Goal: Task Accomplishment & Management: Manage account settings

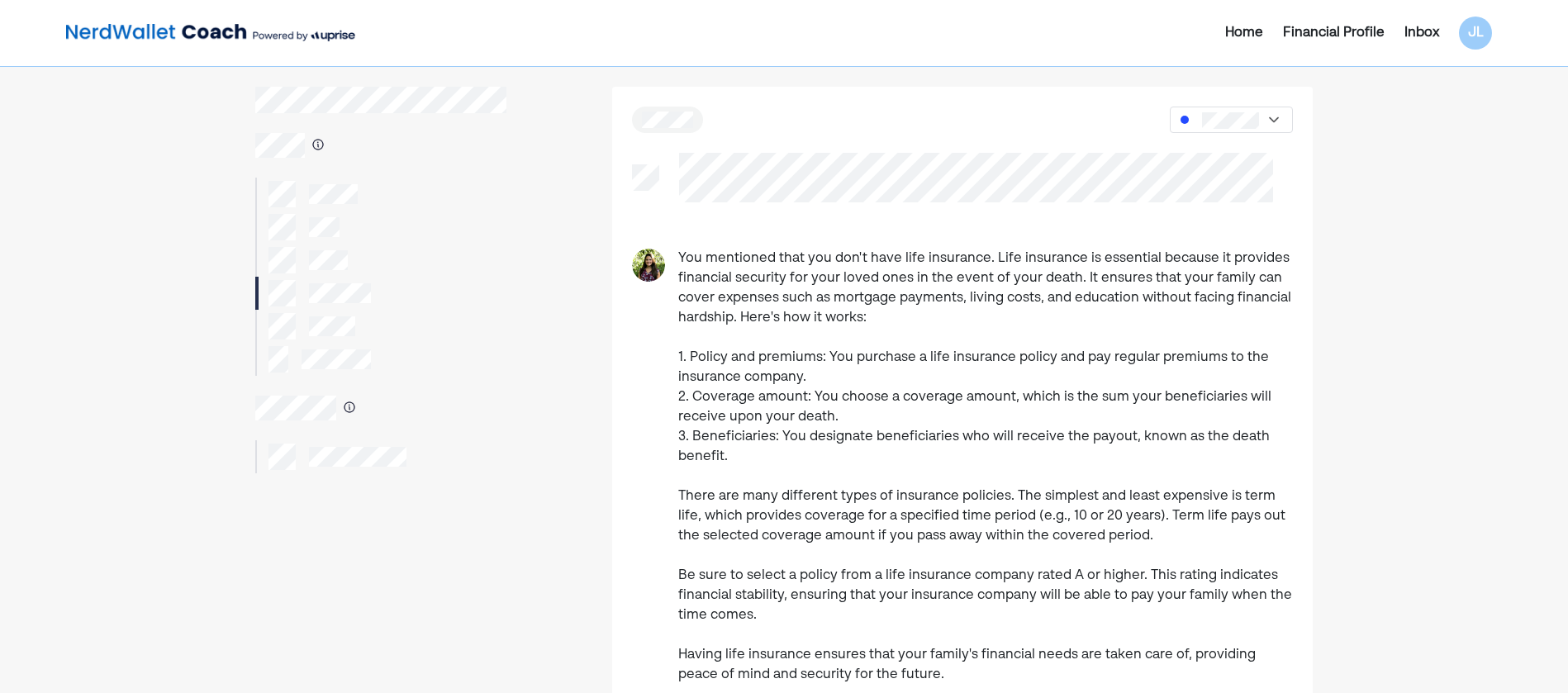
click at [773, 541] on p "You mentioned that you don't have life insurance. Life insurance is essential b…" at bounding box center [985, 467] width 615 height 436
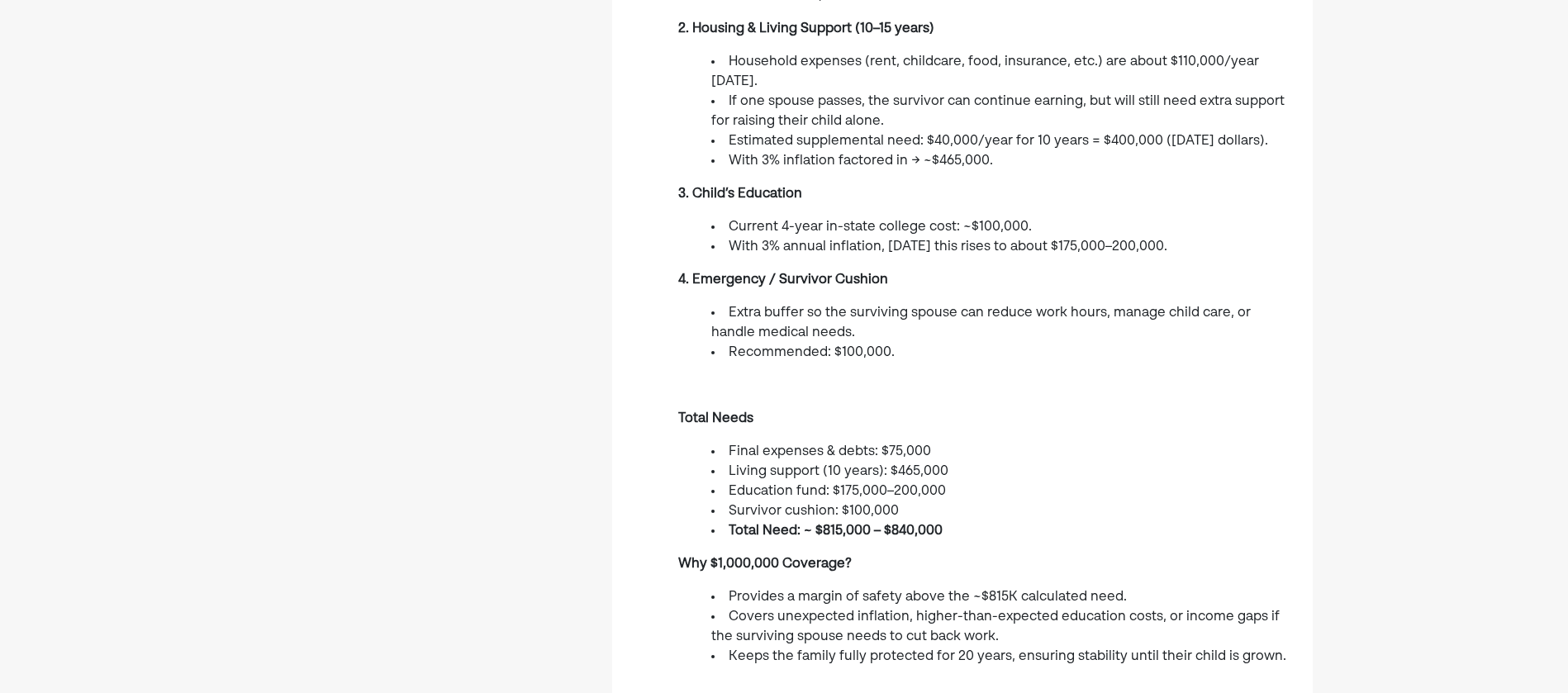
scroll to position [908, 0]
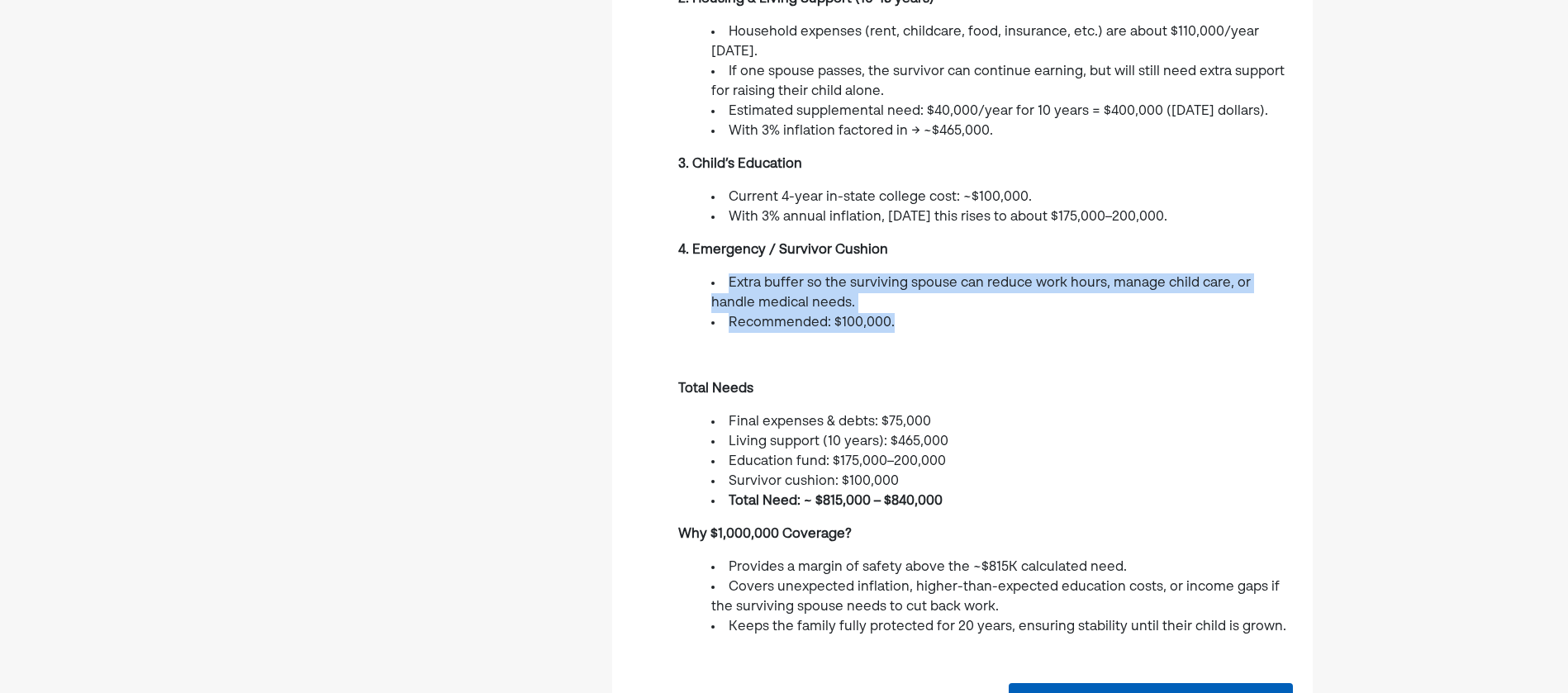
drag, startPoint x: 722, startPoint y: 251, endPoint x: 902, endPoint y: 297, distance: 185.8
drag, startPoint x: 902, startPoint y: 297, endPoint x: 910, endPoint y: 308, distance: 13.6
click at [910, 313] on li "Recommended: $100,000." at bounding box center [1002, 322] width 582 height 20
drag, startPoint x: 959, startPoint y: 324, endPoint x: 688, endPoint y: 249, distance: 281.2
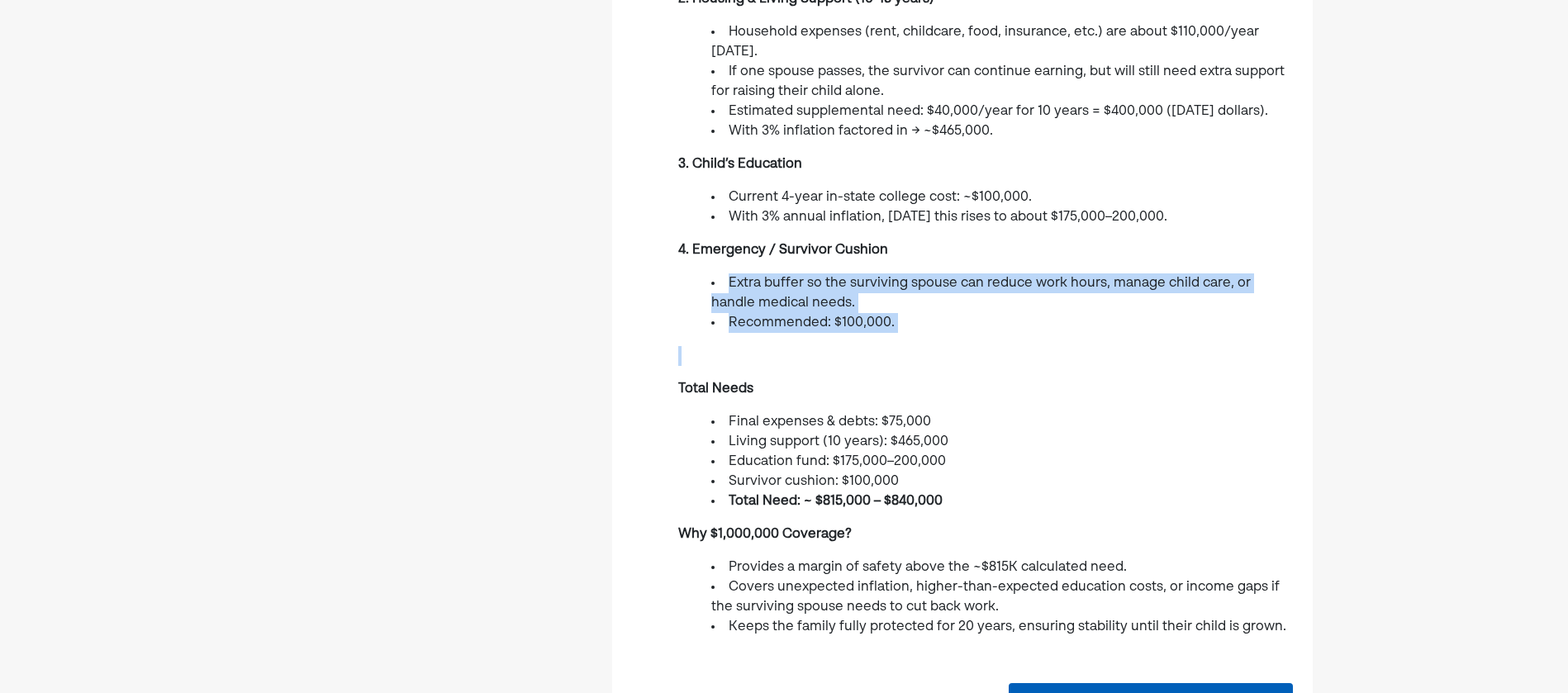
drag, startPoint x: 688, startPoint y: 249, endPoint x: 717, endPoint y: 280, distance: 42.4
click at [717, 280] on li "Extra buffer so the surviving spouse can reduce work hours, manage child care, …" at bounding box center [1002, 293] width 582 height 40
drag, startPoint x: 706, startPoint y: 262, endPoint x: 885, endPoint y: 297, distance: 182.4
click at [885, 297] on ul "Extra buffer so the surviving spouse can reduce work hours, manage child care, …" at bounding box center [985, 302] width 615 height 60
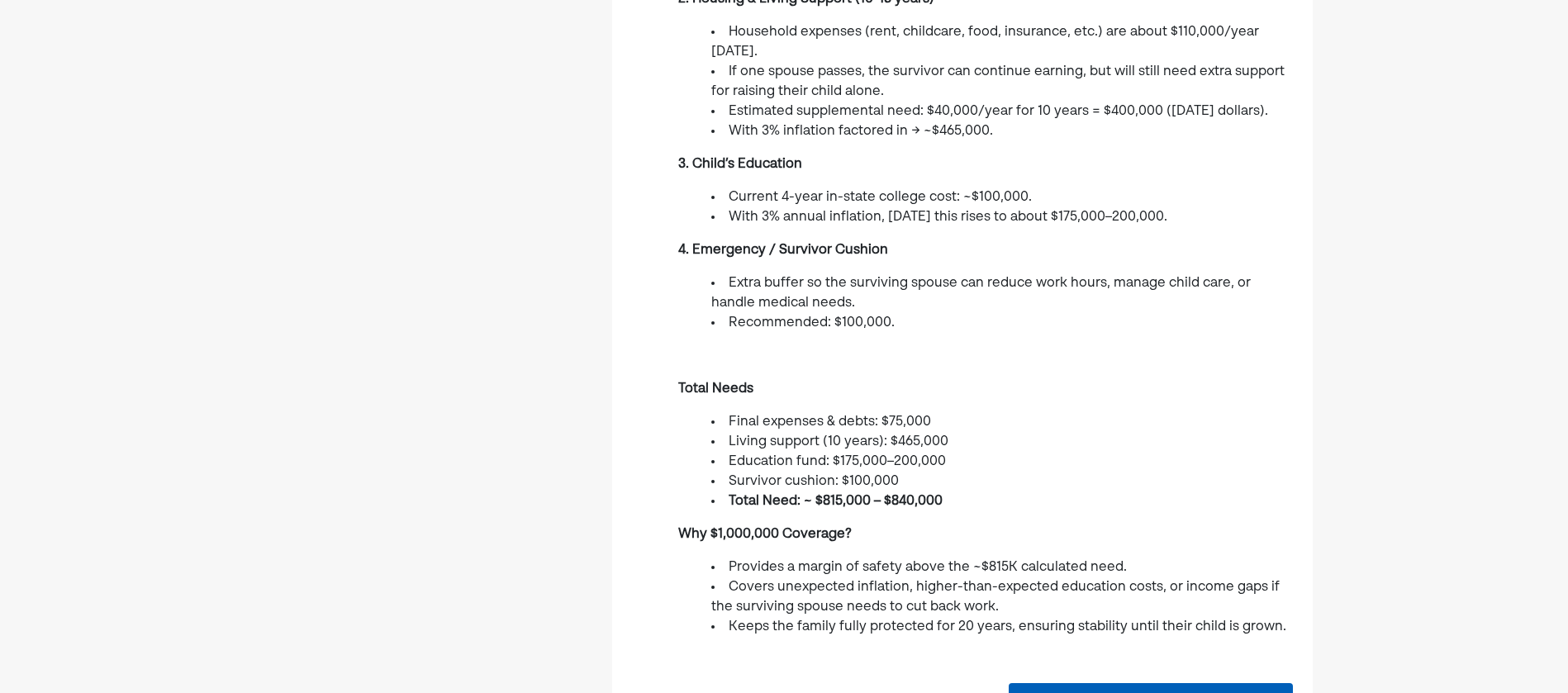
drag, startPoint x: 885, startPoint y: 297, endPoint x: 892, endPoint y: 305, distance: 10.6
click at [892, 313] on li "Recommended: $100,000." at bounding box center [1002, 322] width 582 height 20
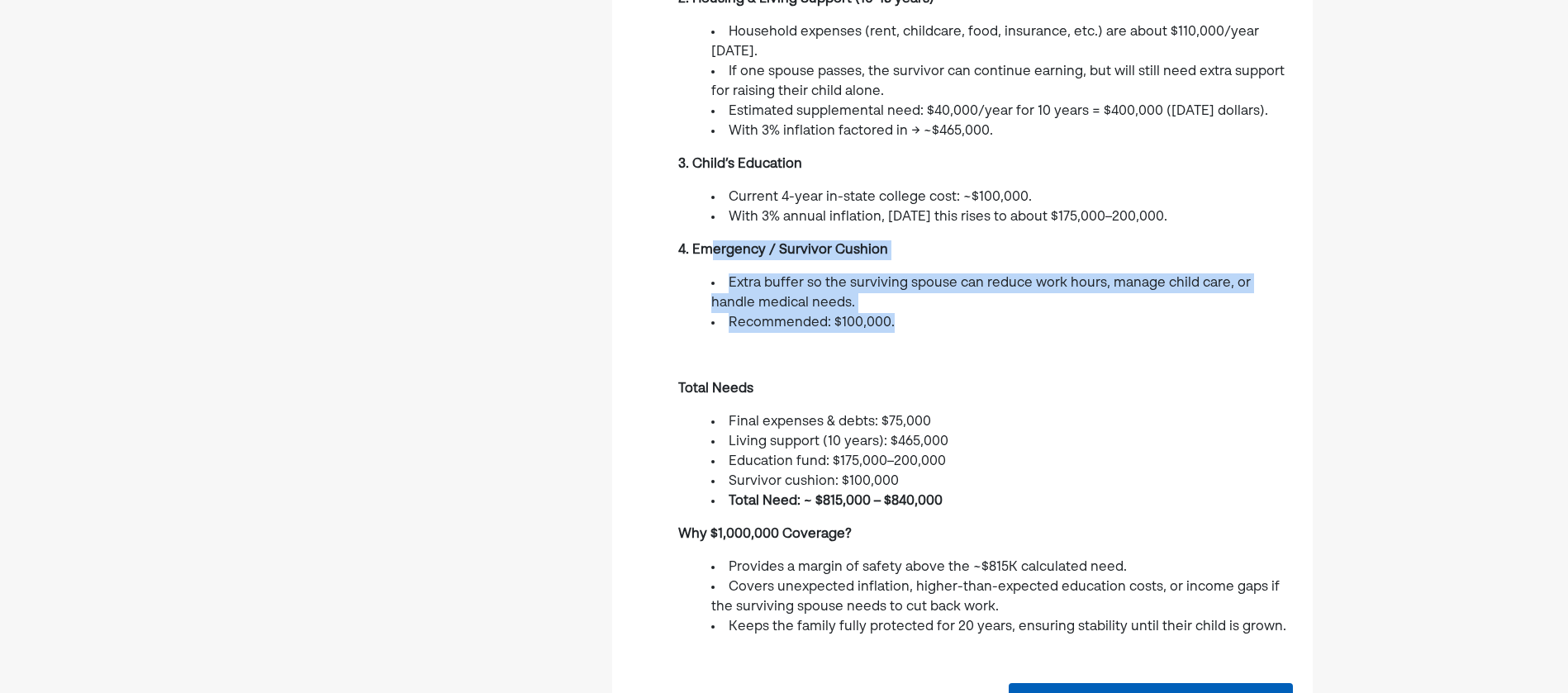
drag, startPoint x: 916, startPoint y: 302, endPoint x: 715, endPoint y: 239, distance: 210.6
drag, startPoint x: 715, startPoint y: 239, endPoint x: 711, endPoint y: 287, distance: 48.2
click at [711, 287] on ul "Extra buffer so the surviving spouse can reduce work hours, manage child care, …" at bounding box center [985, 302] width 615 height 60
drag, startPoint x: 812, startPoint y: 270, endPoint x: 896, endPoint y: 292, distance: 86.8
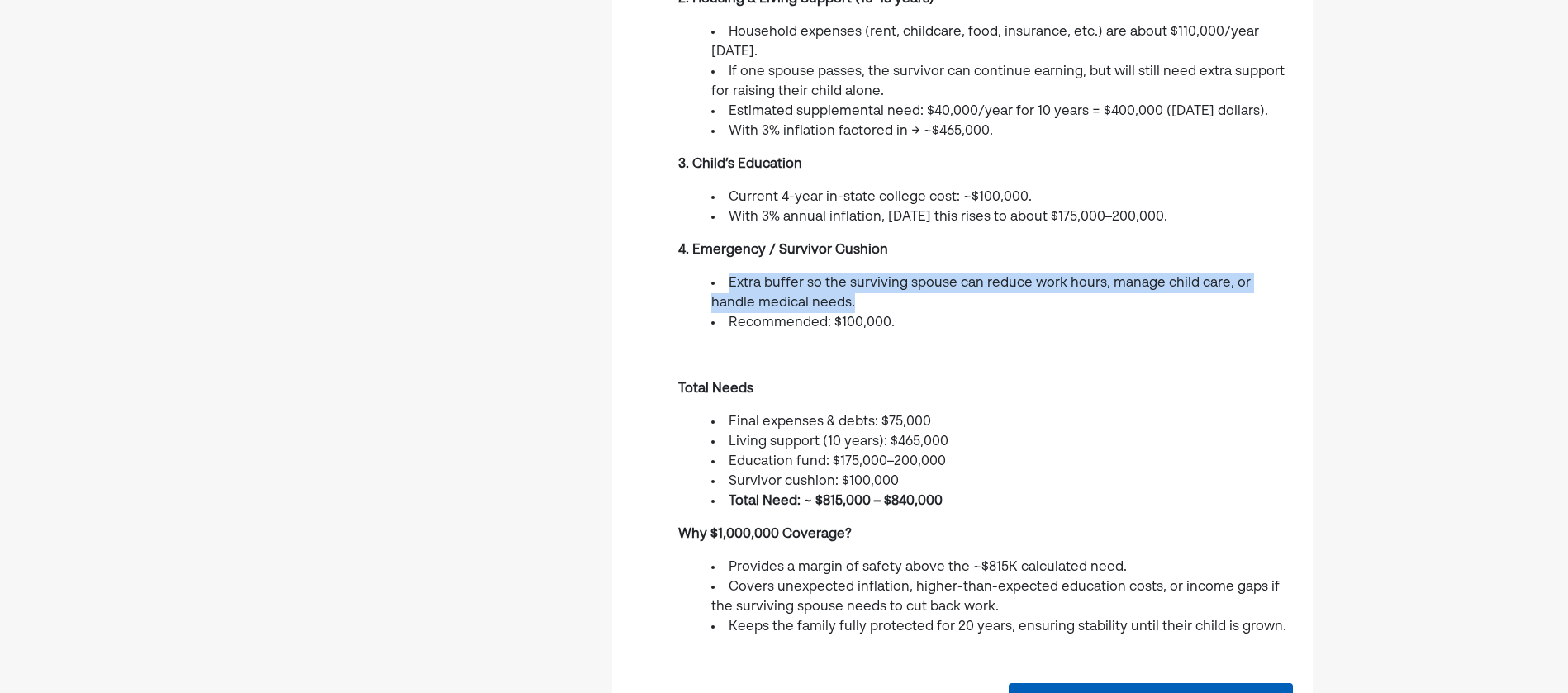
click at [896, 292] on ul "Extra buffer so the surviving spouse can reduce work hours, manage child care, …" at bounding box center [985, 302] width 615 height 60
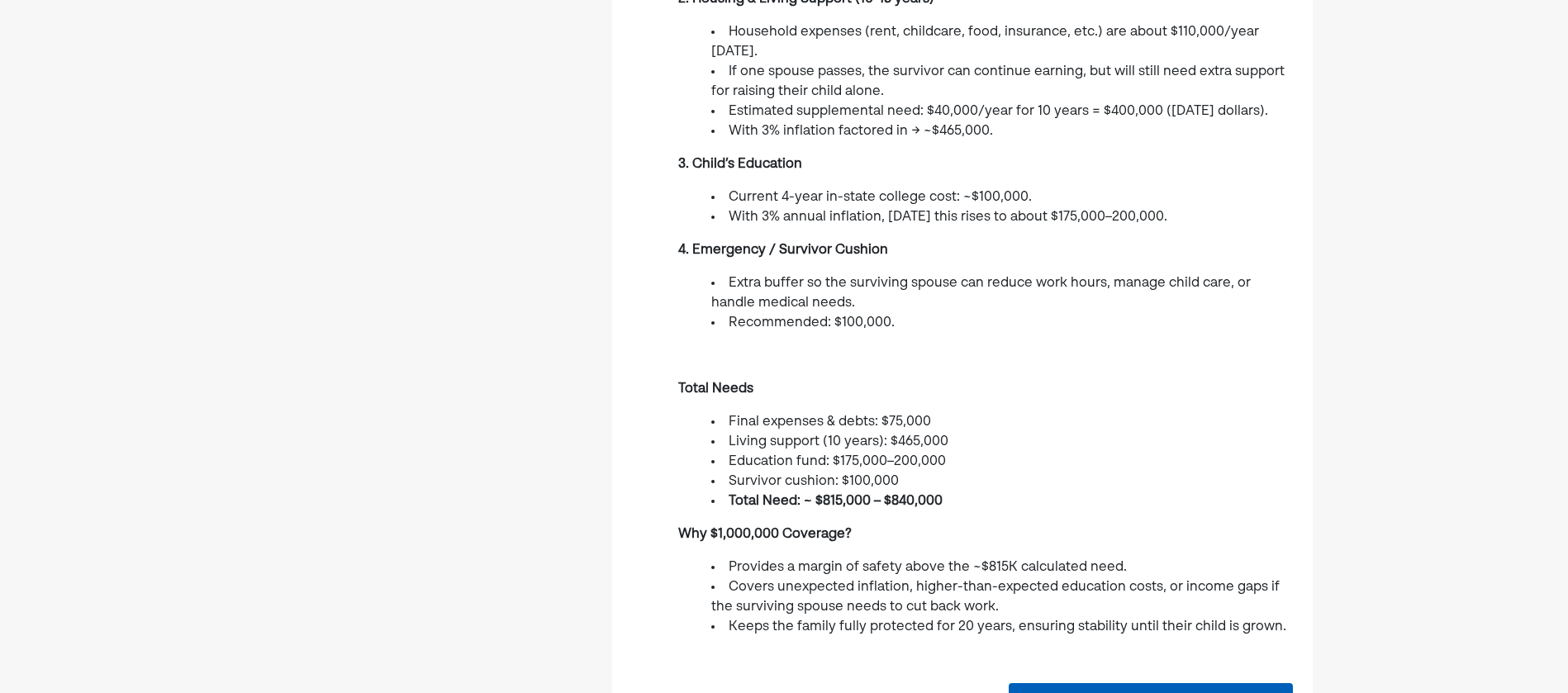
drag, startPoint x: 896, startPoint y: 292, endPoint x: 895, endPoint y: 352, distance: 60.0
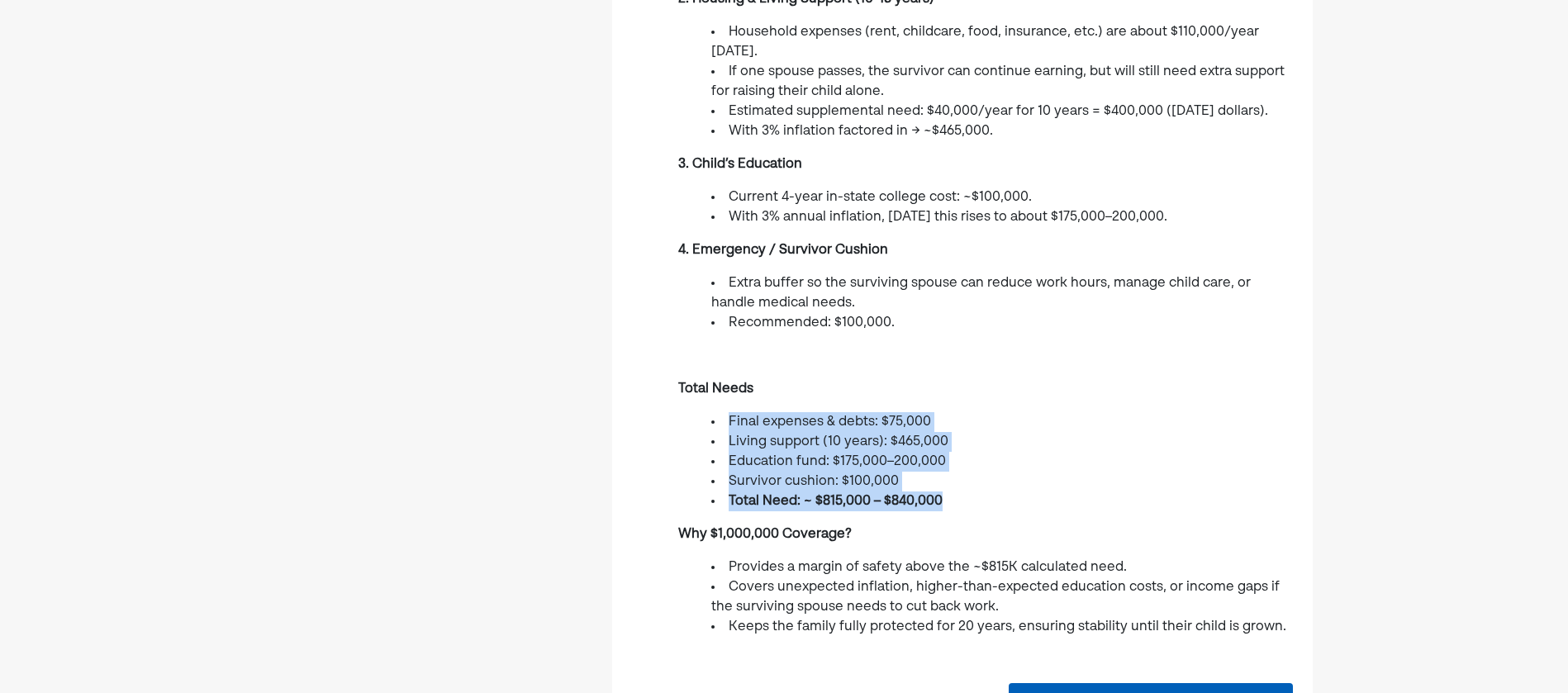
drag, startPoint x: 698, startPoint y: 394, endPoint x: 949, endPoint y: 473, distance: 263.1
click at [949, 473] on ul "Final expenses & debts: $75,000 Living support (10 years): $465,000 Education f…" at bounding box center [985, 461] width 615 height 99
drag, startPoint x: 949, startPoint y: 473, endPoint x: 960, endPoint y: 490, distance: 20.2
click at [959, 492] on li "Total Need: ~ $815,000 – $840,000" at bounding box center [1002, 501] width 582 height 20
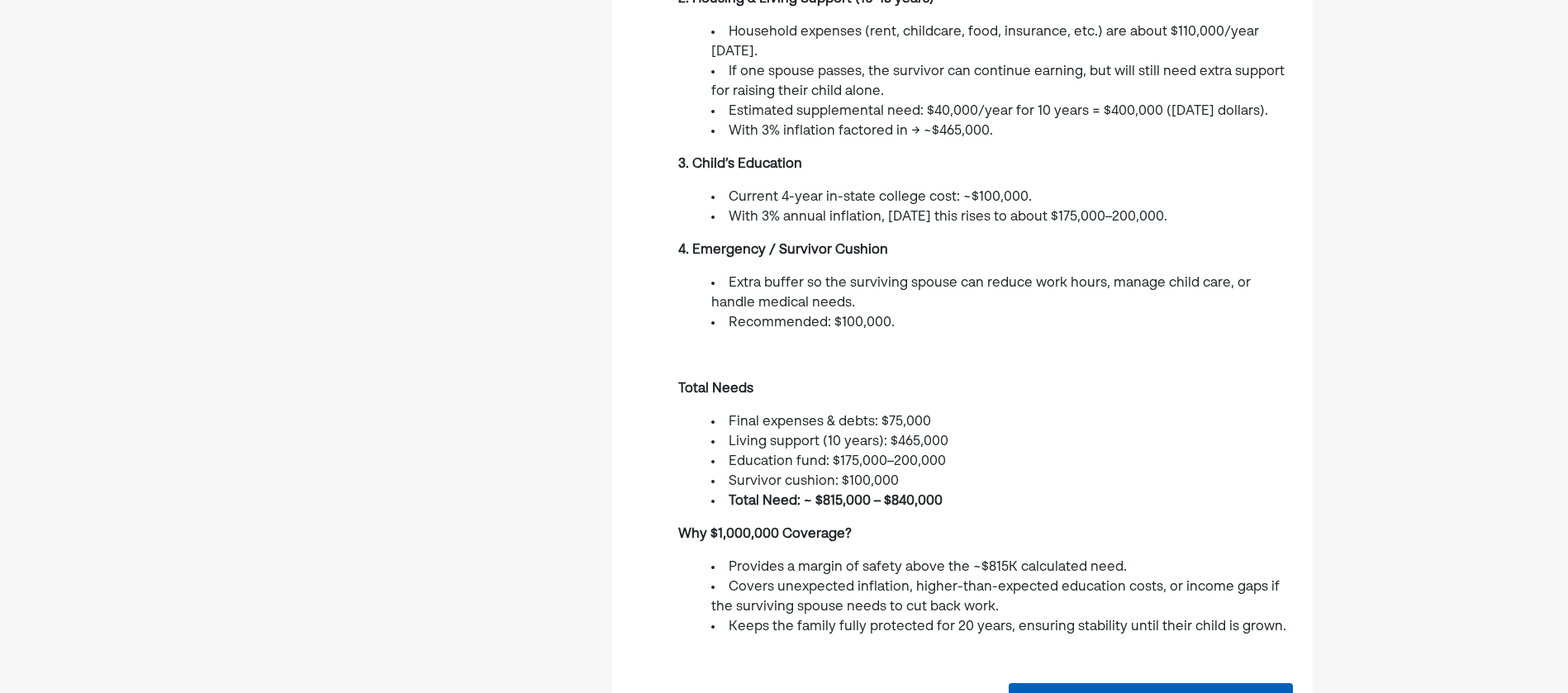
click at [966, 452] on li "Education fund: $175,000–200,000" at bounding box center [1002, 461] width 582 height 20
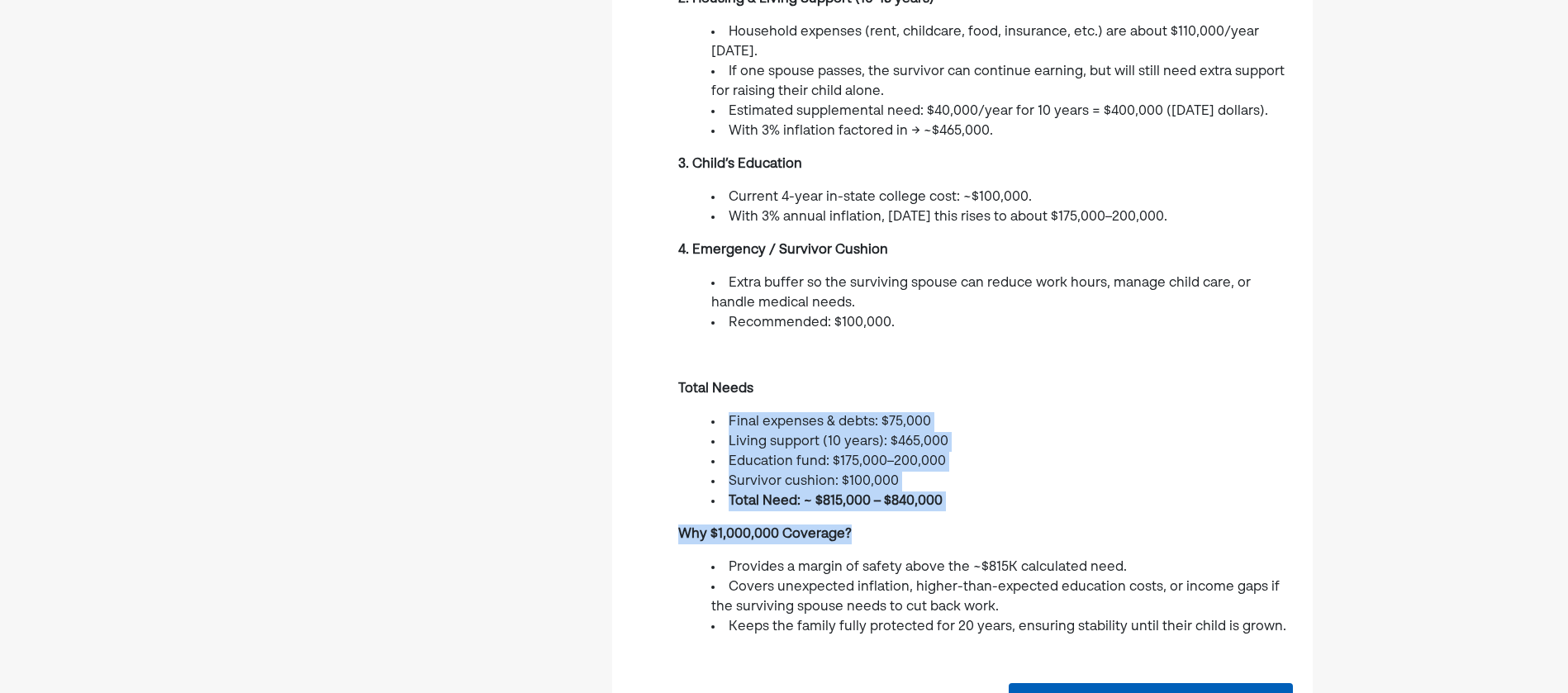
drag, startPoint x: 966, startPoint y: 493, endPoint x: 721, endPoint y: 388, distance: 266.6
drag, startPoint x: 721, startPoint y: 388, endPoint x: 723, endPoint y: 443, distance: 55.0
click at [723, 452] on li "Education fund: $175,000–200,000" at bounding box center [1002, 461] width 582 height 20
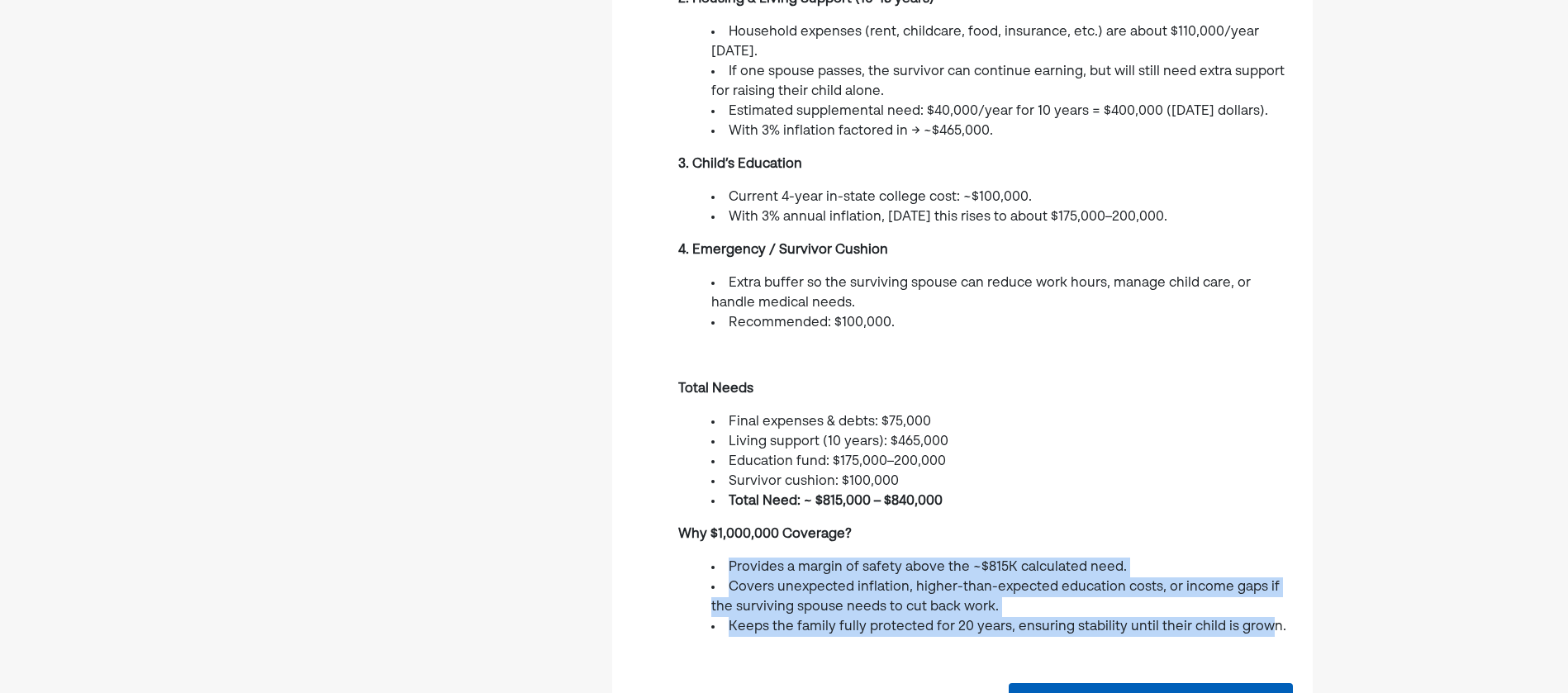
drag, startPoint x: 660, startPoint y: 545, endPoint x: 1265, endPoint y: 614, distance: 608.9
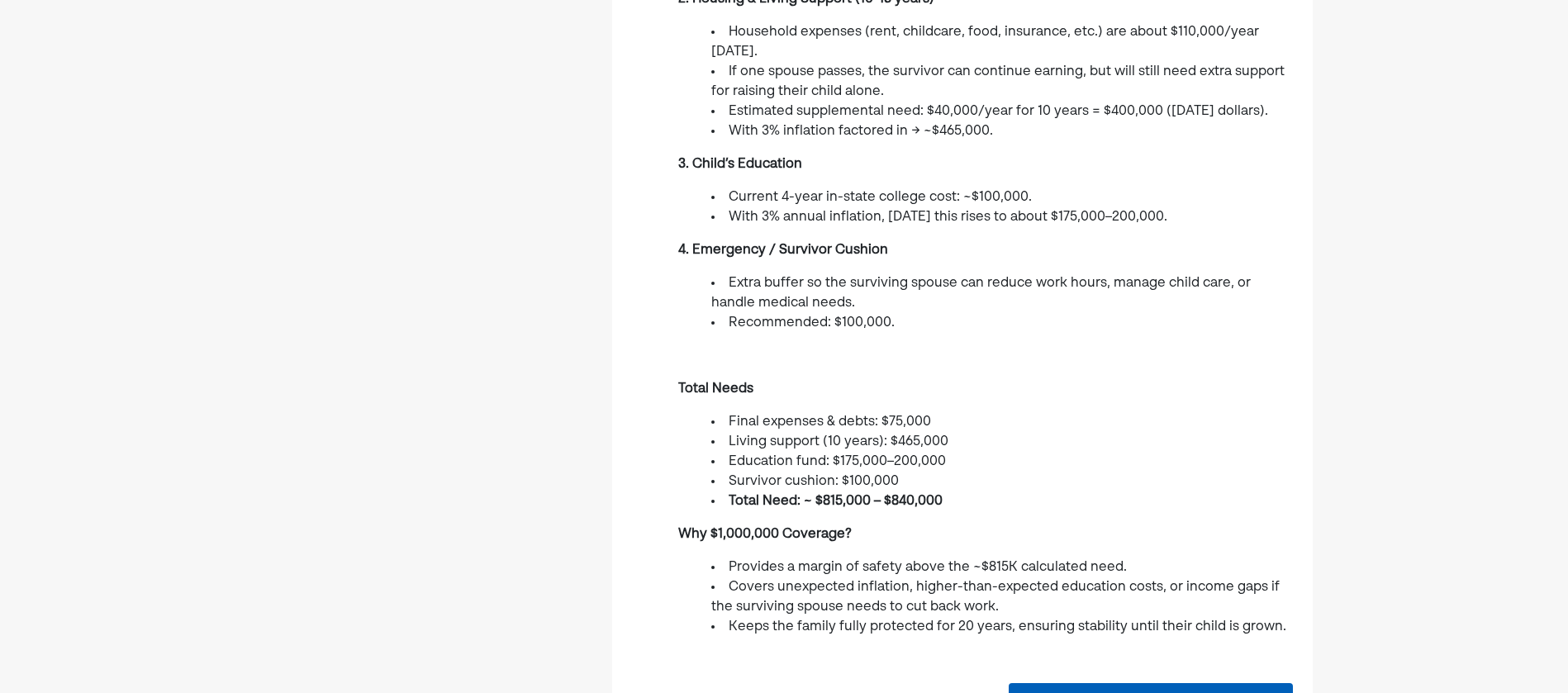
drag, startPoint x: 1265, startPoint y: 614, endPoint x: 1334, endPoint y: 626, distance: 70.0
click at [1334, 626] on div "Home Financial Profile Inbox JL You mentioned that you don't have life insuranc…" at bounding box center [784, 160] width 1568 height 2137
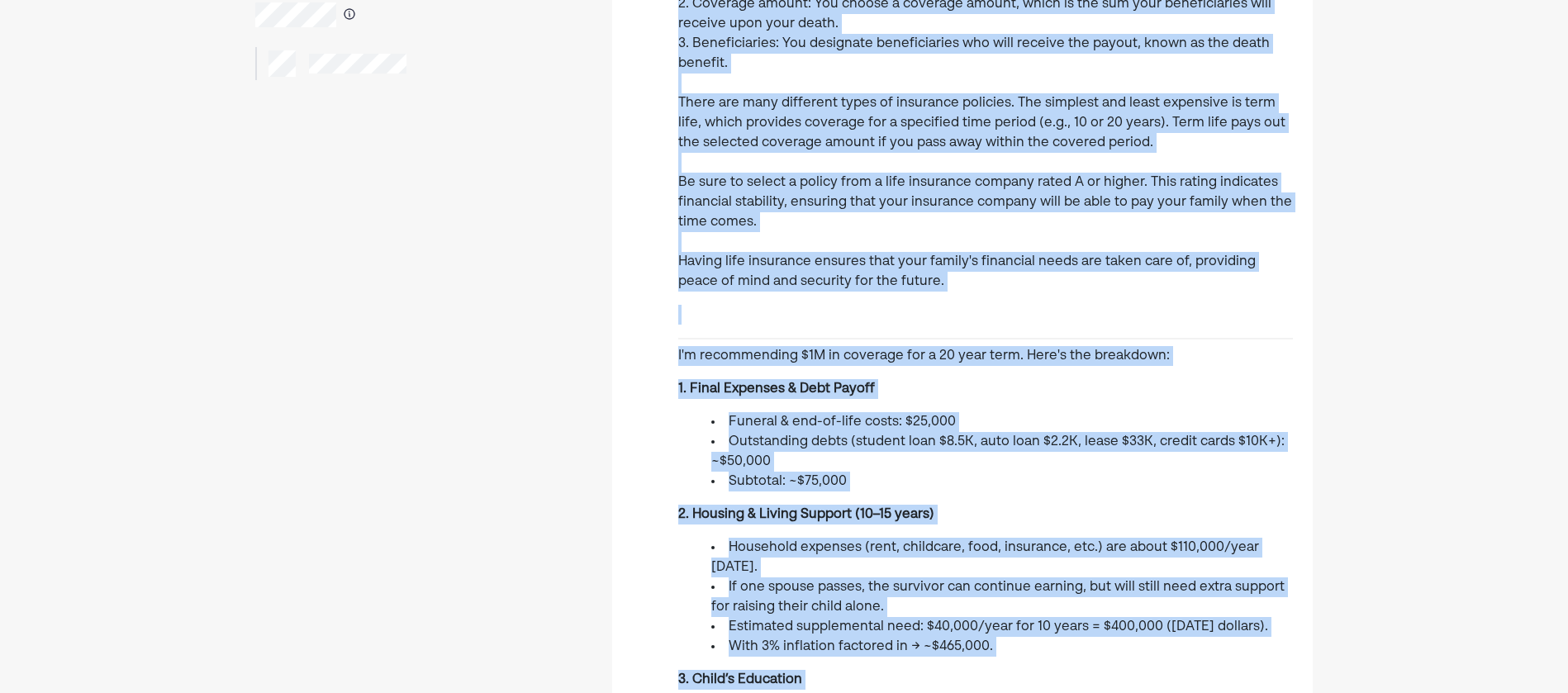
scroll to position [444, 0]
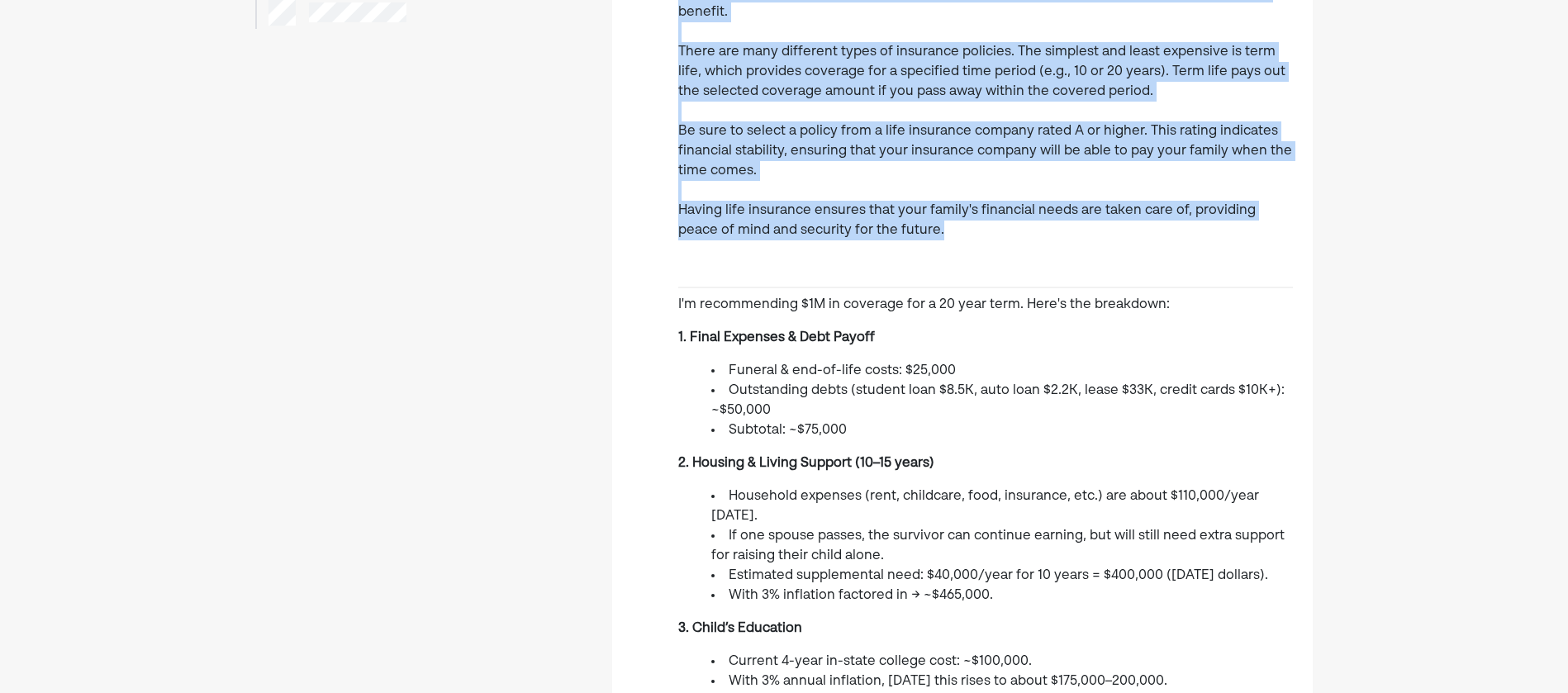
drag, startPoint x: 679, startPoint y: 243, endPoint x: 930, endPoint y: 232, distance: 251.2
click at [930, 232] on div "You mentioned that you don't have life insurance. Life insurance is essential b…" at bounding box center [962, 426] width 700 height 1567
click at [929, 232] on p "You mentioned that you don't have life insurance. Life insurance is essential b…" at bounding box center [985, 22] width 615 height 436
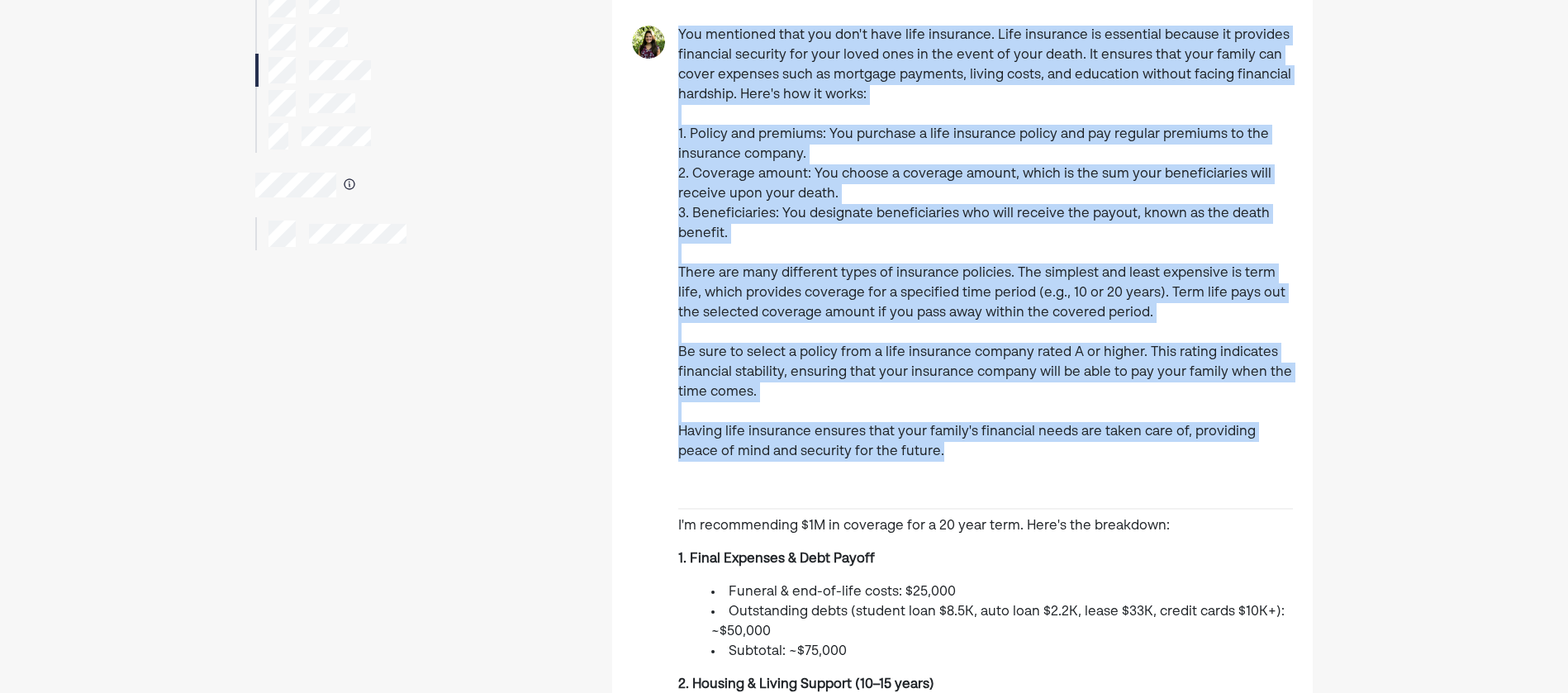
scroll to position [0, 0]
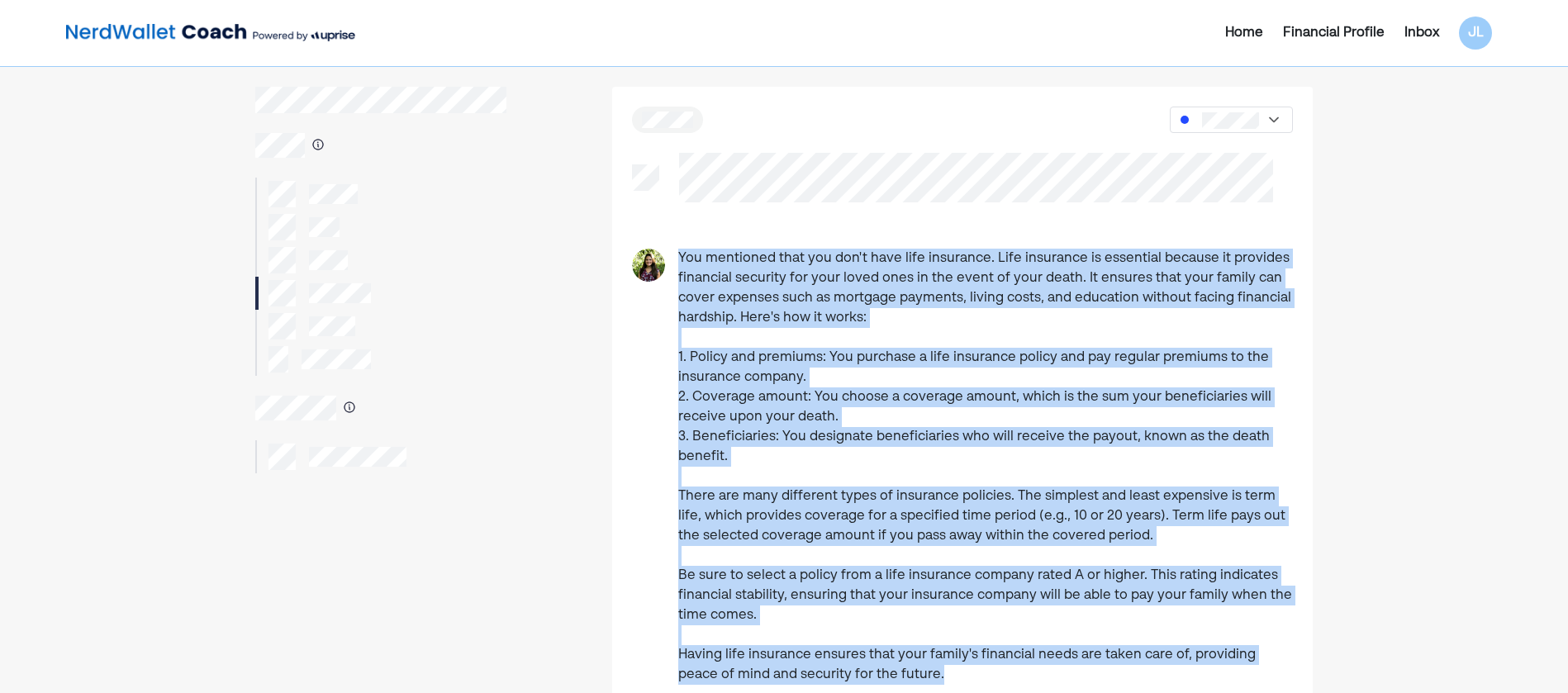
drag, startPoint x: 922, startPoint y: 234, endPoint x: 672, endPoint y: 255, distance: 250.9
click at [679, 256] on p "You mentioned that you don't have life insurance. Life insurance is essential b…" at bounding box center [985, 467] width 615 height 436
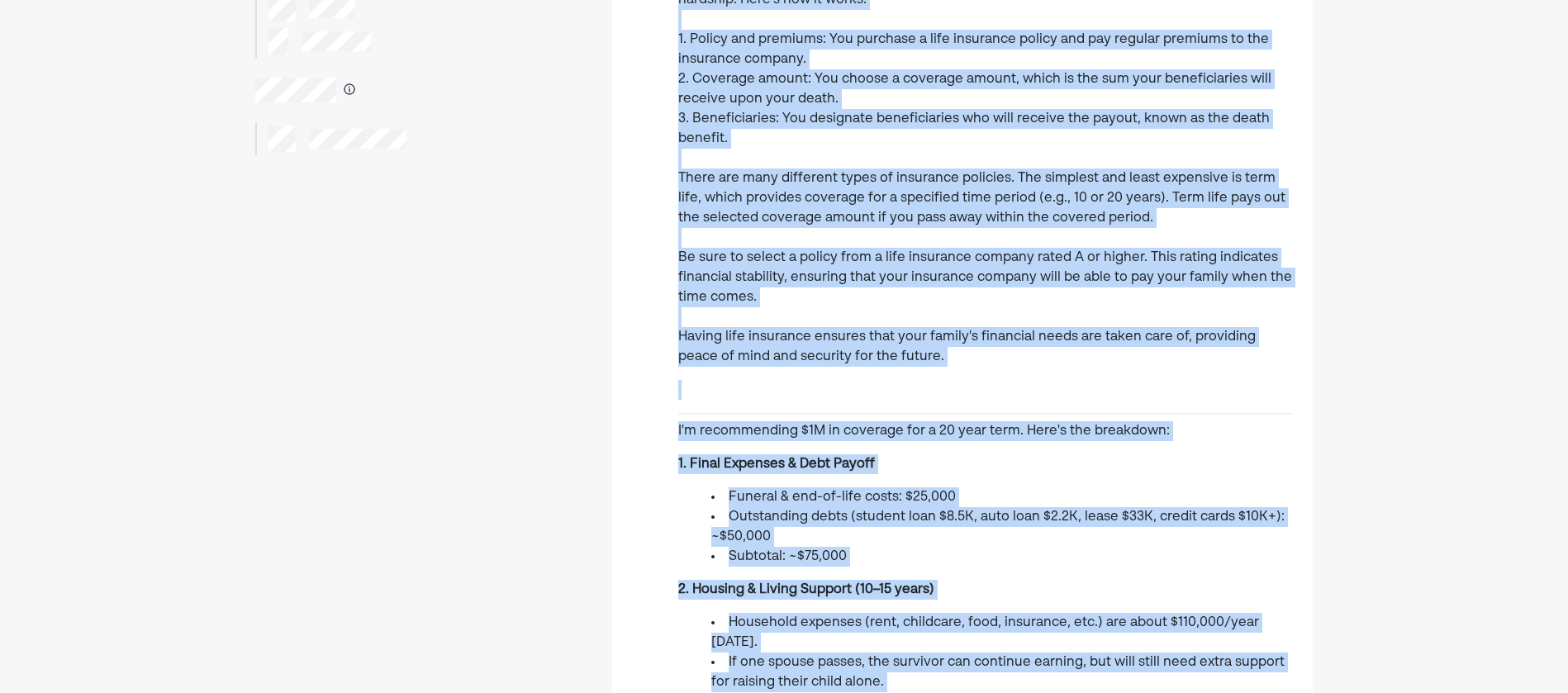
scroll to position [344, 0]
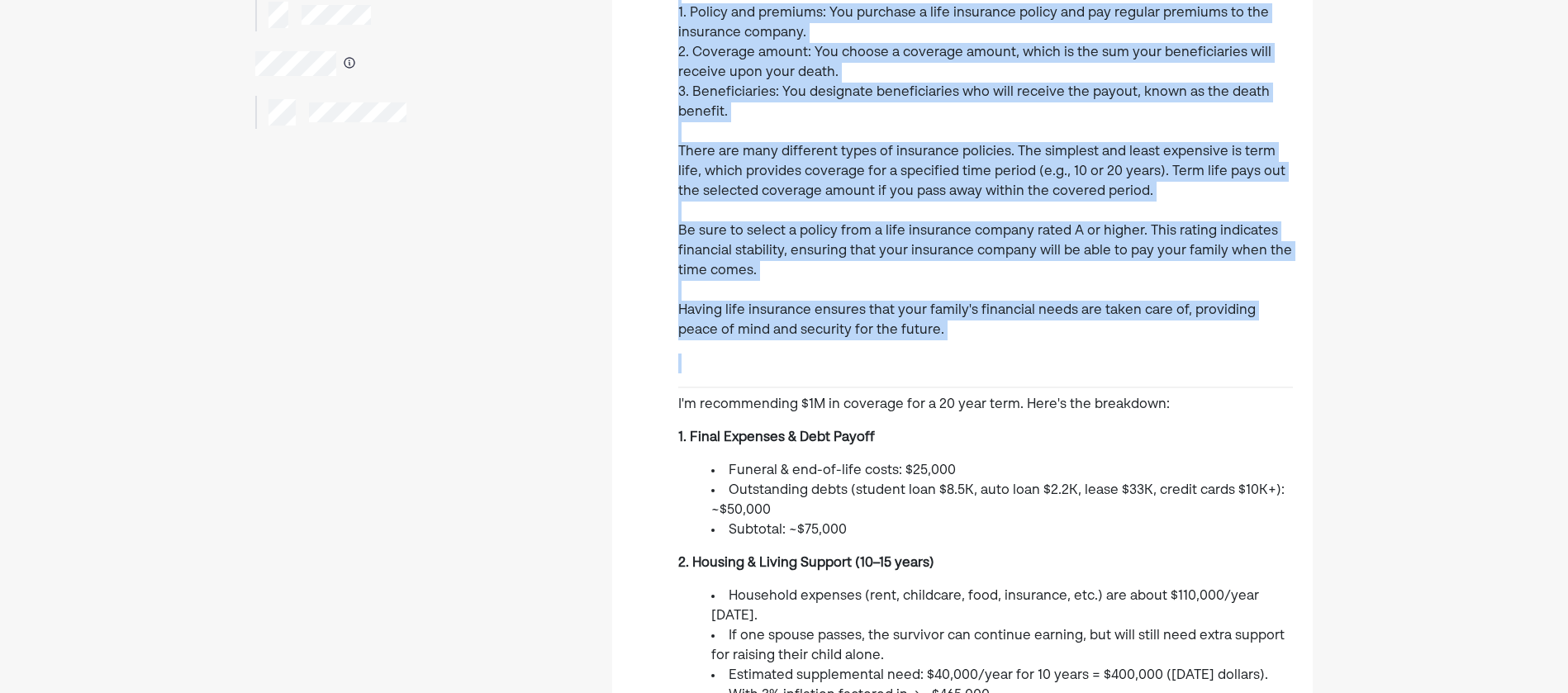
drag, startPoint x: 679, startPoint y: 255, endPoint x: 977, endPoint y: 323, distance: 305.7
click at [977, 323] on p "You mentioned that you don't have life insurance. Life insurance is essential b…" at bounding box center [985, 122] width 615 height 436
drag, startPoint x: 977, startPoint y: 323, endPoint x: 944, endPoint y: 332, distance: 34.2
click at [959, 332] on p "You mentioned that you don't have life insurance. Life insurance is essential b…" at bounding box center [985, 122] width 615 height 436
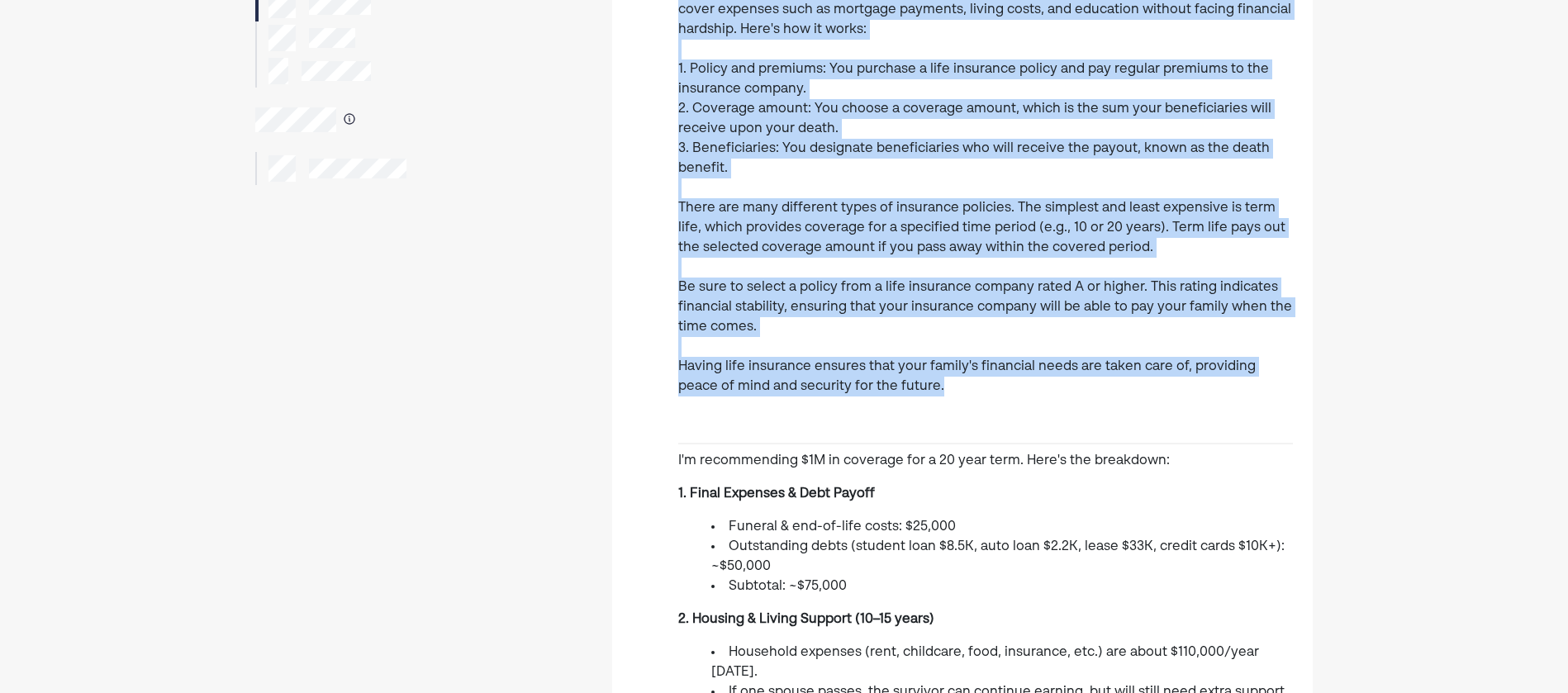
scroll to position [0, 0]
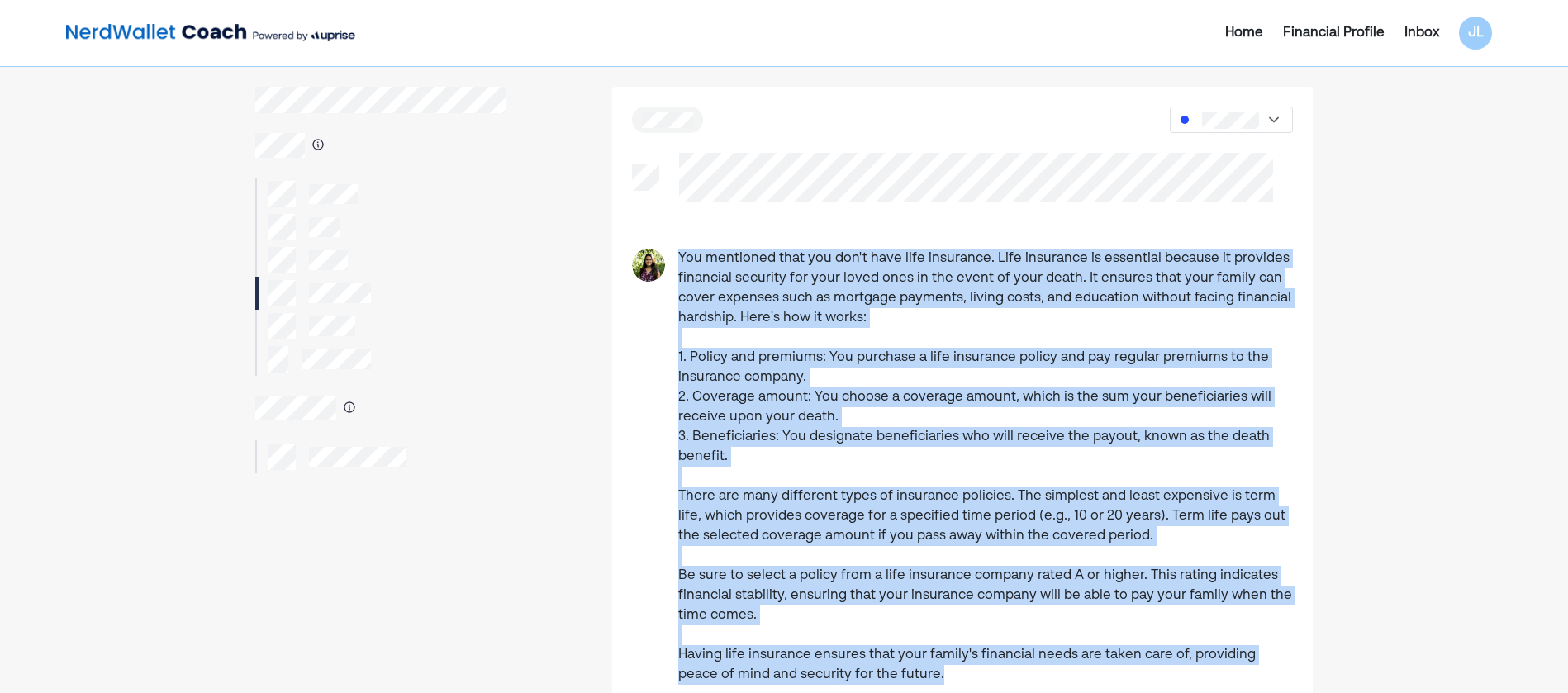
drag, startPoint x: 918, startPoint y: 323, endPoint x: 680, endPoint y: 258, distance: 246.7
click at [680, 258] on p "You mentioned that you don't have life insurance. Life insurance is essential b…" at bounding box center [985, 467] width 615 height 436
drag, startPoint x: 680, startPoint y: 258, endPoint x: 687, endPoint y: 266, distance: 10.6
click at [688, 266] on p "You mentioned that you don't have life insurance. Life insurance is essential b…" at bounding box center [985, 467] width 615 height 436
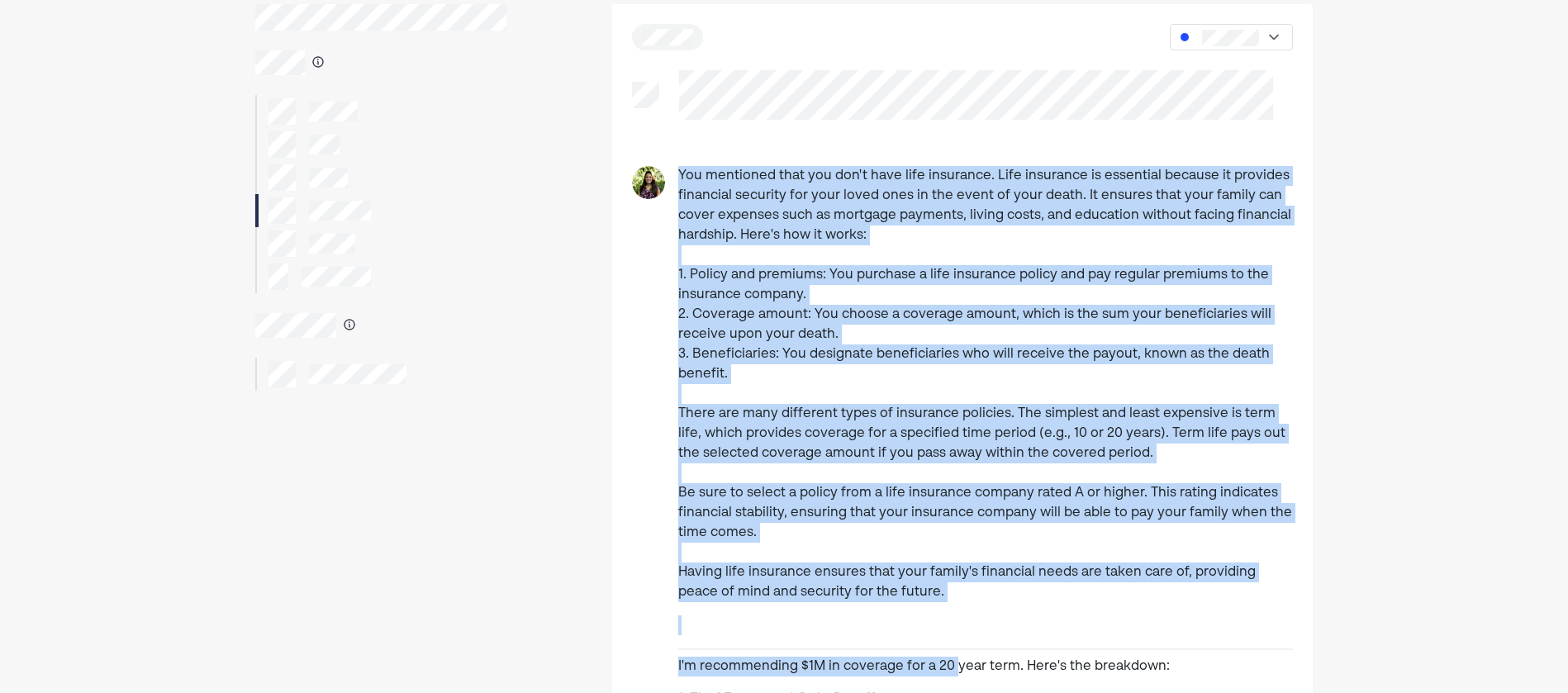
scroll to position [84, 0]
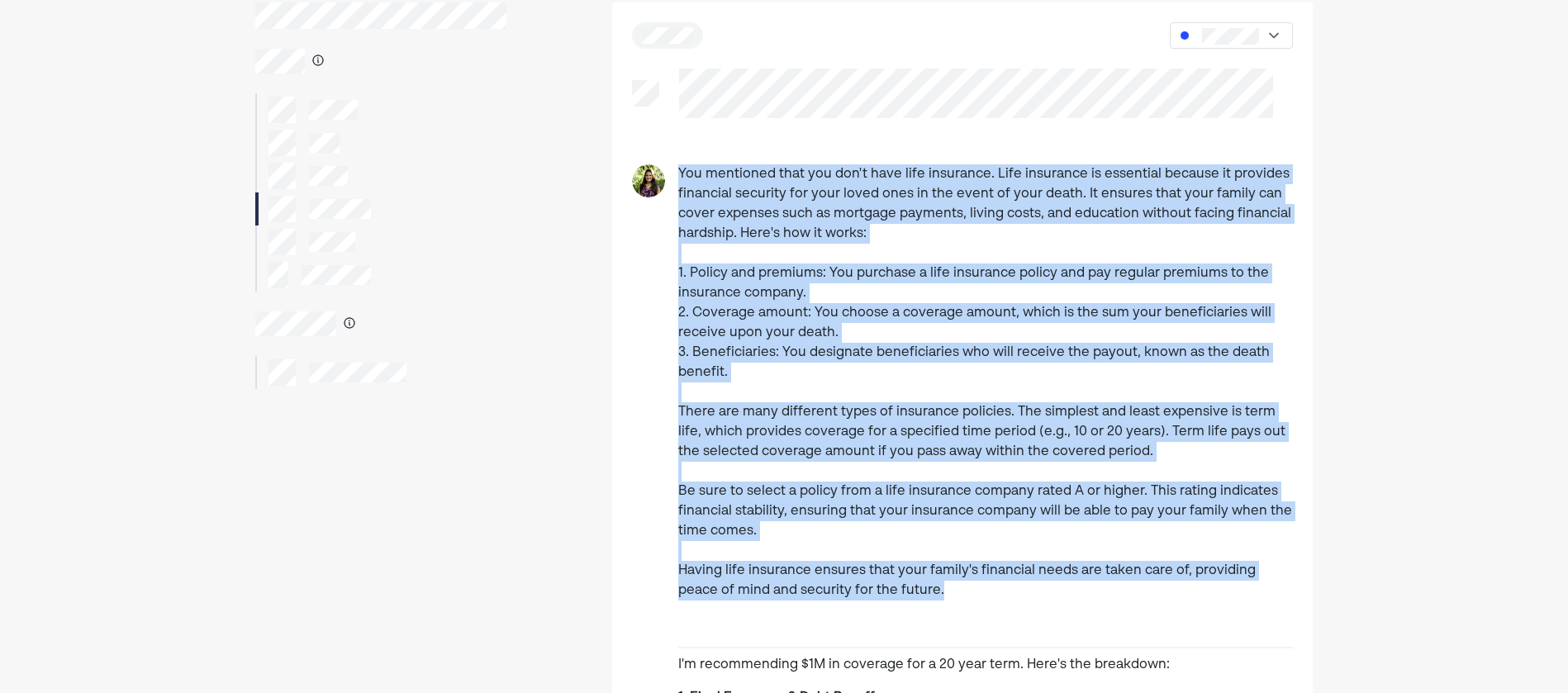
drag, startPoint x: 671, startPoint y: 245, endPoint x: 947, endPoint y: 596, distance: 446.5
click at [947, 596] on p "You mentioned that you don't have life insurance. Life insurance is essential b…" at bounding box center [985, 382] width 615 height 436
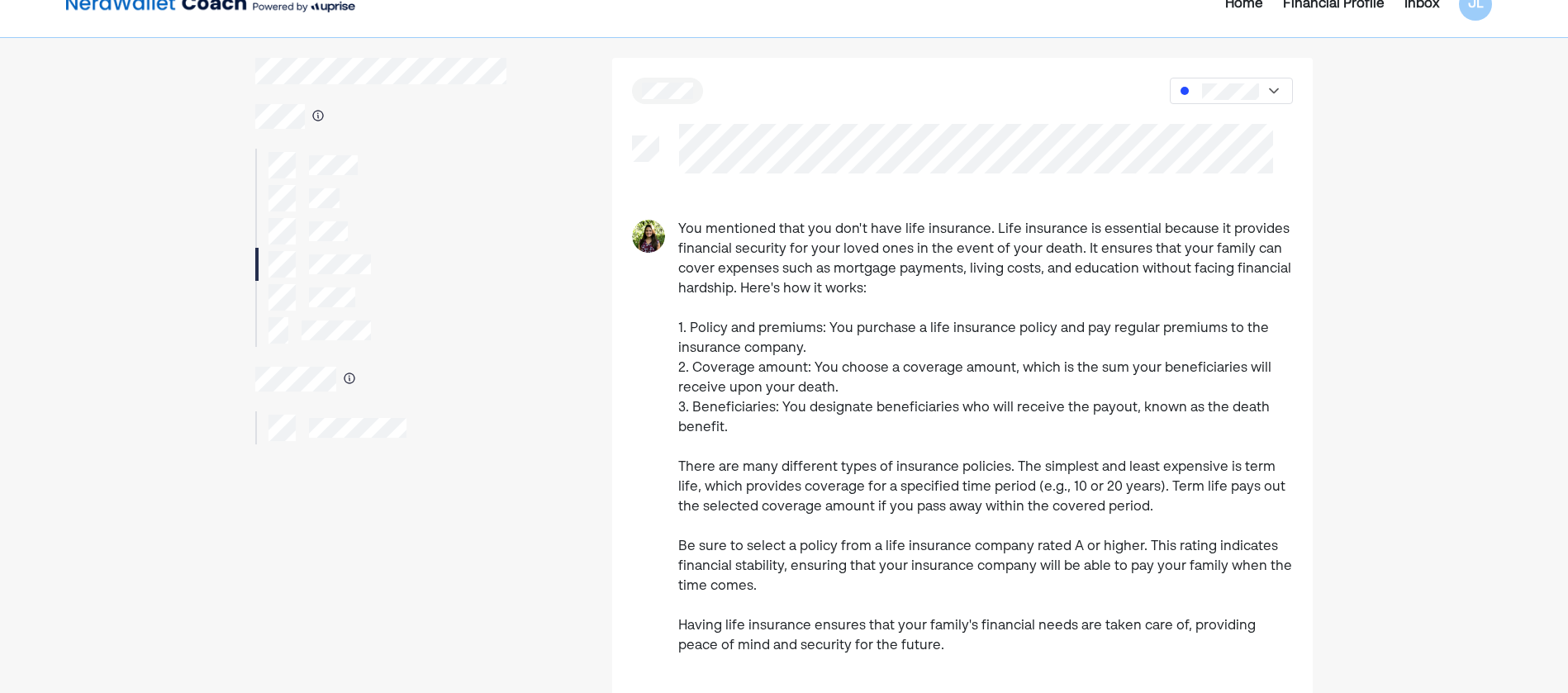
scroll to position [0, 0]
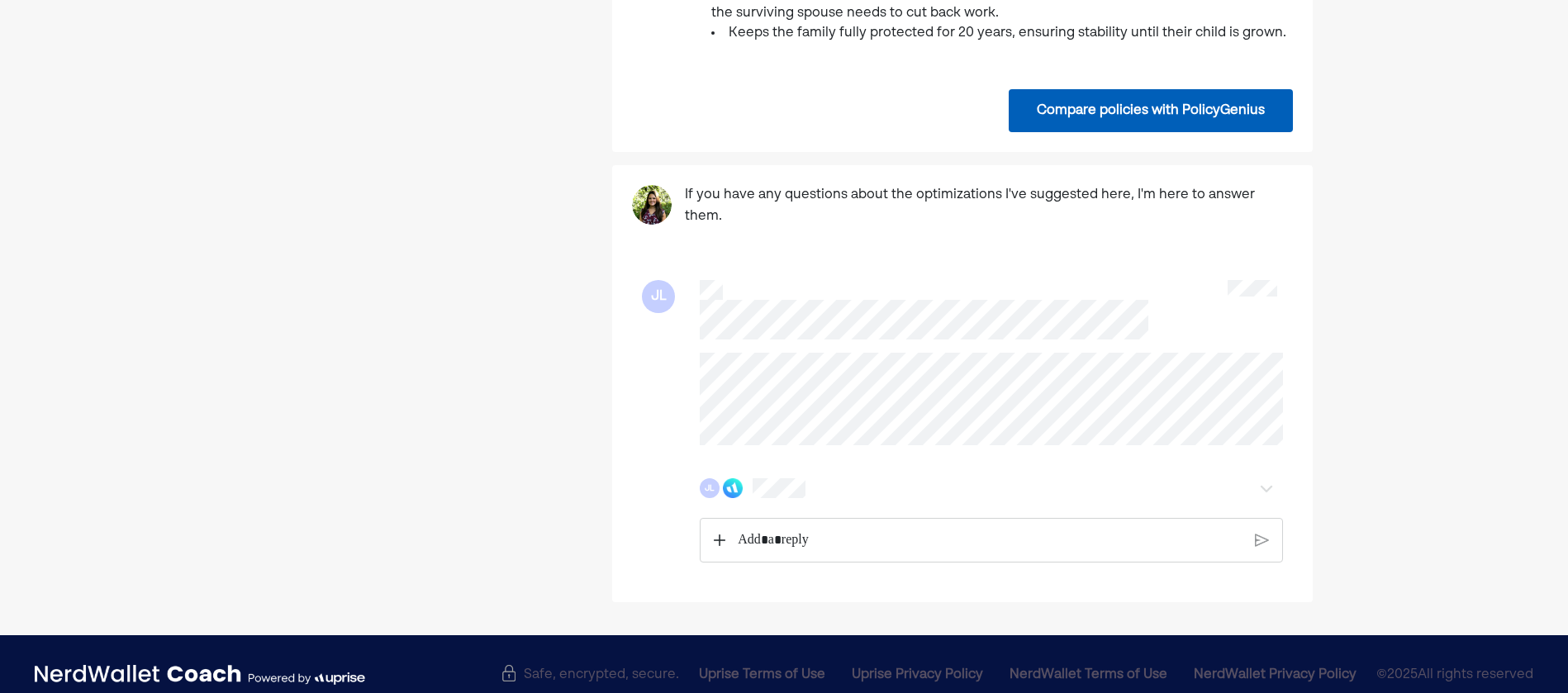
scroll to position [1500, 0]
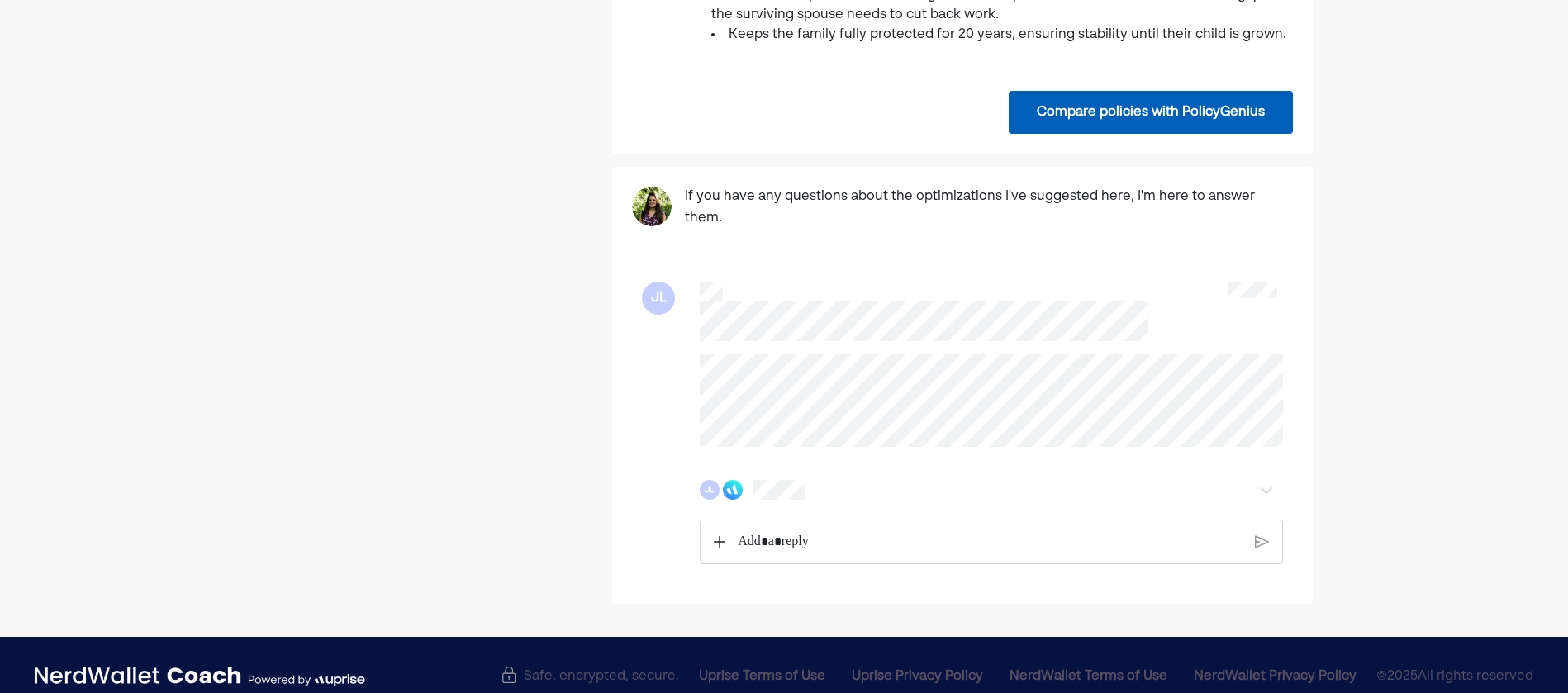
click at [794, 531] on p "Rich Text Editor. Editing area: main" at bounding box center [989, 541] width 504 height 22
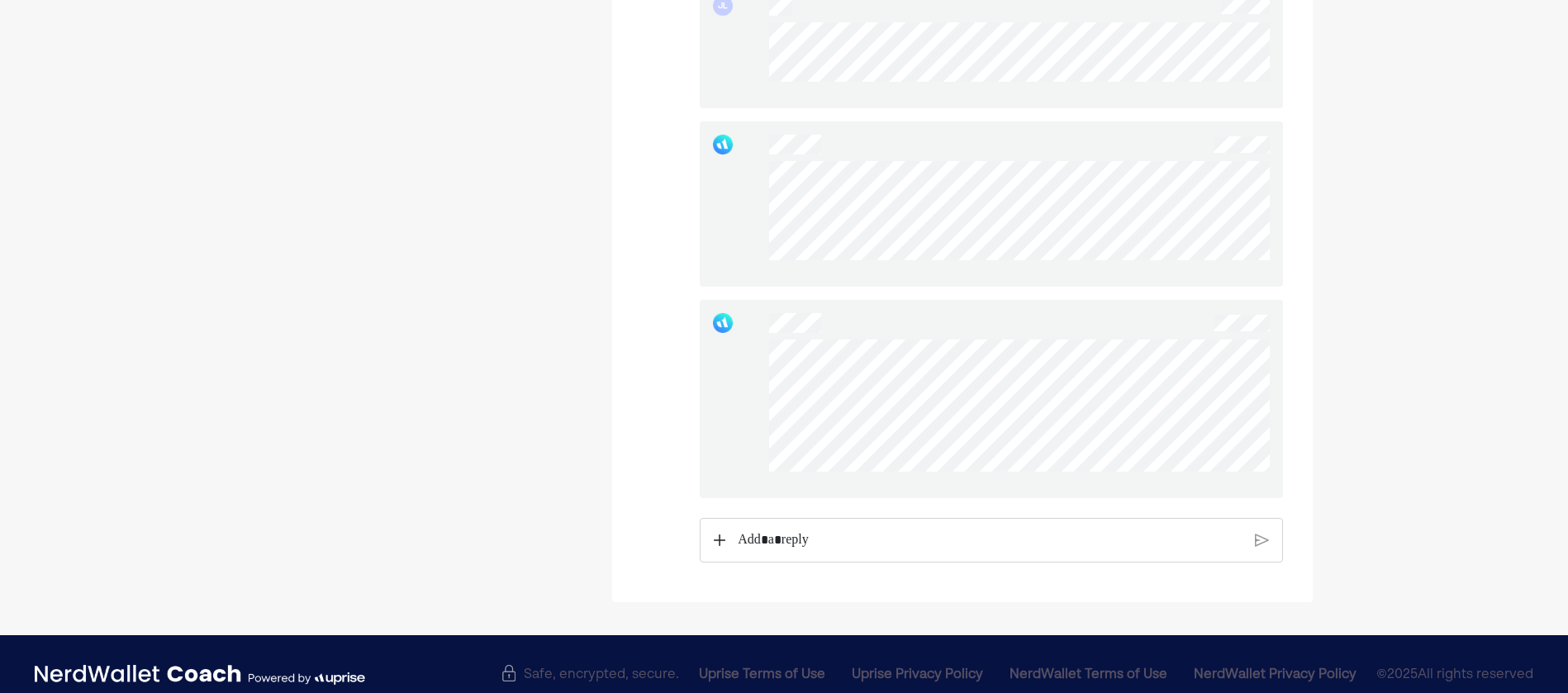
click at [795, 530] on p "Rich Text Editor. Editing area: main" at bounding box center [989, 540] width 504 height 22
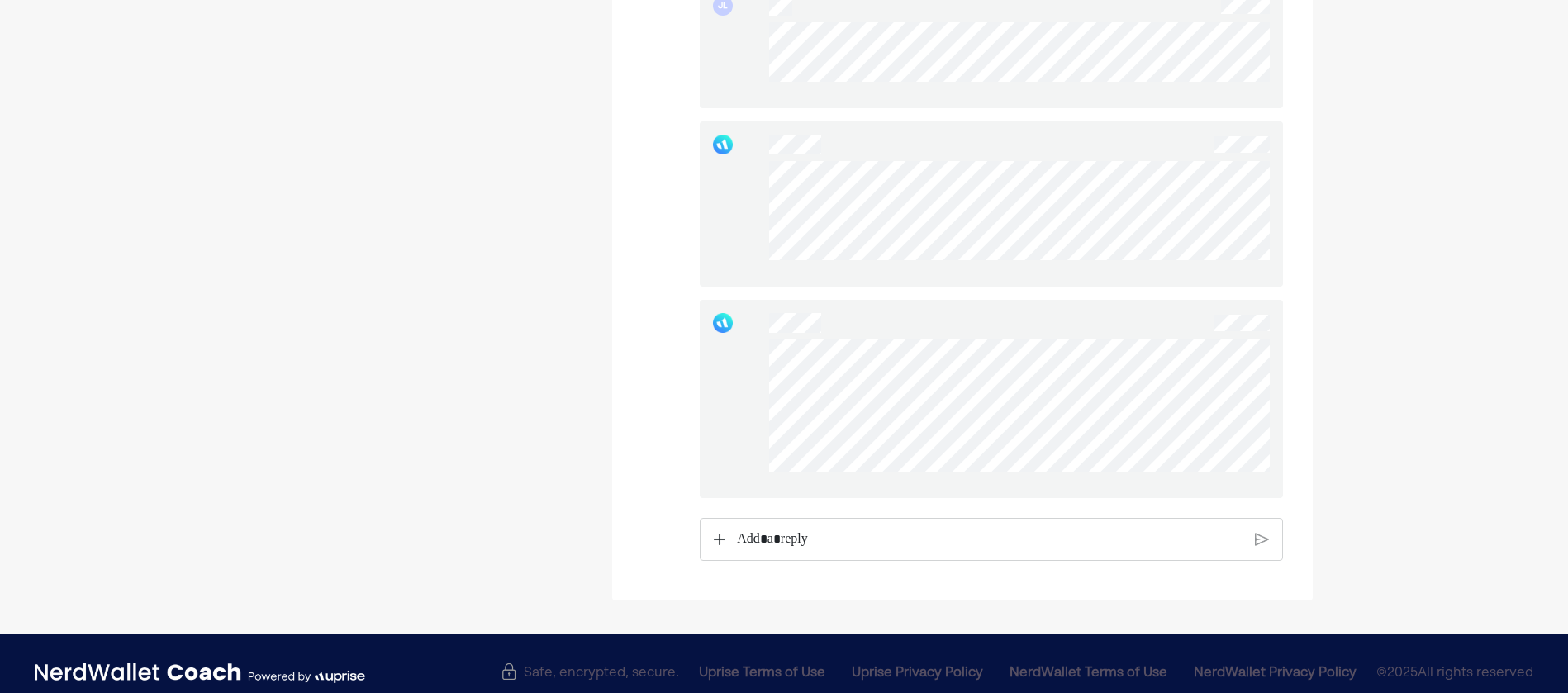
scroll to position [2286, 0]
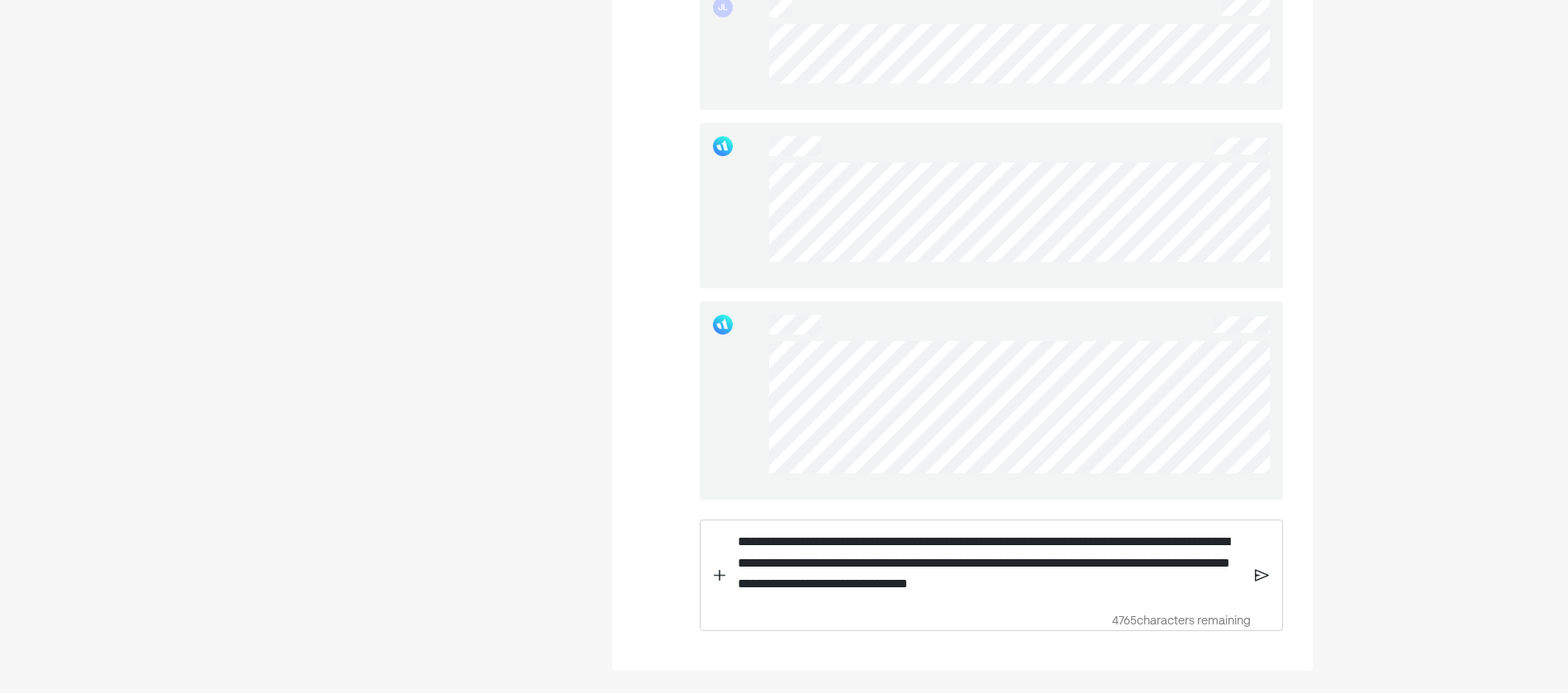
click at [1264, 568] on img at bounding box center [1262, 575] width 14 height 15
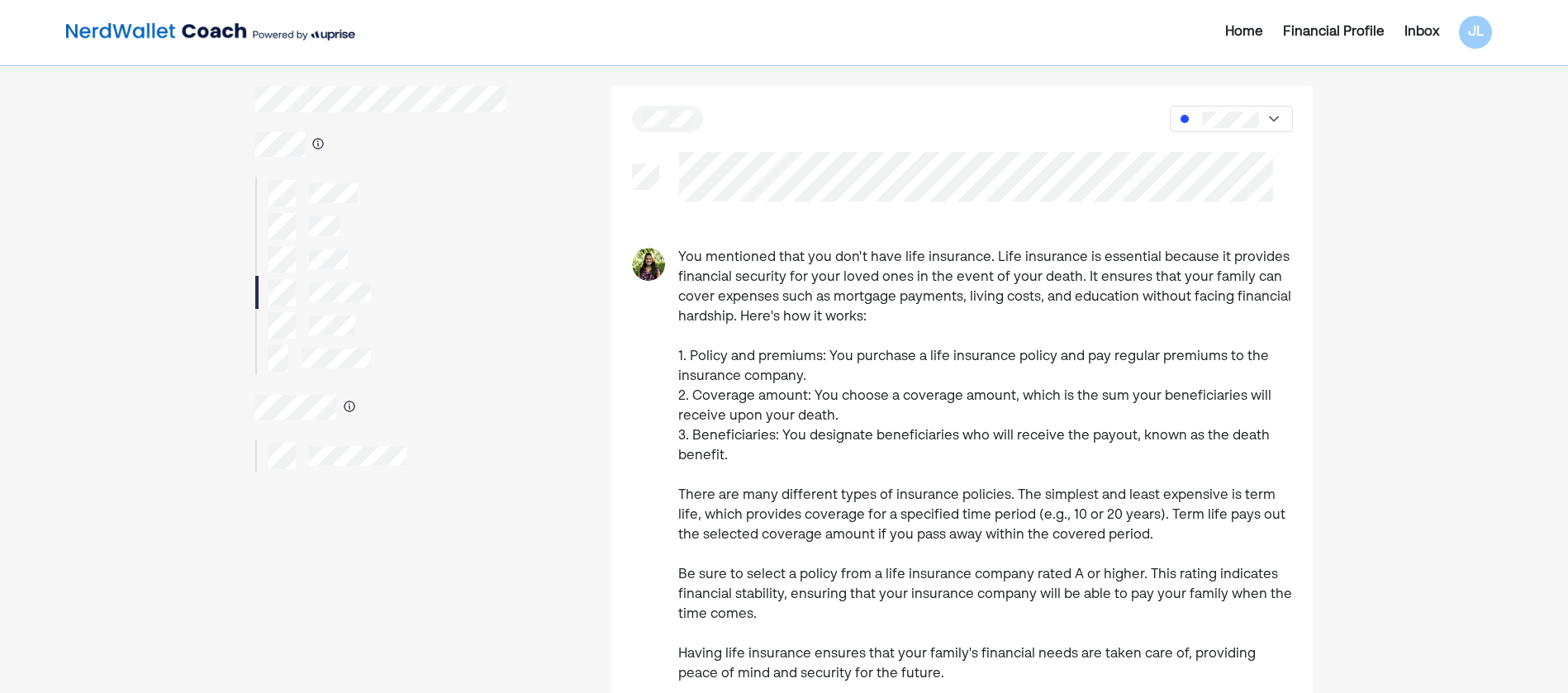
scroll to position [0, 0]
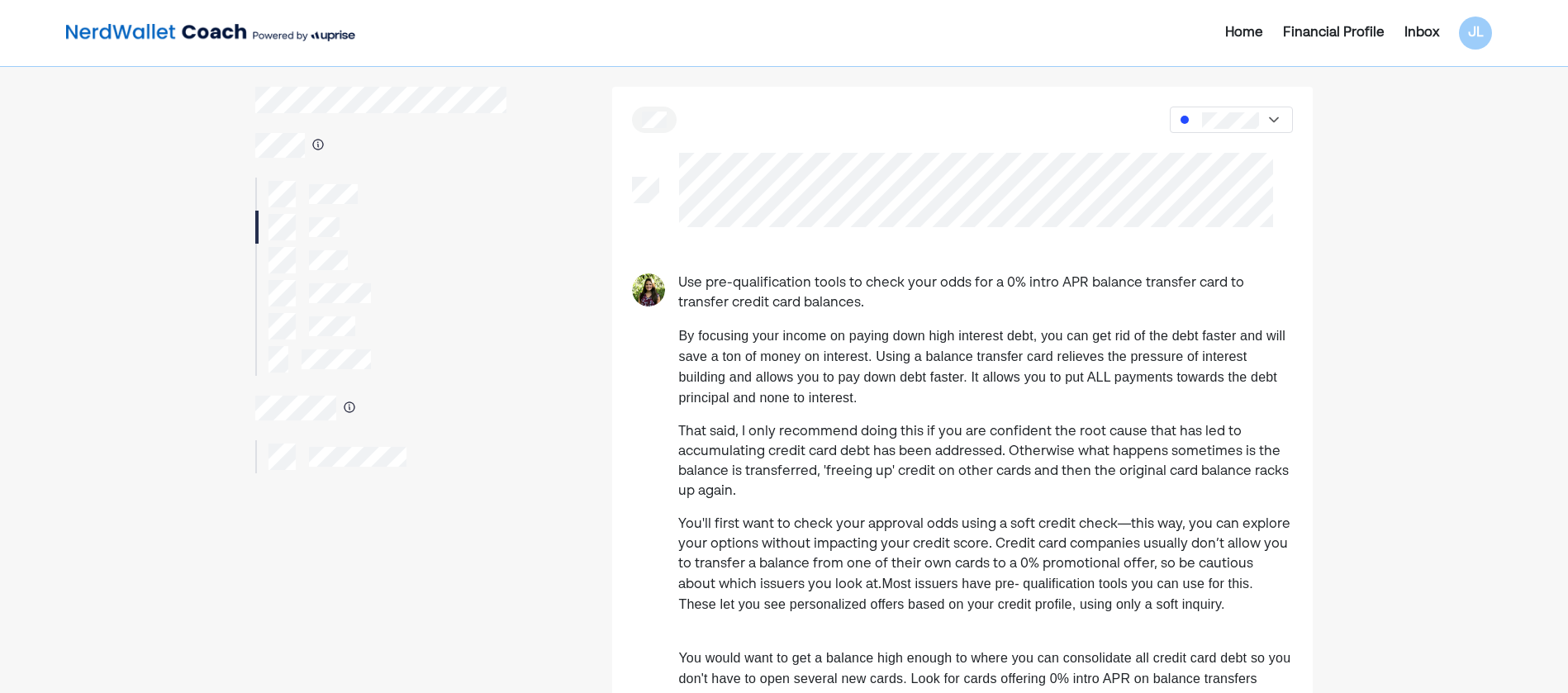
click at [666, 159] on div at bounding box center [976, 190] width 634 height 74
click at [676, 158] on div at bounding box center [976, 190] width 634 height 74
click at [675, 158] on div at bounding box center [976, 190] width 634 height 74
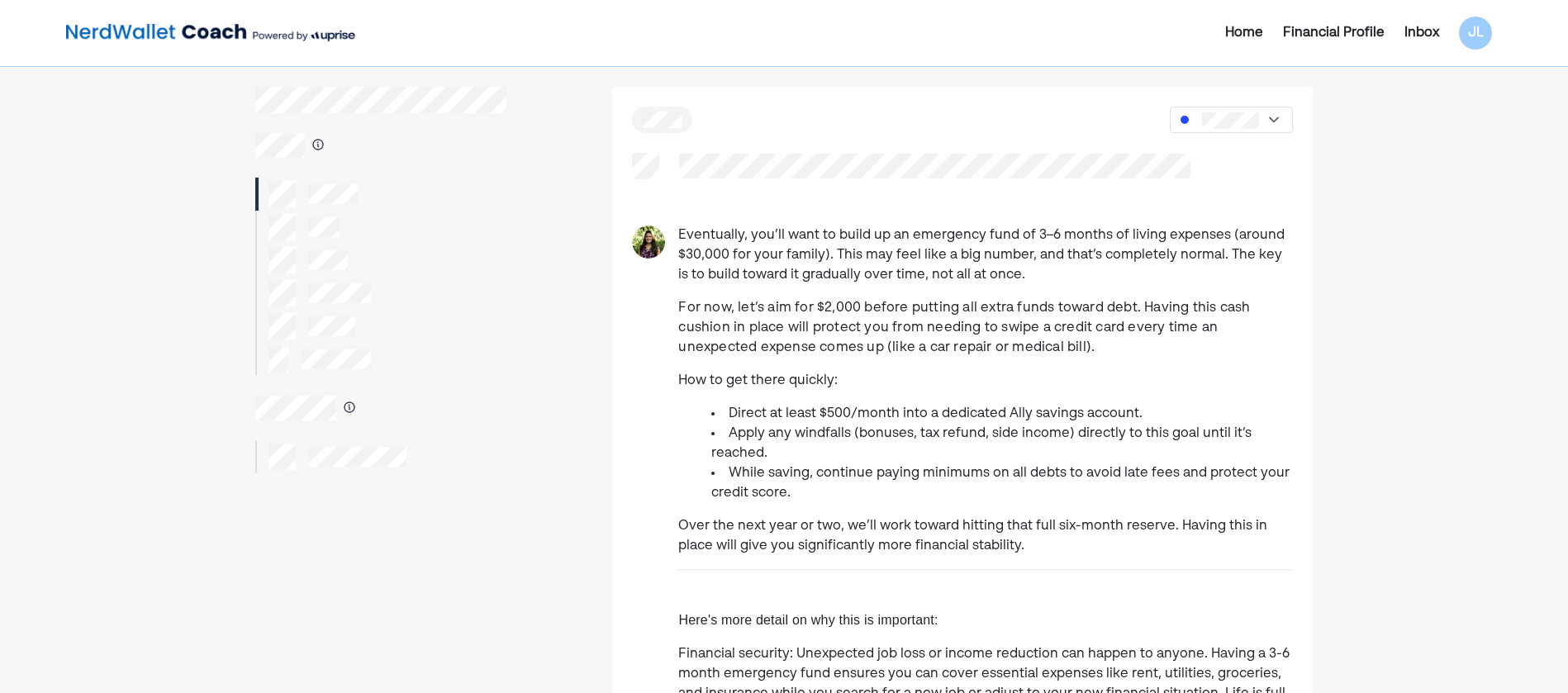
click at [227, 582] on div "Home Financial Profile Inbox JL Eventually, you’ll want to build up an emergenc…" at bounding box center [784, 633] width 1568 height 1266
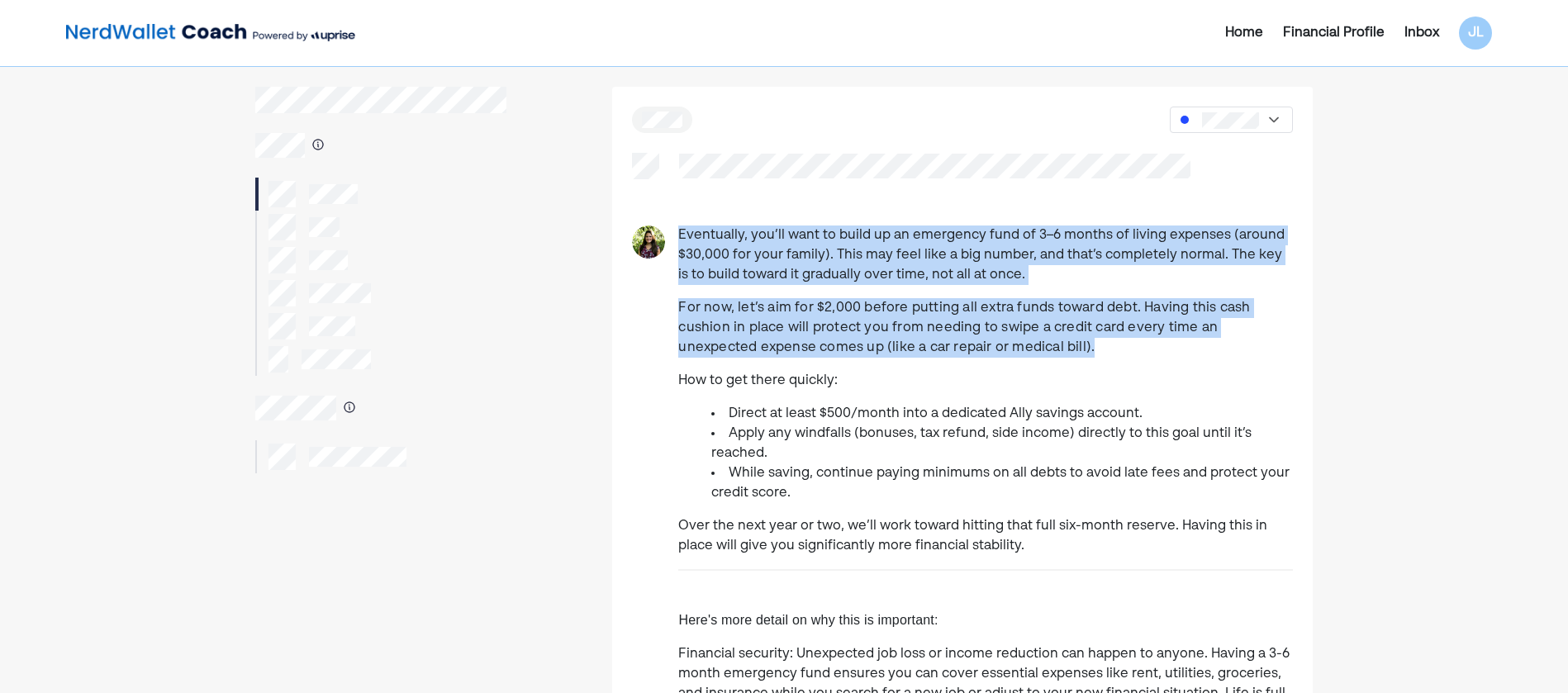
drag, startPoint x: 673, startPoint y: 225, endPoint x: 1050, endPoint y: 355, distance: 398.8
click at [1050, 355] on div "Eventually, you’ll want to build up an emergency fund of 3–6 months of living e…" at bounding box center [962, 573] width 700 height 974
click at [1050, 357] on p "For now, let’s aim for $2,000 before putting all extra funds toward debt. Havin…" at bounding box center [985, 327] width 615 height 60
drag, startPoint x: 1052, startPoint y: 351, endPoint x: 676, endPoint y: 226, distance: 396.2
click at [676, 226] on div "Eventually, you’ll want to build up an emergency fund of 3–6 months of living e…" at bounding box center [962, 633] width 700 height 815
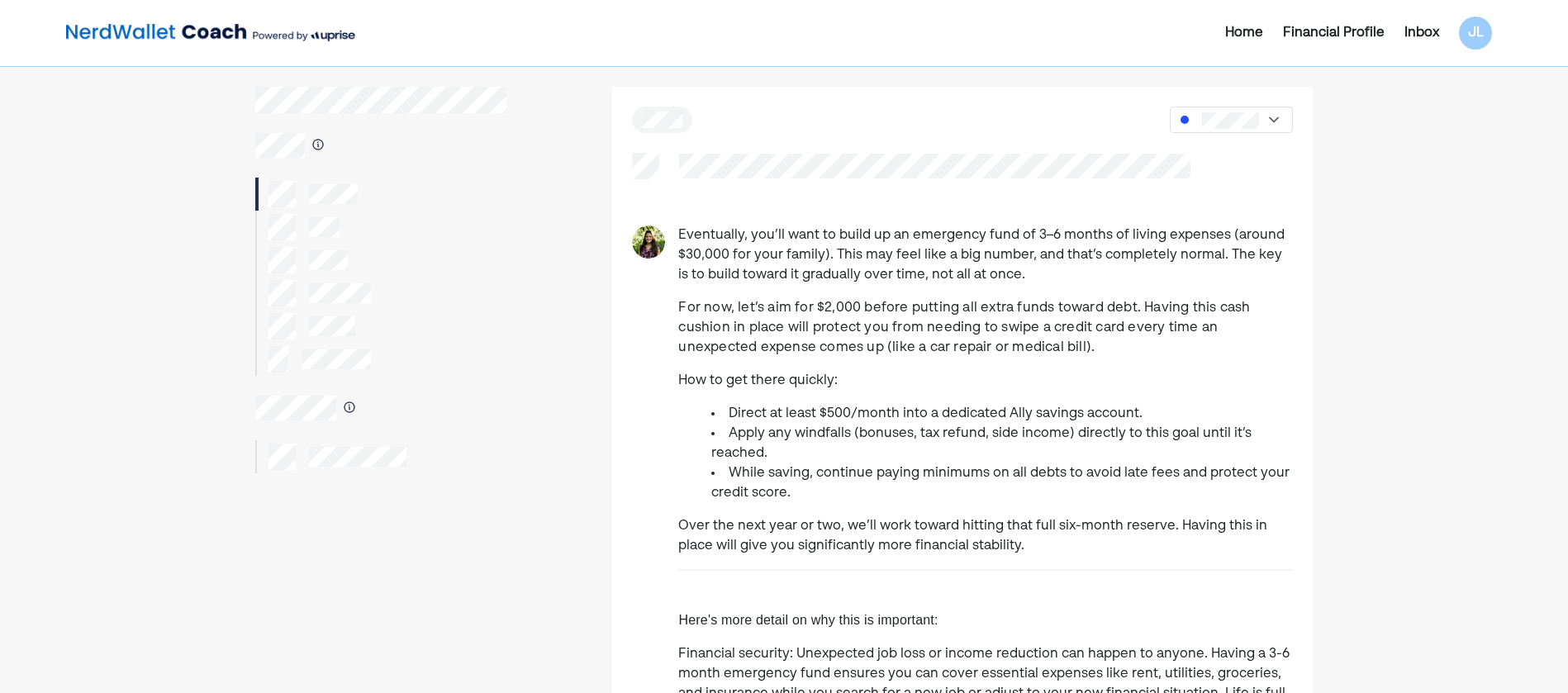
drag, startPoint x: 676, startPoint y: 226, endPoint x: 799, endPoint y: 369, distance: 188.6
click at [799, 369] on div "Eventually, you’ll want to build up an emergency fund of 3–6 months of living e…" at bounding box center [985, 633] width 615 height 815
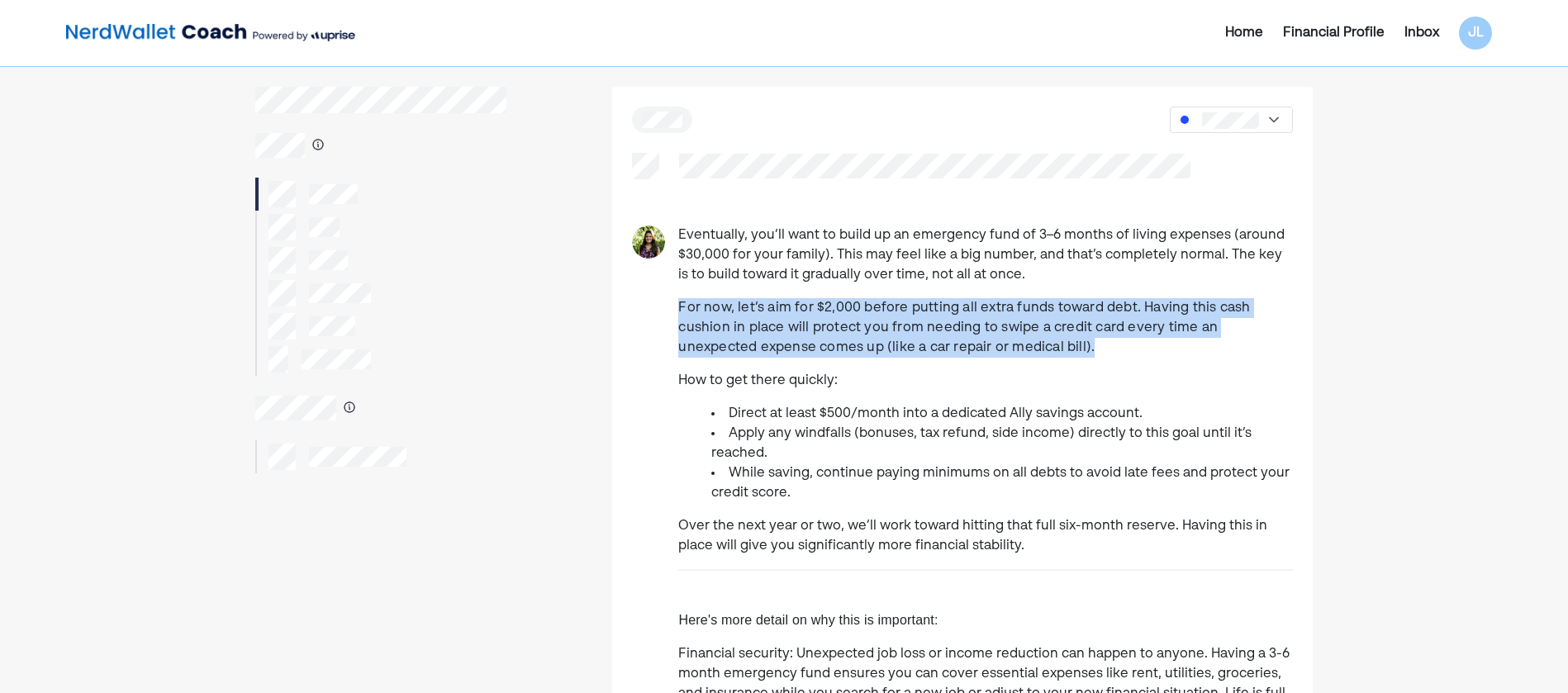
drag, startPoint x: 1042, startPoint y: 339, endPoint x: 646, endPoint y: 316, distance: 396.7
click at [646, 316] on div "Eventually, you’ll want to build up an emergency fund of 3–6 months of living e…" at bounding box center [962, 633] width 700 height 815
click at [648, 321] on div "Eventually, you’ll want to build up an emergency fund of 3–6 months of living e…" at bounding box center [962, 633] width 700 height 815
drag, startPoint x: 659, startPoint y: 300, endPoint x: 1039, endPoint y: 349, distance: 383.1
click at [1039, 349] on div "Eventually, you’ll want to build up an emergency fund of 3–6 months of living e…" at bounding box center [962, 633] width 700 height 815
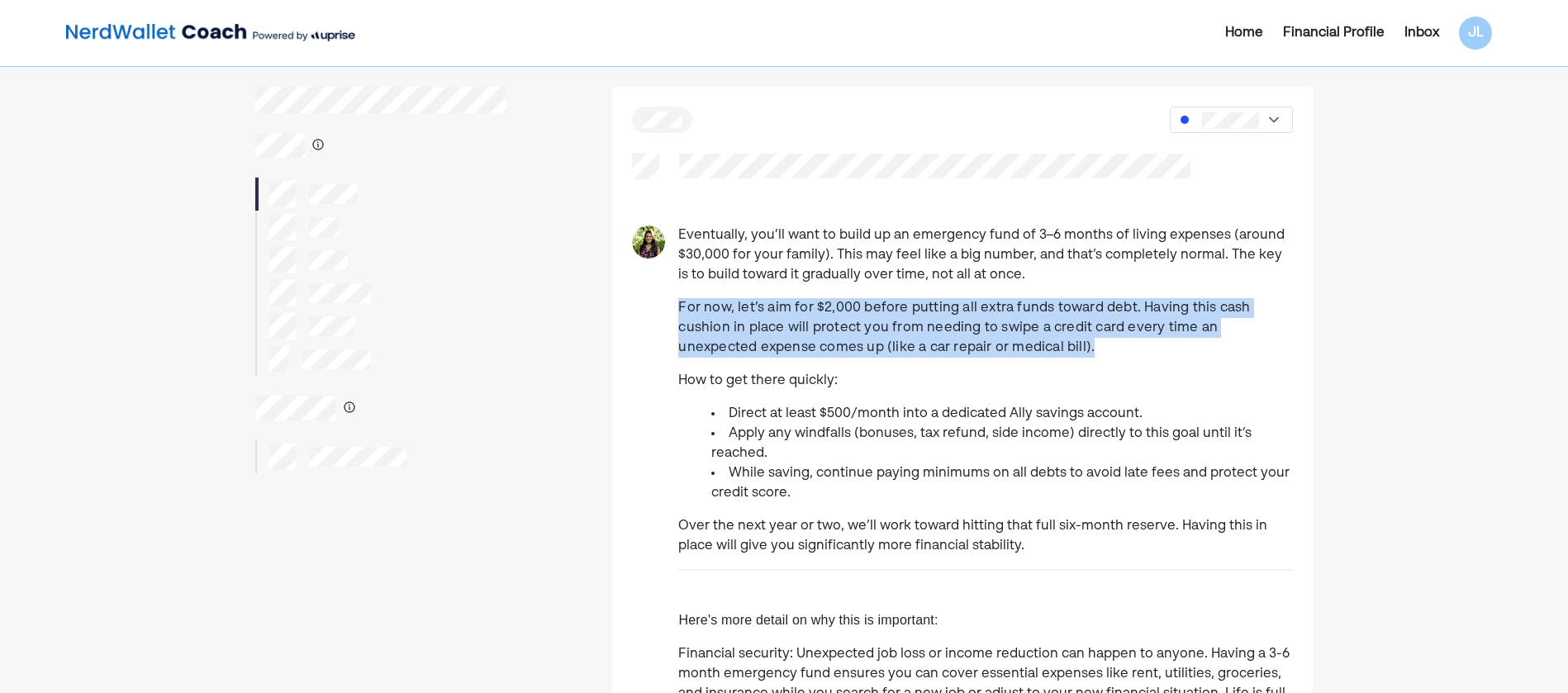
click at [1039, 353] on p "For now, let’s aim for $2,000 before putting all extra funds toward debt. Havin…" at bounding box center [985, 327] width 615 height 60
drag, startPoint x: 1039, startPoint y: 353, endPoint x: 679, endPoint y: 307, distance: 362.9
click at [679, 307] on p "For now, let’s aim for $2,000 before putting all extra funds toward debt. Havin…" at bounding box center [985, 327] width 615 height 60
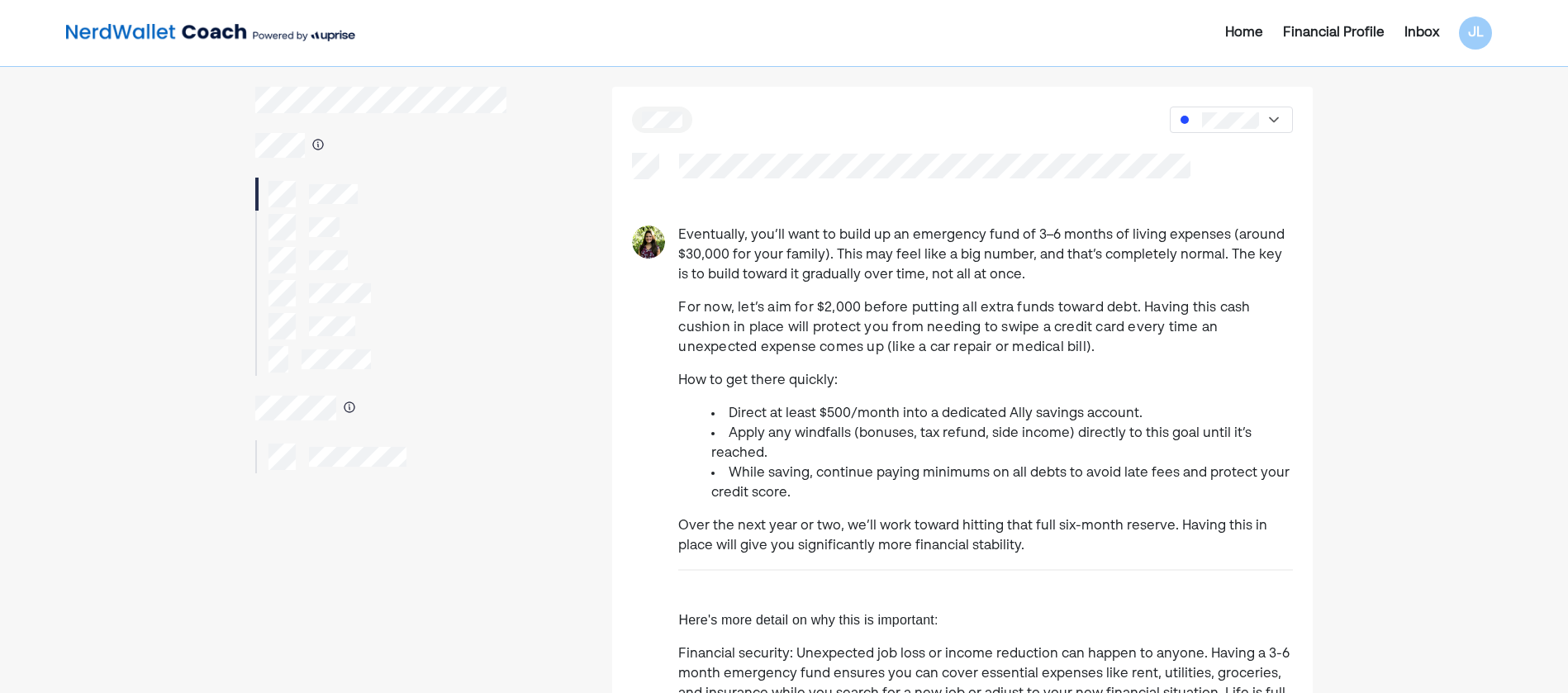
drag, startPoint x: 679, startPoint y: 307, endPoint x: 685, endPoint y: 359, distance: 52.3
click at [685, 359] on div "Eventually, you’ll want to build up an emergency fund of 3–6 months of living e…" at bounding box center [985, 633] width 615 height 815
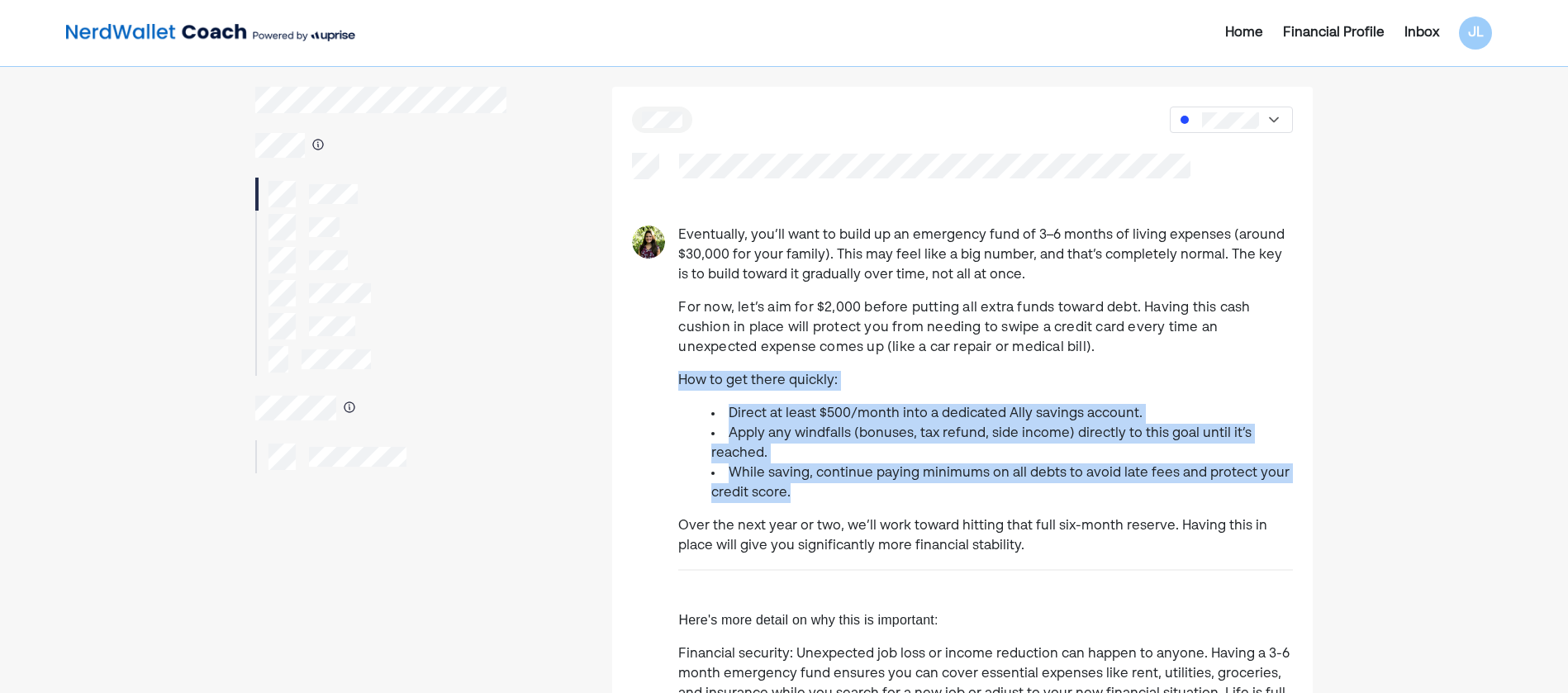
drag, startPoint x: 653, startPoint y: 374, endPoint x: 1062, endPoint y: 559, distance: 448.9
click at [1062, 559] on div "Eventually, you’ll want to build up an emergency fund of 3–6 months of living e…" at bounding box center [962, 633] width 700 height 815
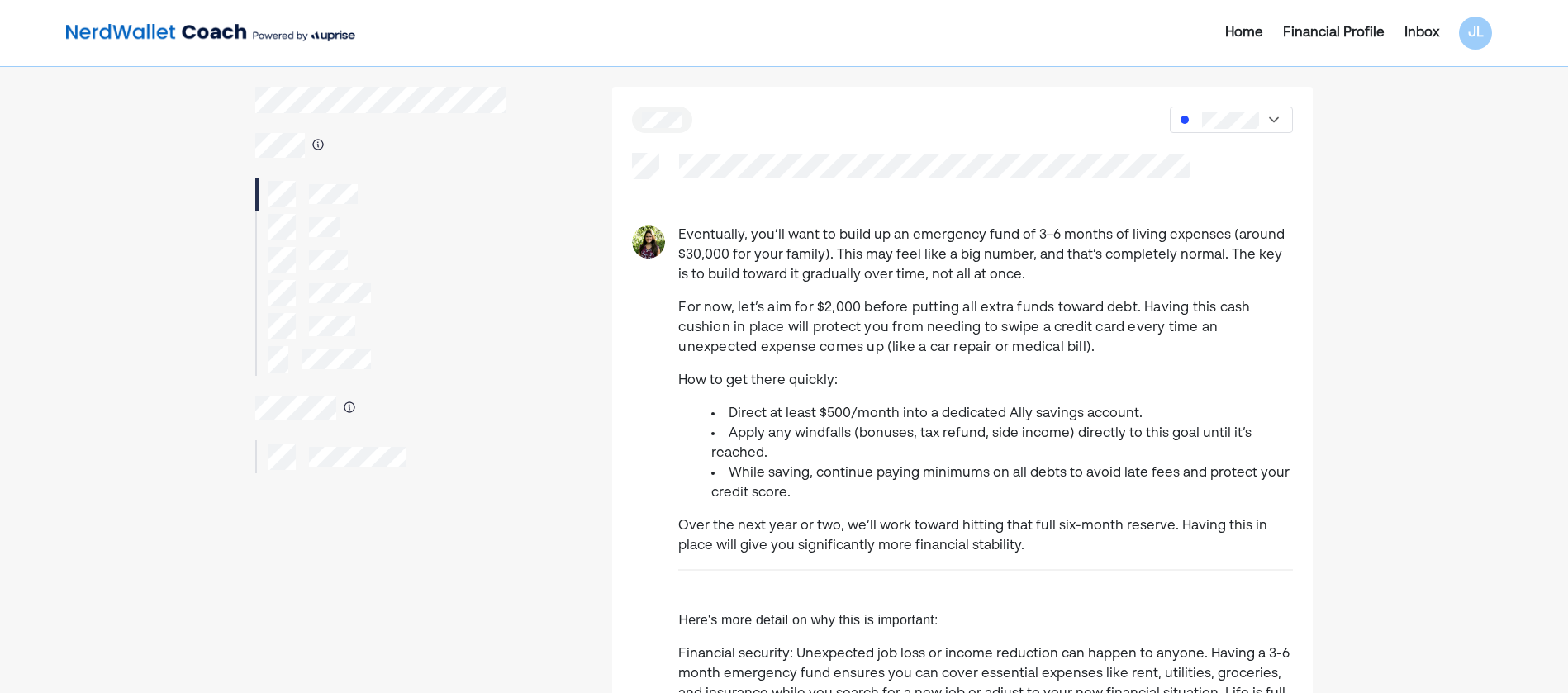
click at [1062, 559] on div "Eventually, you’ll want to build up an emergency fund of 3–6 months of living e…" at bounding box center [985, 633] width 615 height 815
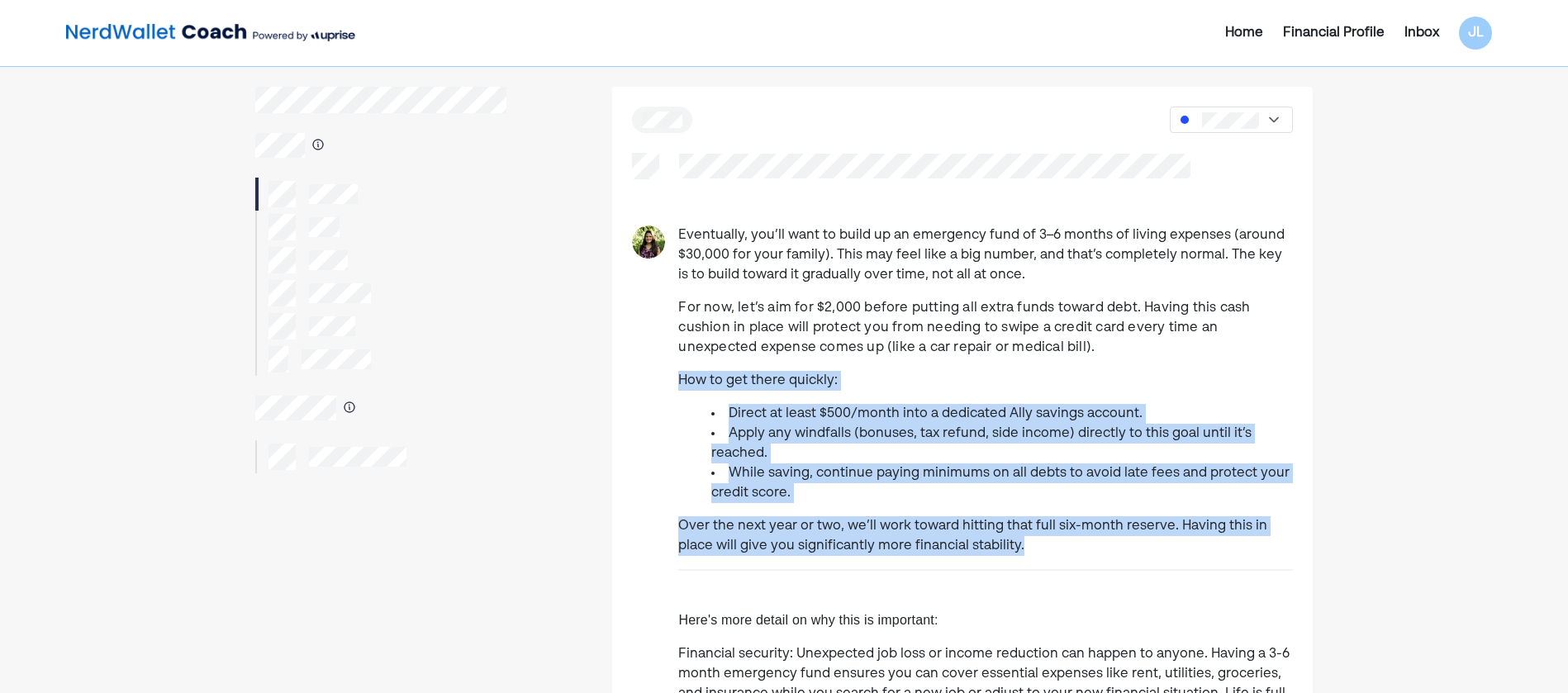
drag, startPoint x: 1033, startPoint y: 553, endPoint x: 595, endPoint y: 384, distance: 469.5
click at [595, 384] on div "Eventually, you’ll want to build up an emergency fund of 3–6 months of living e…" at bounding box center [784, 659] width 1058 height 1146
drag, startPoint x: 595, startPoint y: 384, endPoint x: 644, endPoint y: 398, distance: 51.0
click at [644, 398] on div "Eventually, you’ll want to build up an emergency fund of 3–6 months of living e…" at bounding box center [962, 633] width 700 height 815
drag, startPoint x: 675, startPoint y: 382, endPoint x: 997, endPoint y: 543, distance: 360.0
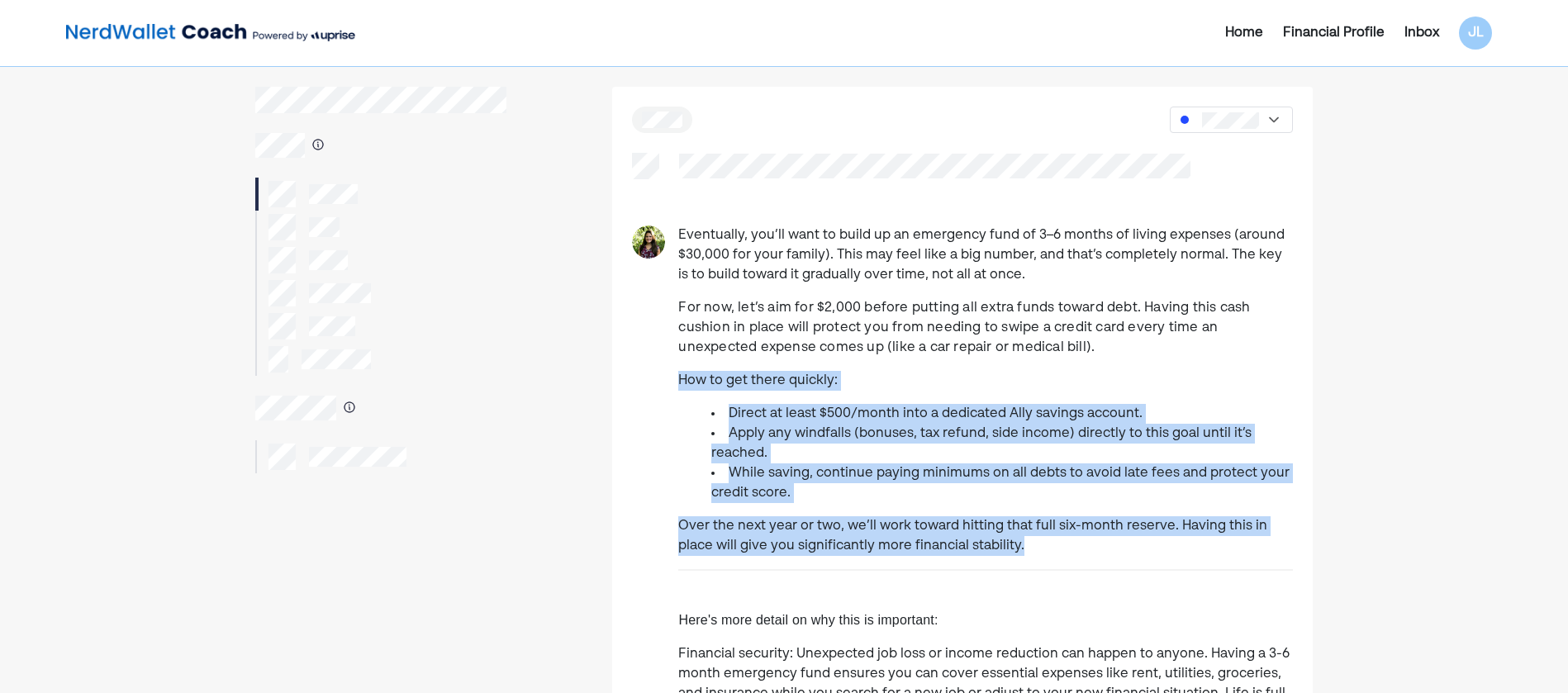
click at [997, 543] on div "Eventually, you’ll want to build up an emergency fund of 3–6 months of living e…" at bounding box center [962, 633] width 700 height 815
drag, startPoint x: 997, startPoint y: 543, endPoint x: 1003, endPoint y: 549, distance: 8.5
click at [1002, 549] on p "Over the next year or two, we’ll work toward hitting that full six-month reserv…" at bounding box center [985, 536] width 615 height 40
drag, startPoint x: 1036, startPoint y: 550, endPoint x: 669, endPoint y: 383, distance: 403.2
click at [669, 383] on div "Eventually, you’ll want to build up an emergency fund of 3–6 months of living e…" at bounding box center [962, 633] width 700 height 815
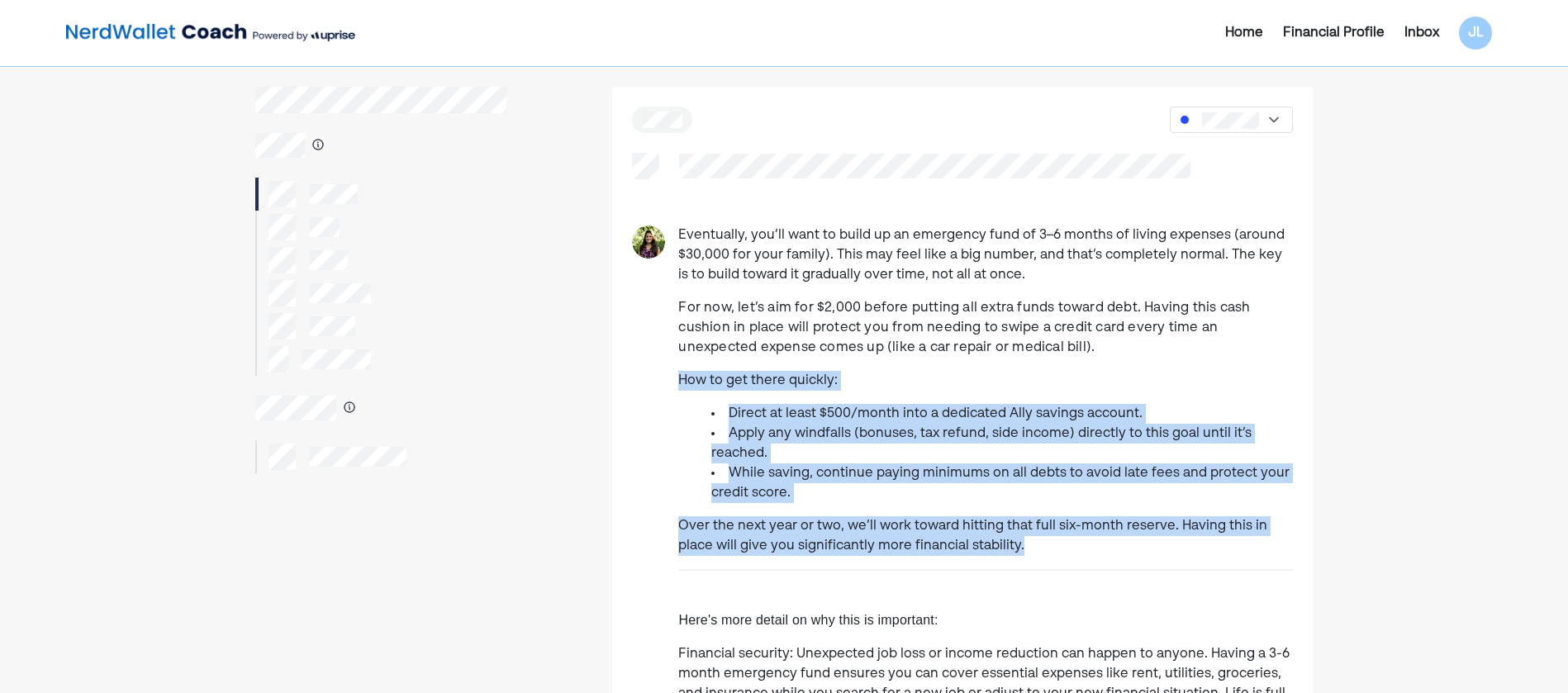
drag, startPoint x: 669, startPoint y: 383, endPoint x: 647, endPoint y: 456, distance: 76.2
click at [647, 456] on div "Eventually, you’ll want to build up an emergency fund of 3–6 months of living e…" at bounding box center [962, 633] width 700 height 815
drag, startPoint x: 677, startPoint y: 386, endPoint x: 1033, endPoint y: 540, distance: 387.9
click at [1033, 540] on div "Eventually, you’ll want to build up an emergency fund of 3–6 months of living e…" at bounding box center [962, 633] width 700 height 815
drag, startPoint x: 1033, startPoint y: 540, endPoint x: 959, endPoint y: 549, distance: 74.5
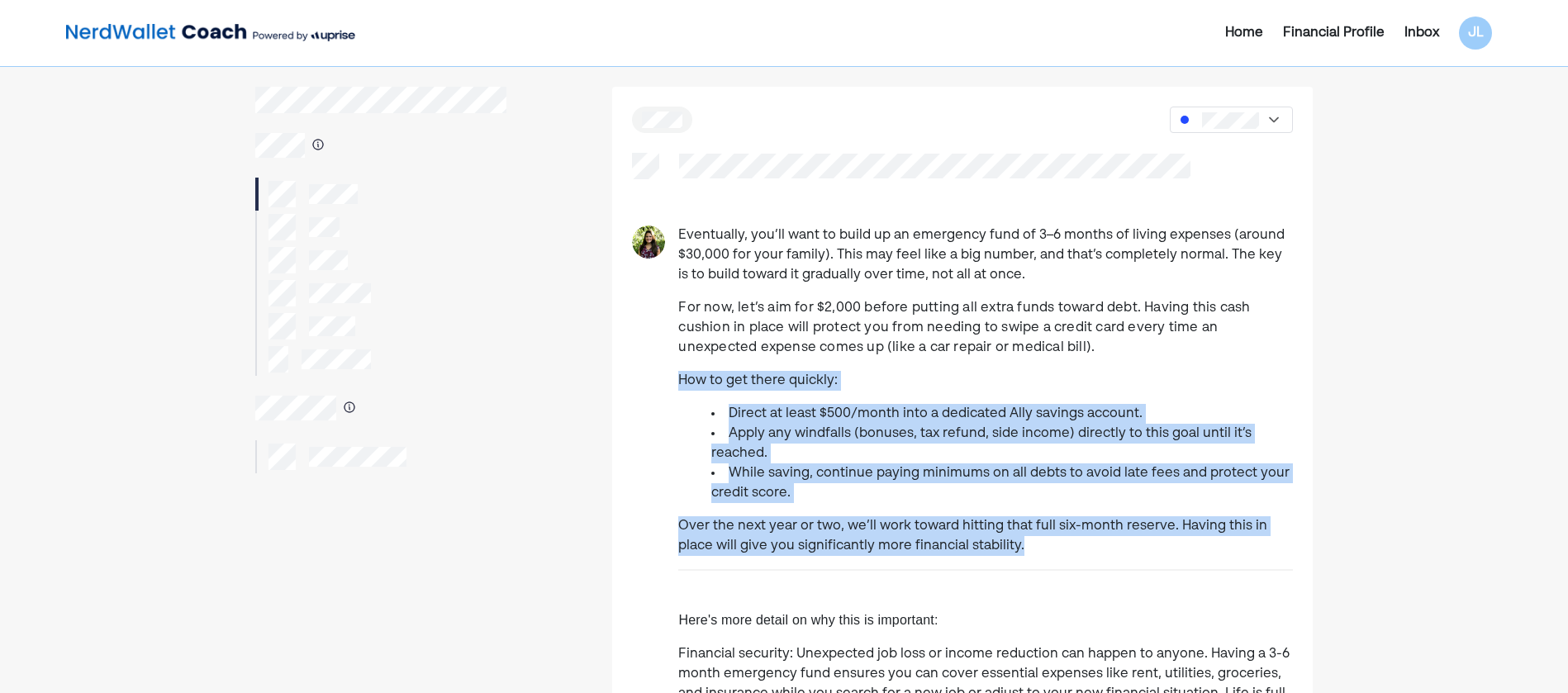
click at [959, 549] on p "Over the next year or two, we’ll work toward hitting that full six-month reserv…" at bounding box center [985, 536] width 615 height 40
drag, startPoint x: 1017, startPoint y: 549, endPoint x: 673, endPoint y: 379, distance: 383.7
click at [673, 379] on div "Eventually, you’ll want to build up an emergency fund of 3–6 months of living e…" at bounding box center [962, 633] width 700 height 815
drag, startPoint x: 673, startPoint y: 379, endPoint x: 700, endPoint y: 433, distance: 60.4
click at [700, 433] on ul "Direct at least $500/month into a dedicated Ally savings account. Apply any win…" at bounding box center [985, 453] width 615 height 99
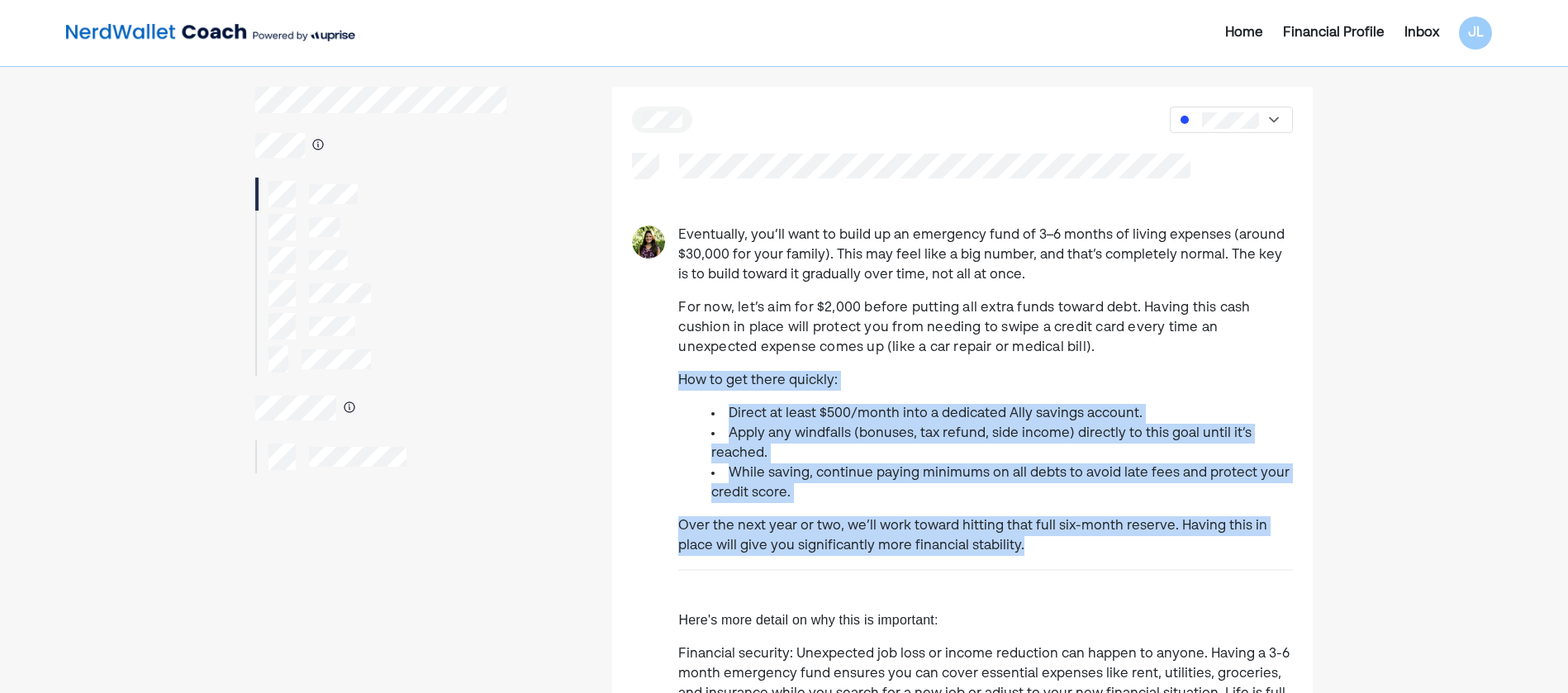
drag, startPoint x: 1061, startPoint y: 540, endPoint x: 660, endPoint y: 363, distance: 438.3
click at [660, 363] on div "Eventually, you’ll want to build up an emergency fund of 3–6 months of living e…" at bounding box center [962, 633] width 700 height 815
drag, startPoint x: 660, startPoint y: 363, endPoint x: 716, endPoint y: 467, distance: 118.1
click at [716, 467] on li "While saving, continue paying minimums on all debts to avoid late fees and prot…" at bounding box center [1002, 483] width 582 height 40
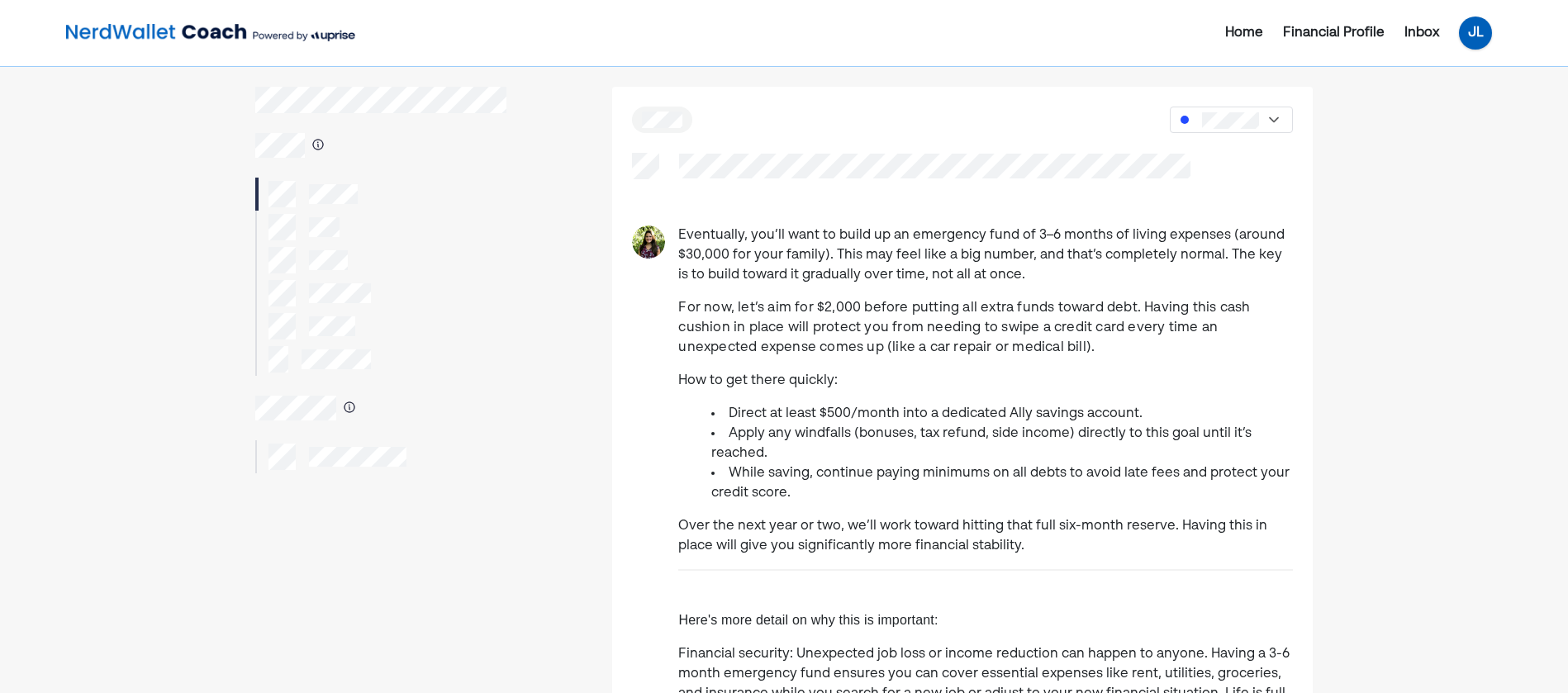
click at [1482, 29] on div "JL" at bounding box center [1476, 33] width 33 height 33
click at [1464, 100] on div "Settings" at bounding box center [1463, 102] width 53 height 20
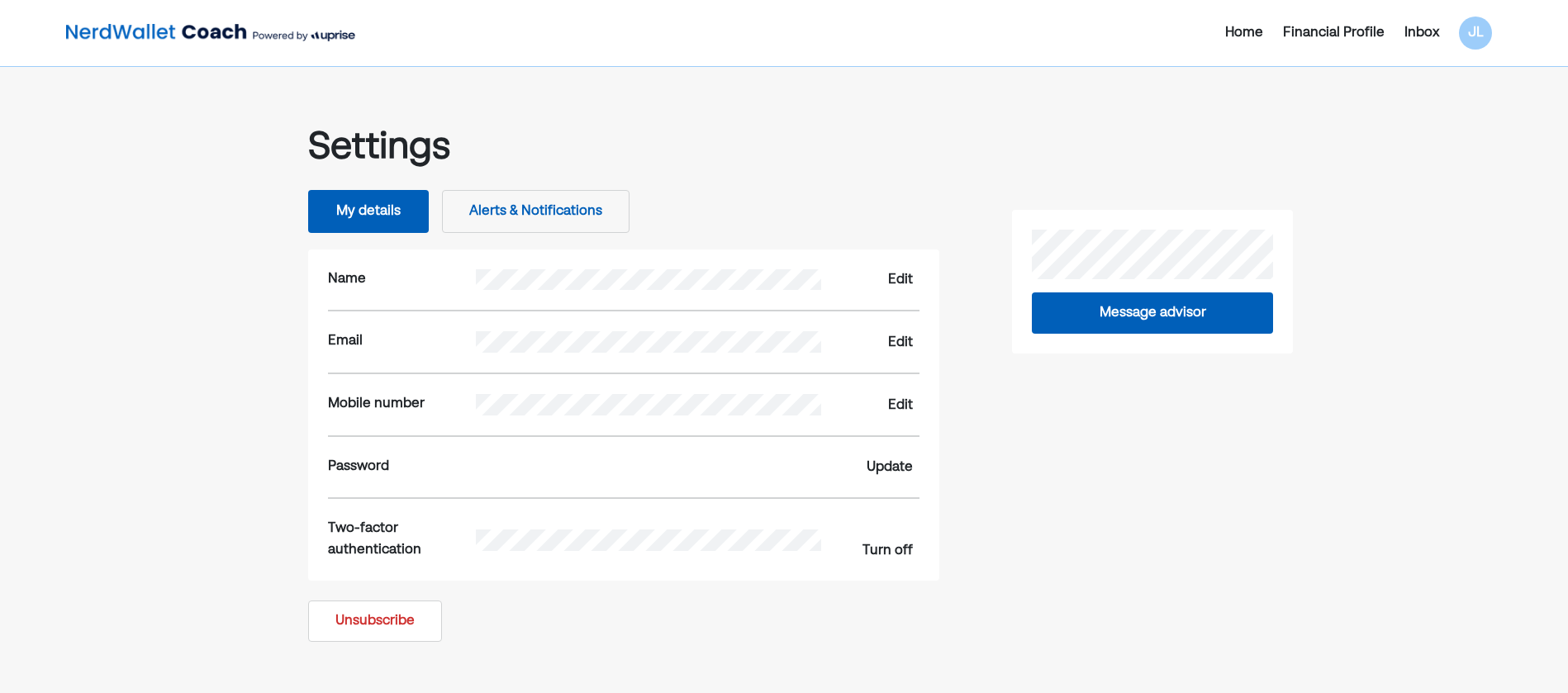
click at [351, 220] on button "My details" at bounding box center [368, 212] width 121 height 43
click at [535, 194] on button "Alerts & Notifications" at bounding box center [535, 212] width 188 height 43
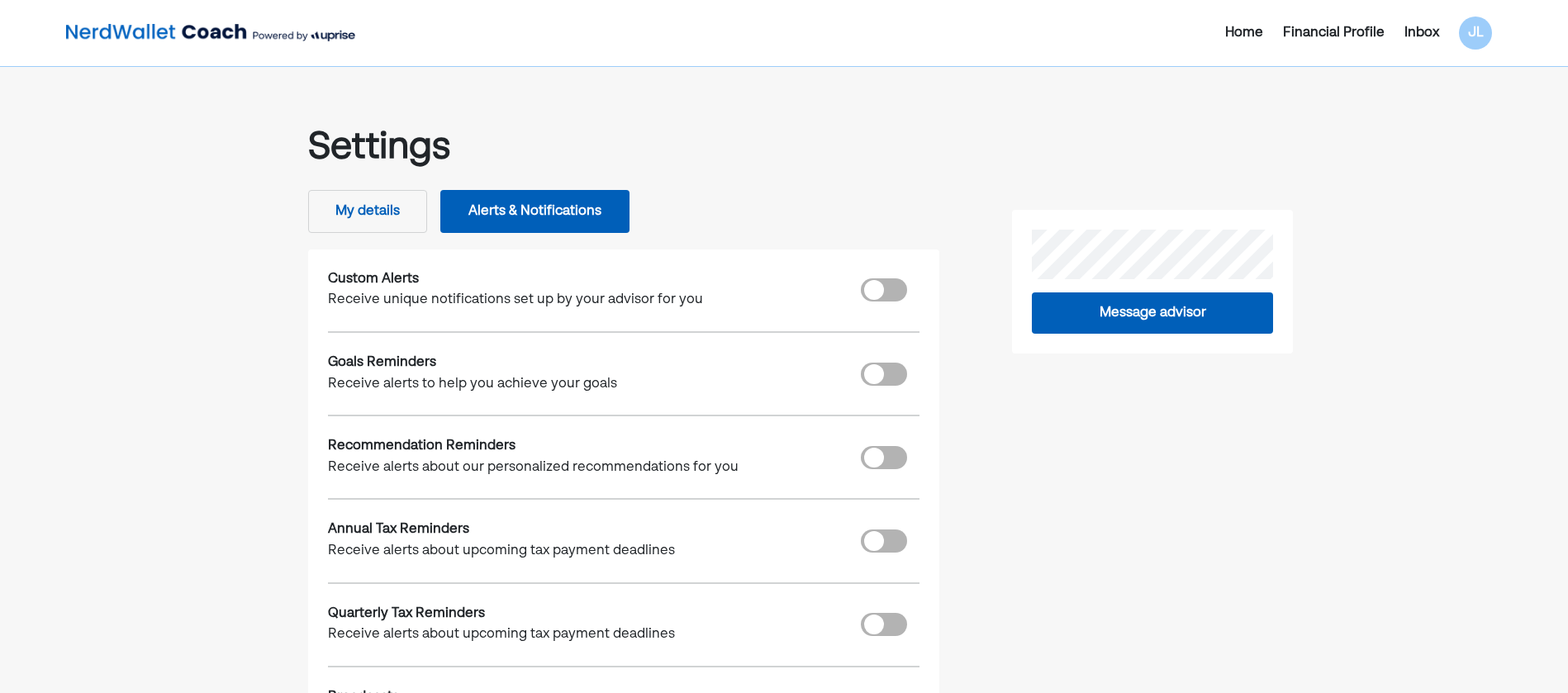
click at [1251, 37] on div "Home" at bounding box center [1244, 33] width 38 height 20
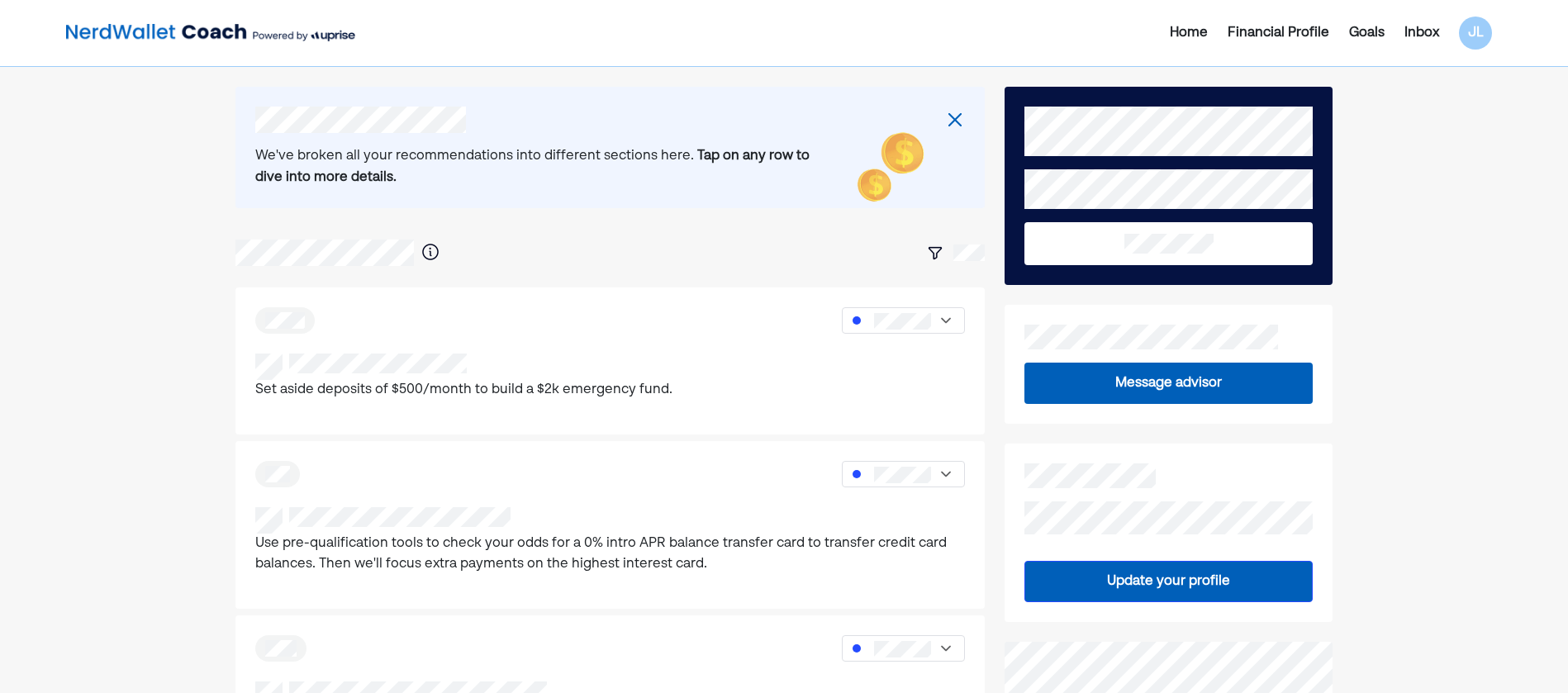
click at [1254, 29] on div "Financial Profile" at bounding box center [1278, 33] width 102 height 20
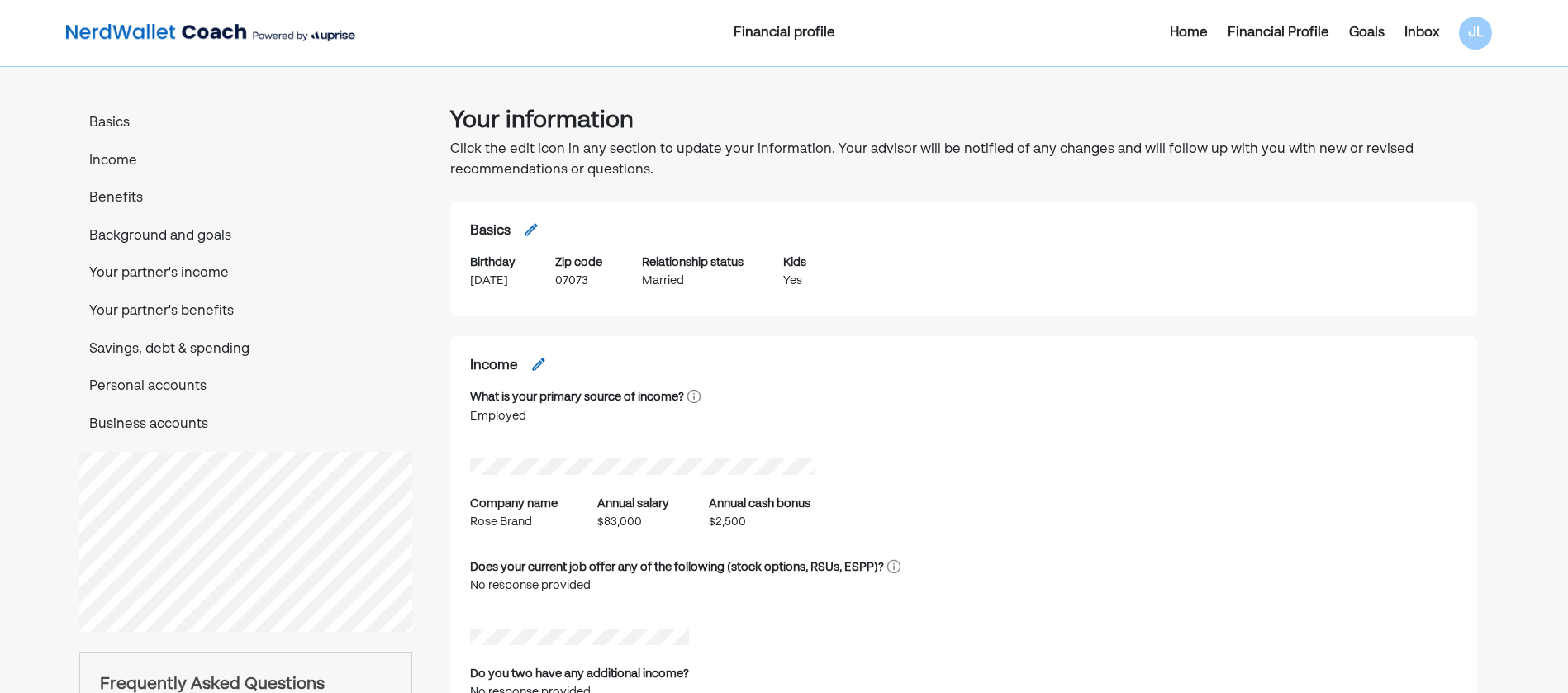
click at [1378, 26] on div "Goals" at bounding box center [1367, 33] width 35 height 20
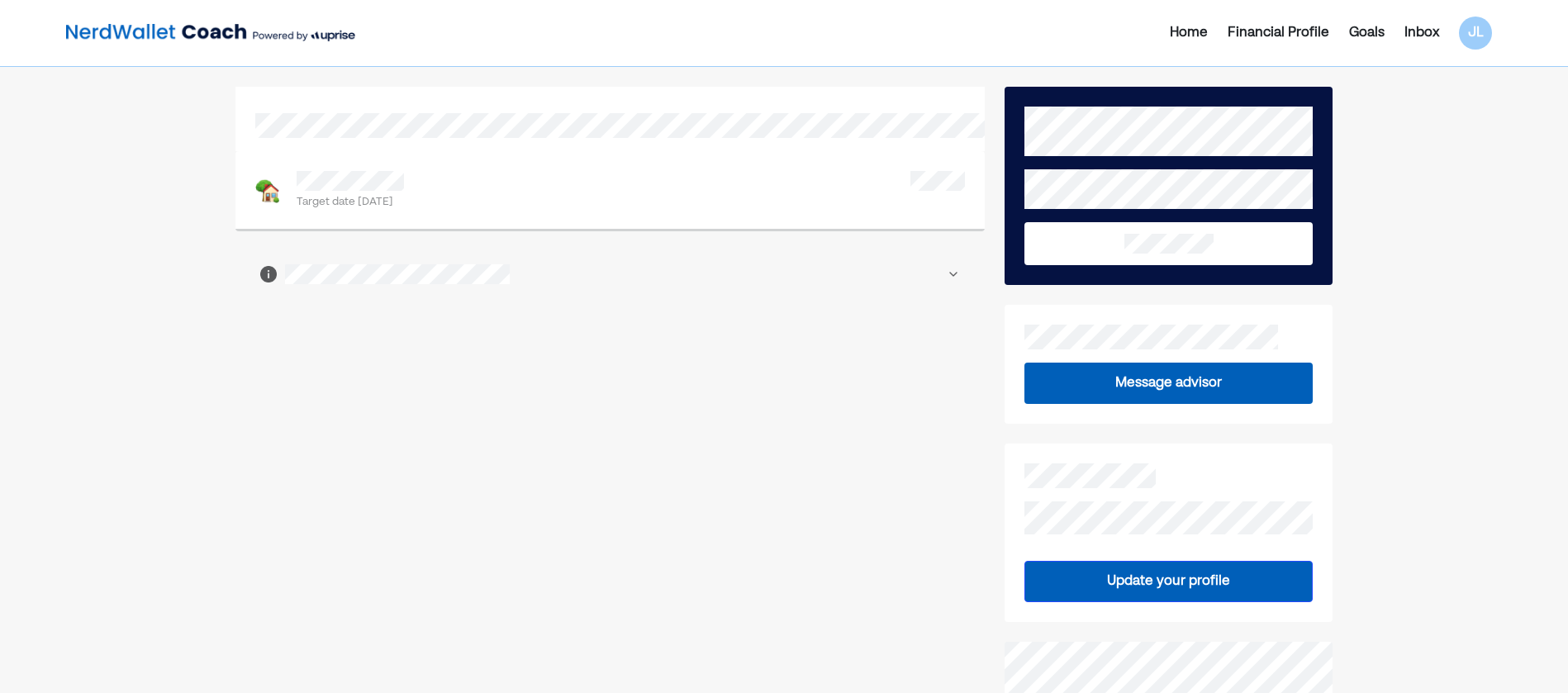
drag, startPoint x: 444, startPoint y: 200, endPoint x: 298, endPoint y: 170, distance: 149.1
click at [298, 170] on div "Target date Jan 2032" at bounding box center [610, 191] width 750 height 80
drag, startPoint x: 298, startPoint y: 170, endPoint x: 400, endPoint y: 198, distance: 105.8
click at [387, 195] on span "Target date Jan 2032" at bounding box center [350, 203] width 108 height 17
click at [299, 173] on div "Target date Jan 2032" at bounding box center [610, 191] width 711 height 41
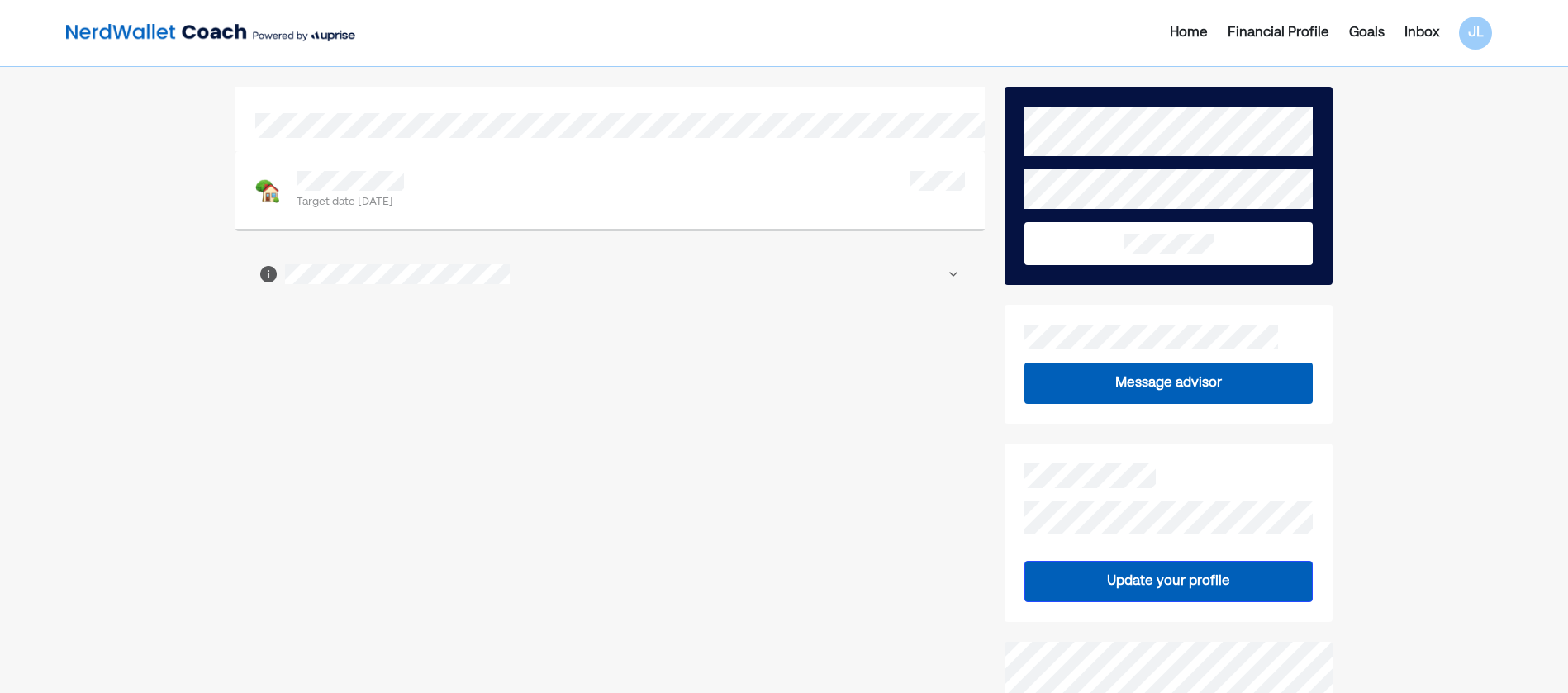
drag, startPoint x: 344, startPoint y: 194, endPoint x: 351, endPoint y: 207, distance: 14.8
click at [350, 207] on span "Target date Jan 2032" at bounding box center [350, 203] width 108 height 17
click at [1412, 29] on div "Inbox" at bounding box center [1422, 33] width 35 height 20
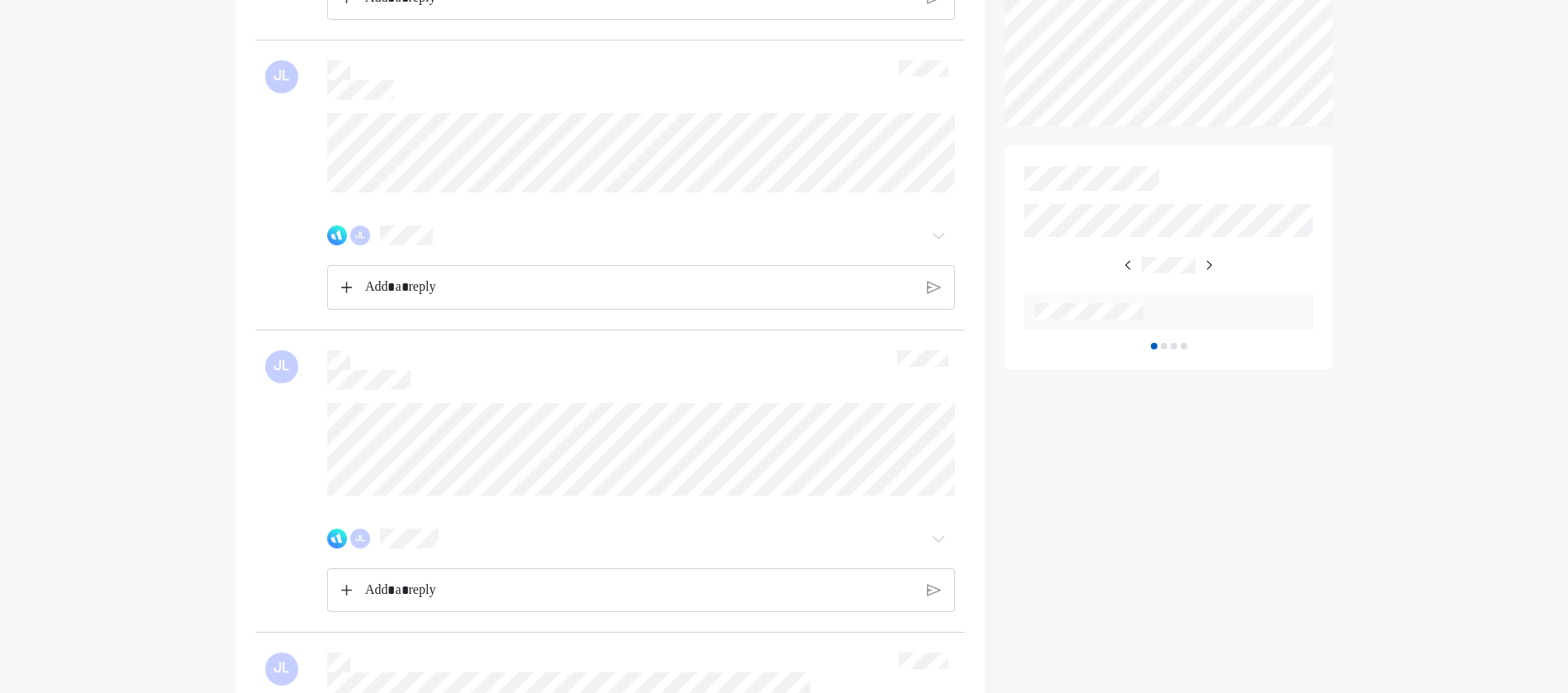
scroll to position [578, 0]
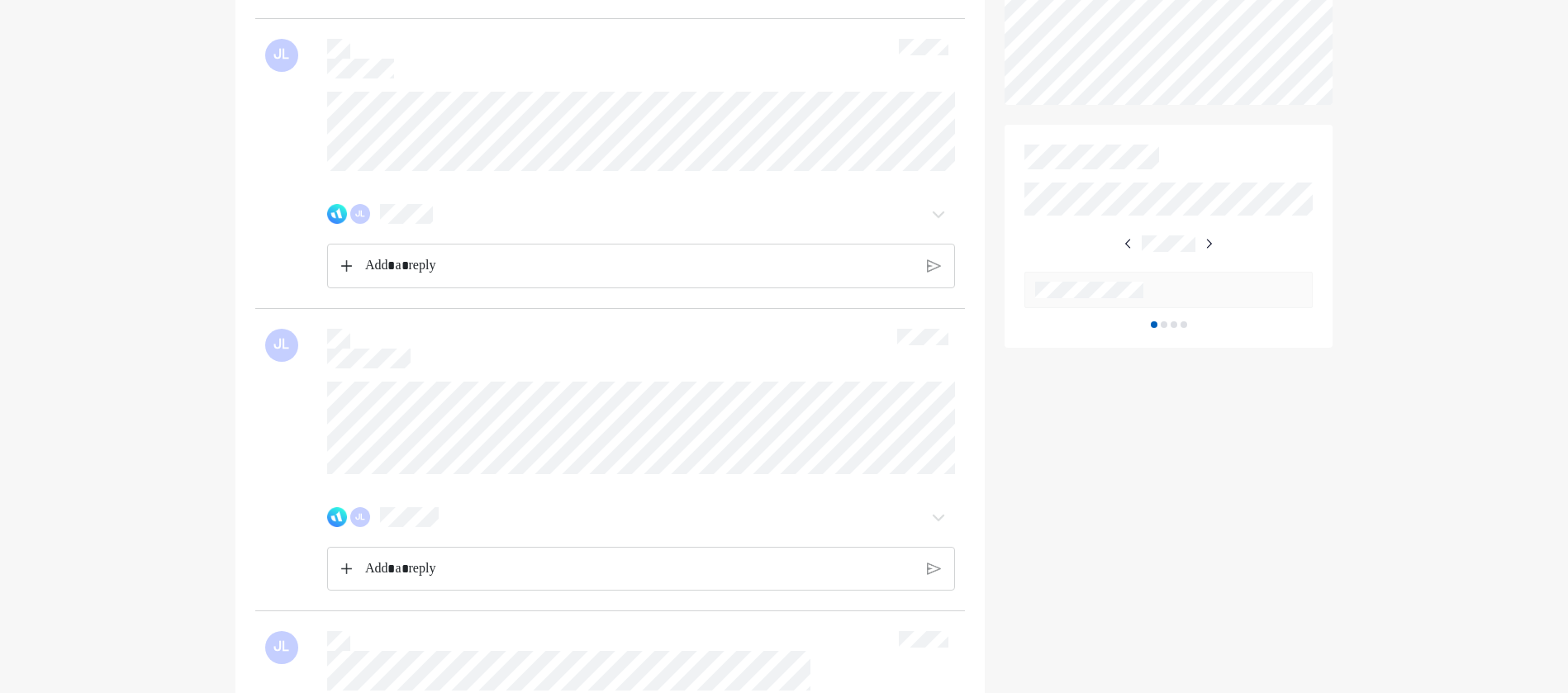
click at [1201, 242] on div at bounding box center [1169, 244] width 93 height 29
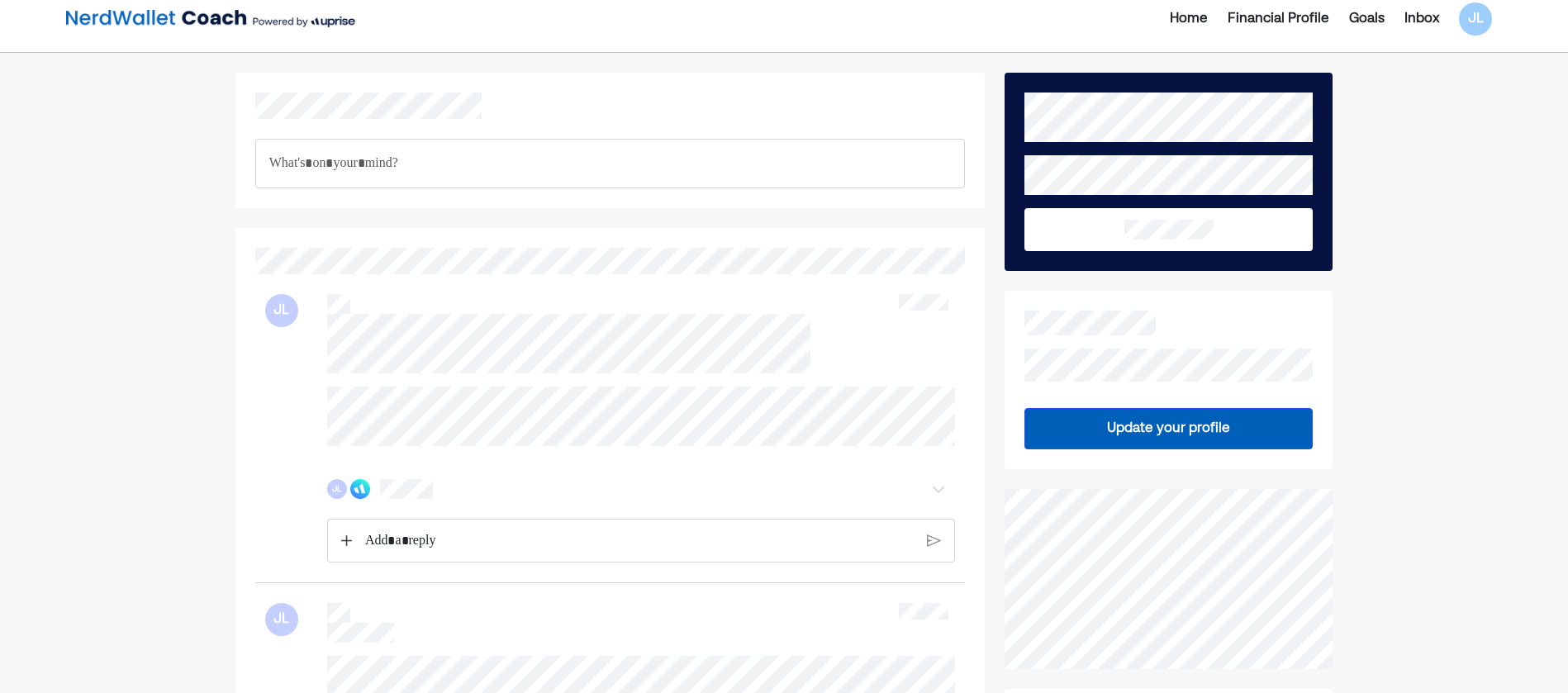
scroll to position [0, 0]
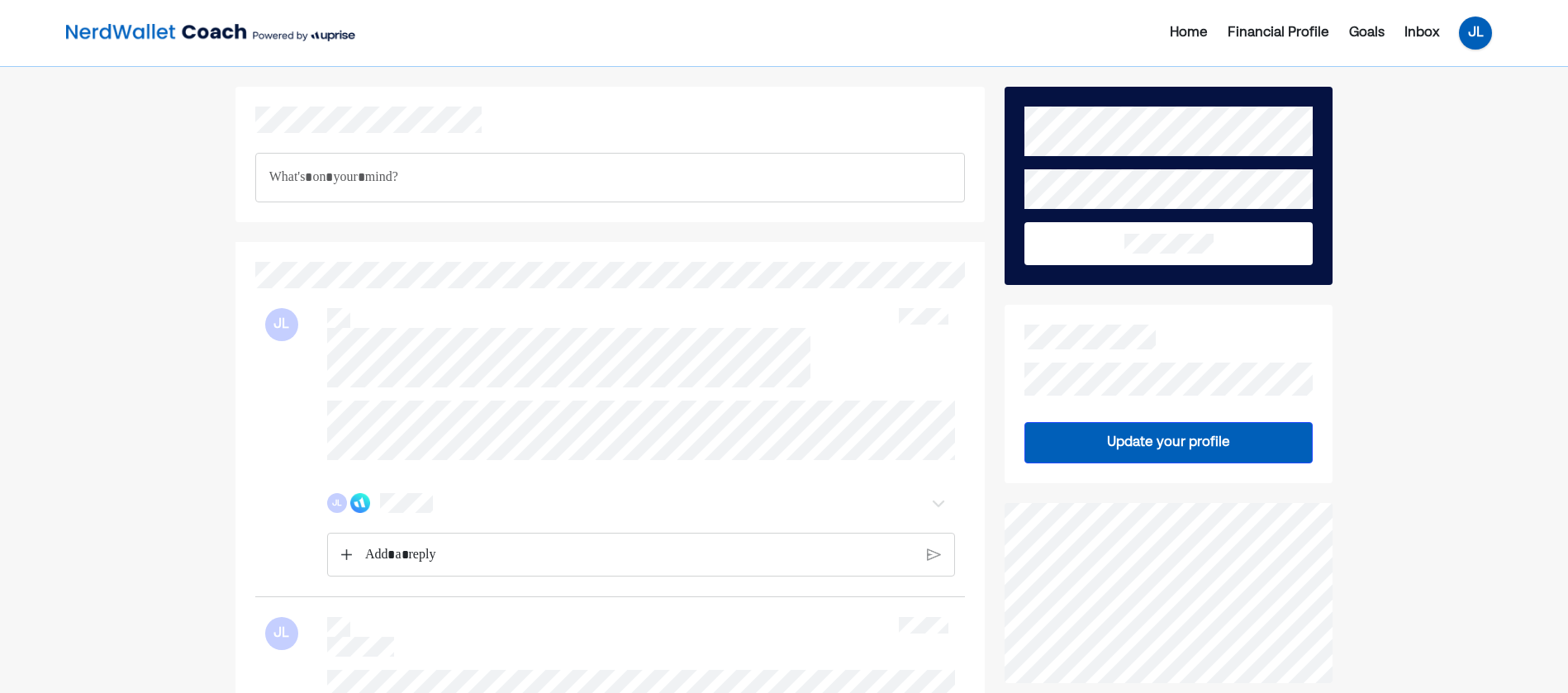
click at [1480, 32] on div "JL" at bounding box center [1476, 33] width 33 height 33
click at [1471, 73] on div "Upgrade" at bounding box center [1464, 72] width 54 height 20
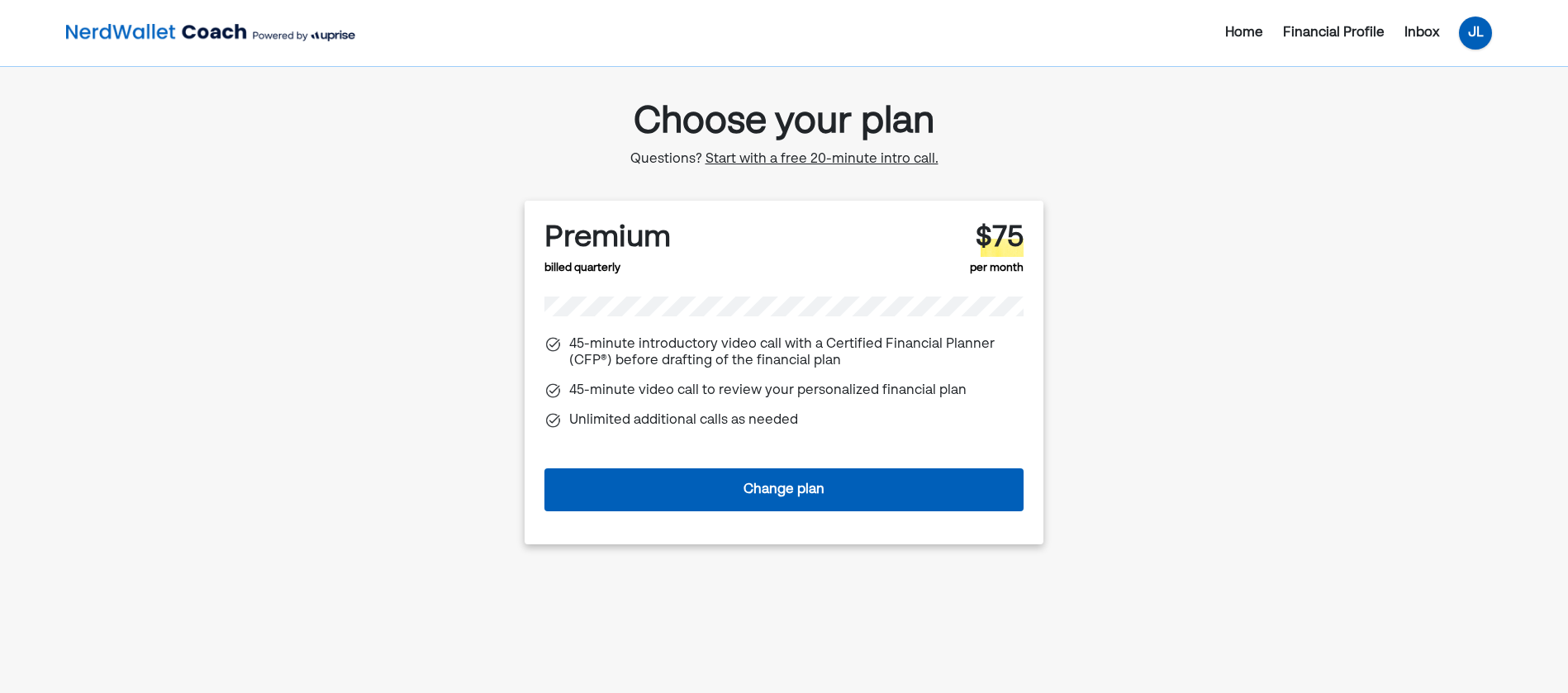
click at [1461, 26] on div "JL" at bounding box center [1476, 33] width 33 height 33
click at [1456, 110] on div "Settings" at bounding box center [1463, 102] width 53 height 20
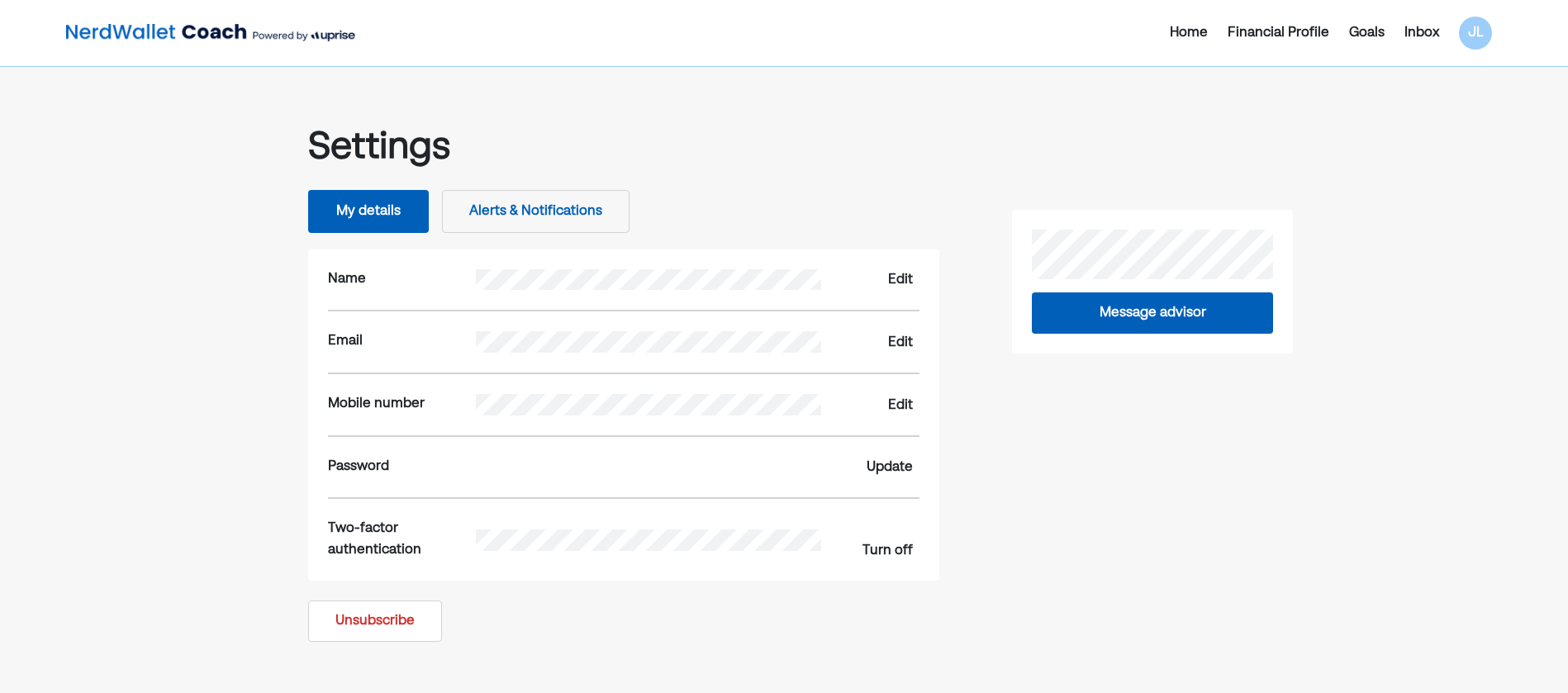
click at [236, 35] on img at bounding box center [210, 33] width 289 height 33
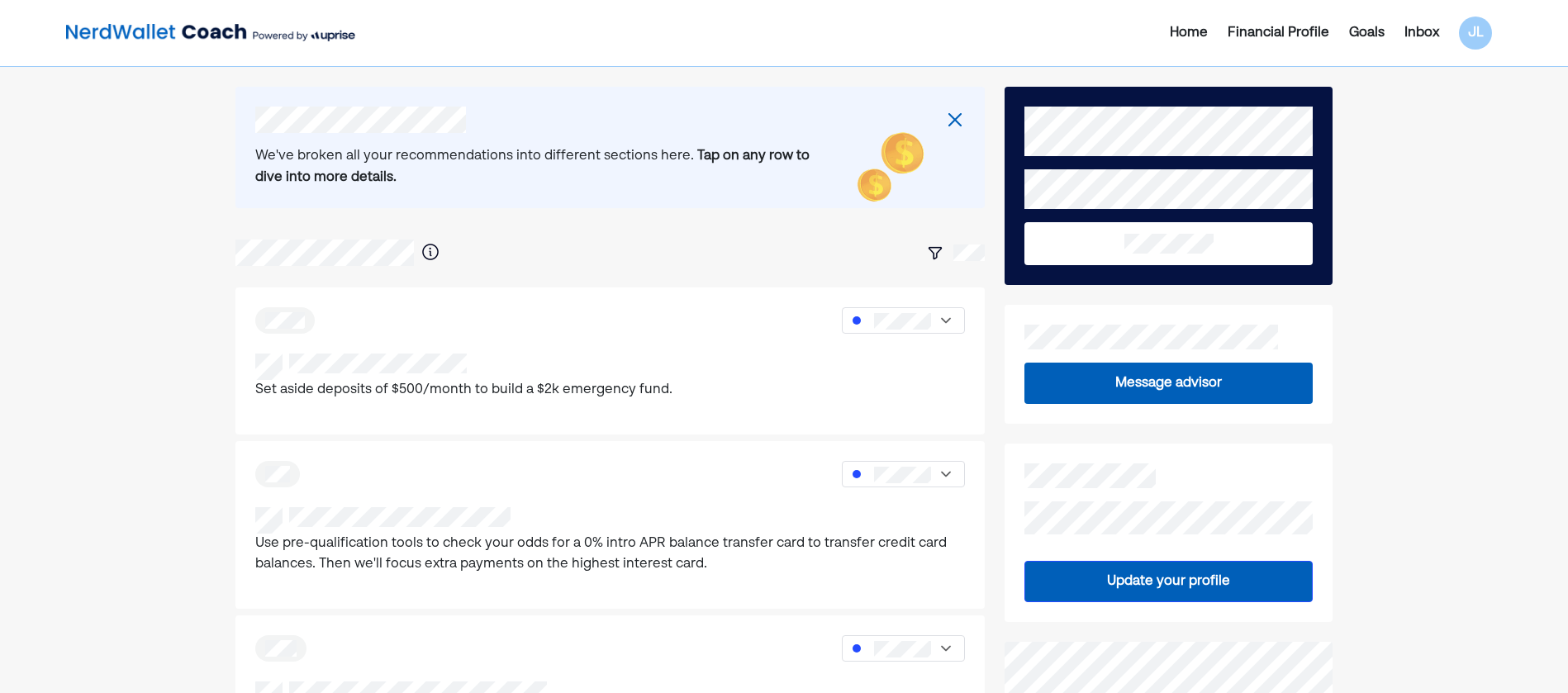
click at [162, 22] on img at bounding box center [210, 33] width 289 height 33
click at [161, 27] on img at bounding box center [210, 33] width 289 height 33
click at [959, 118] on img at bounding box center [954, 119] width 20 height 20
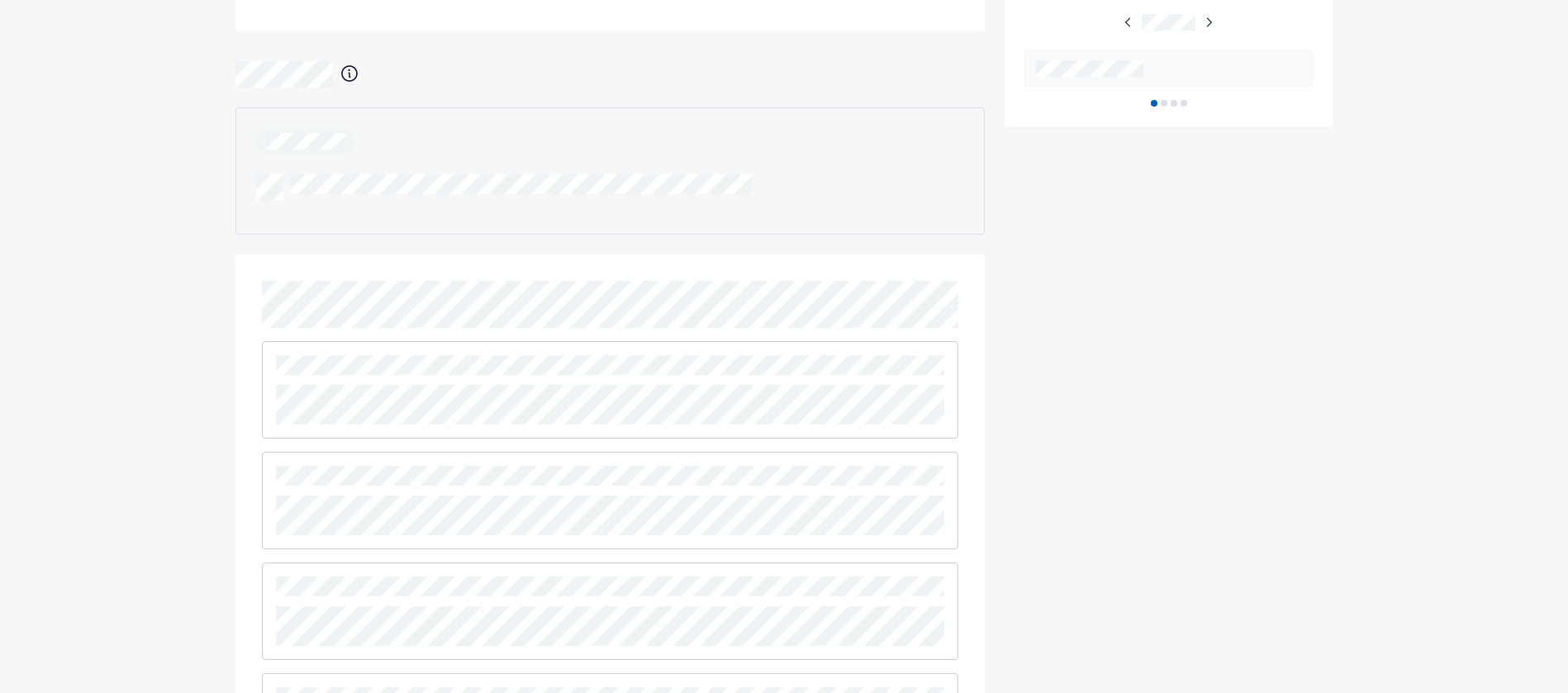
scroll to position [908, 0]
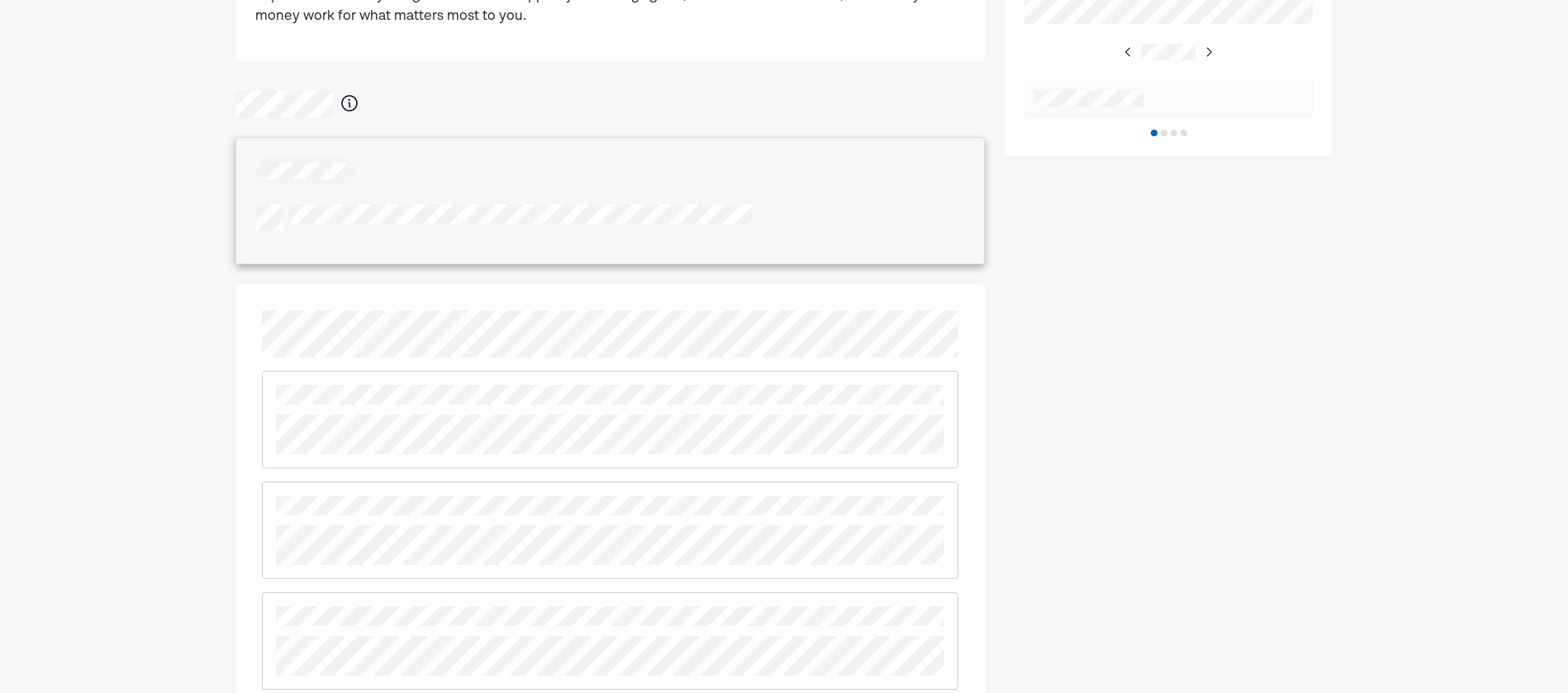
click at [413, 227] on div at bounding box center [503, 217] width 495 height 27
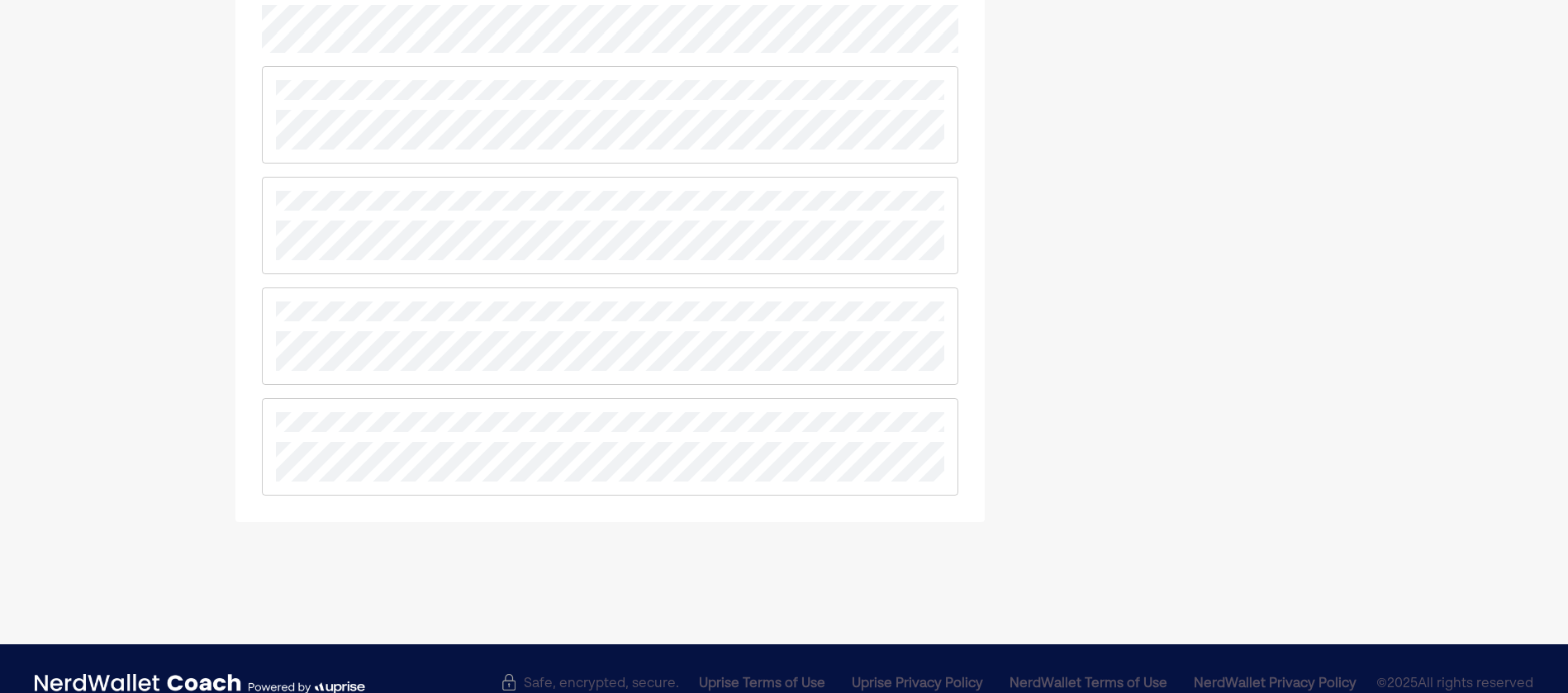
scroll to position [1386, 0]
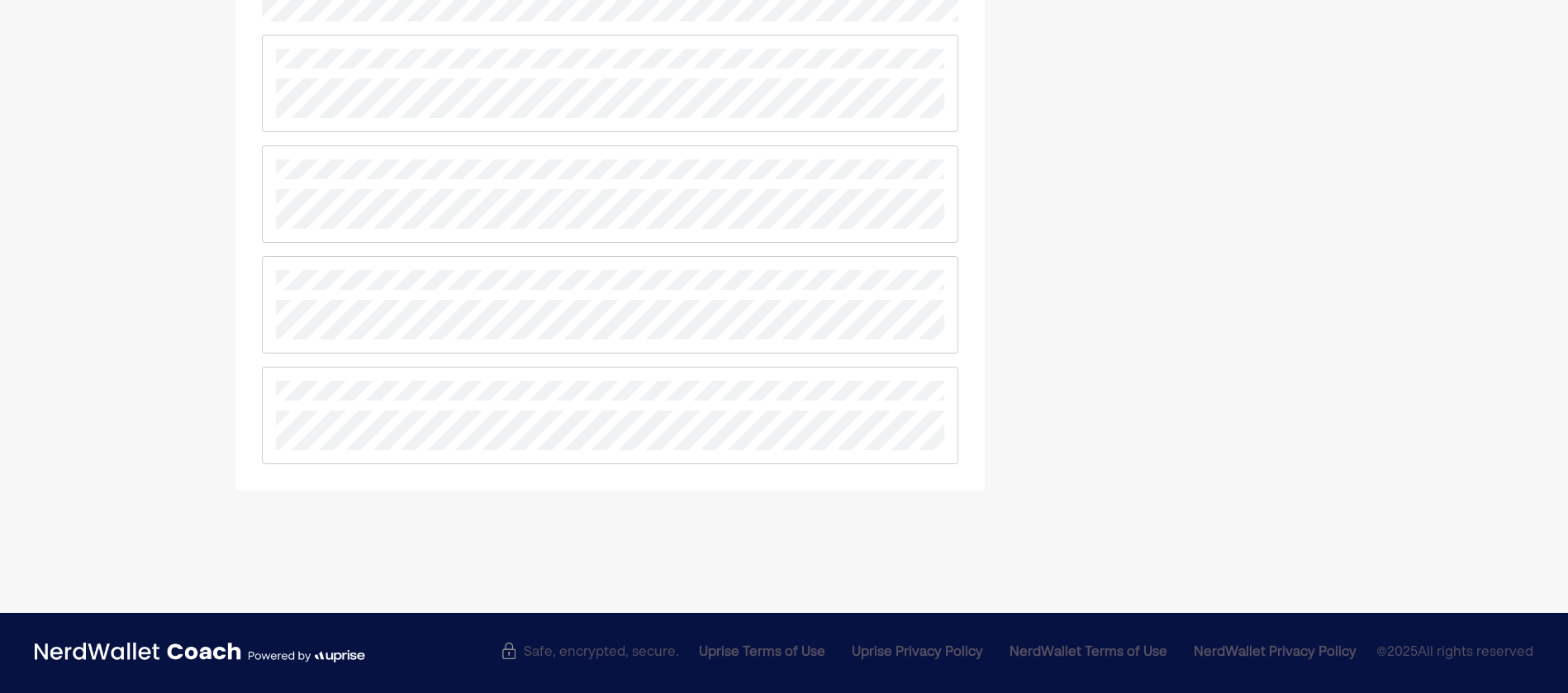
click at [264, 264] on div at bounding box center [610, 304] width 698 height 98
click at [265, 264] on div at bounding box center [610, 304] width 698 height 98
click at [259, 259] on div at bounding box center [610, 219] width 750 height 544
drag, startPoint x: 259, startPoint y: 259, endPoint x: 256, endPoint y: 293, distance: 34.1
click at [256, 293] on div at bounding box center [610, 219] width 750 height 544
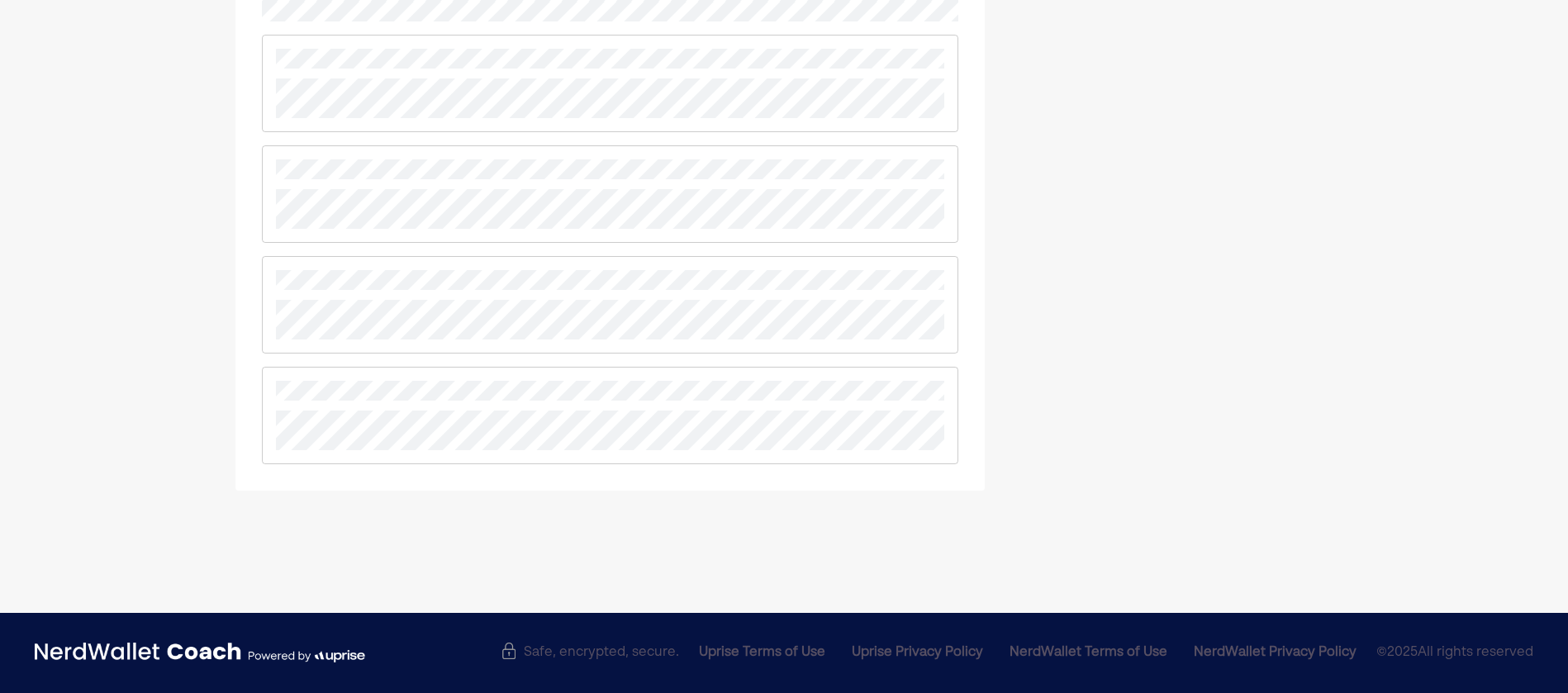
drag, startPoint x: 284, startPoint y: 268, endPoint x: 428, endPoint y: 340, distance: 161.0
click at [428, 340] on div at bounding box center [610, 219] width 750 height 544
click at [428, 342] on div at bounding box center [610, 304] width 698 height 98
click at [326, 302] on div at bounding box center [610, 304] width 698 height 98
click at [505, 354] on div at bounding box center [610, 249] width 698 height 429
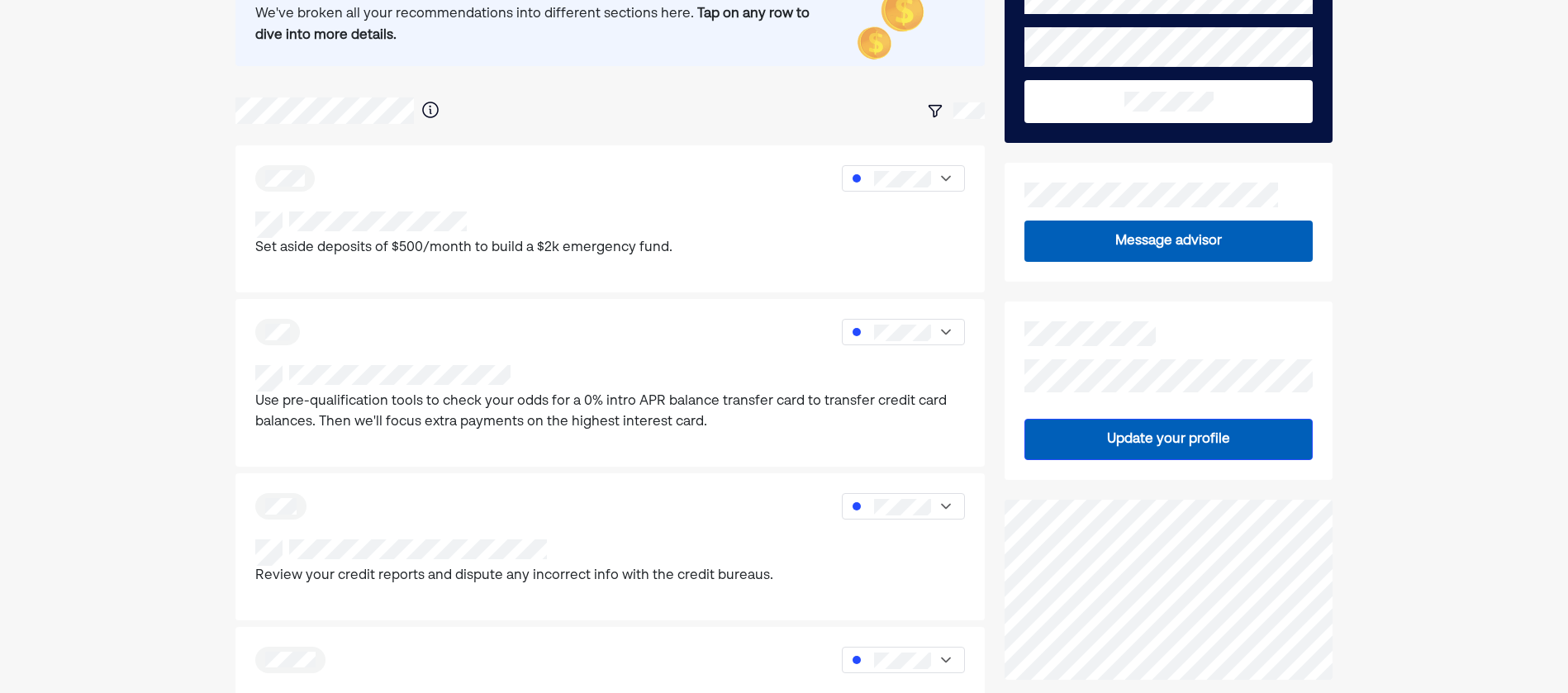
scroll to position [0, 0]
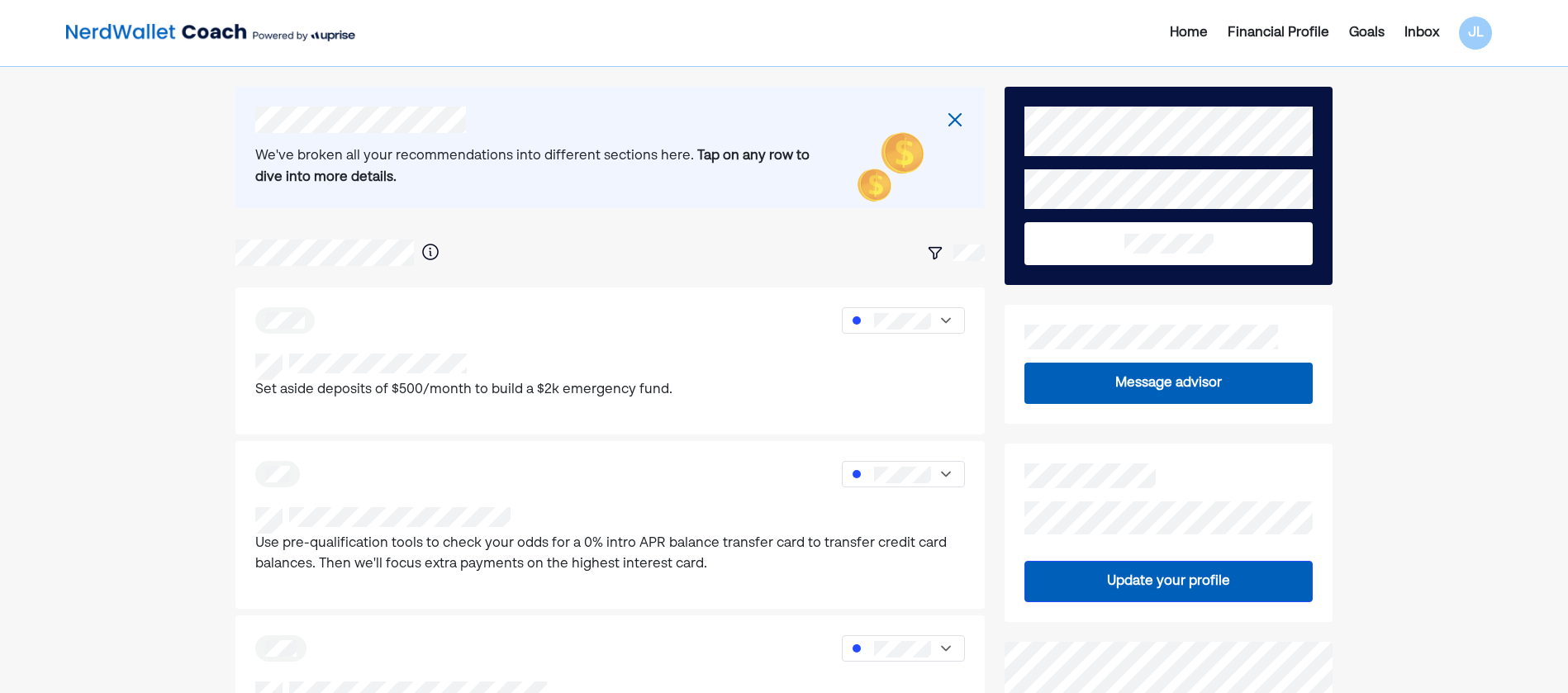
click at [956, 124] on img at bounding box center [954, 119] width 20 height 20
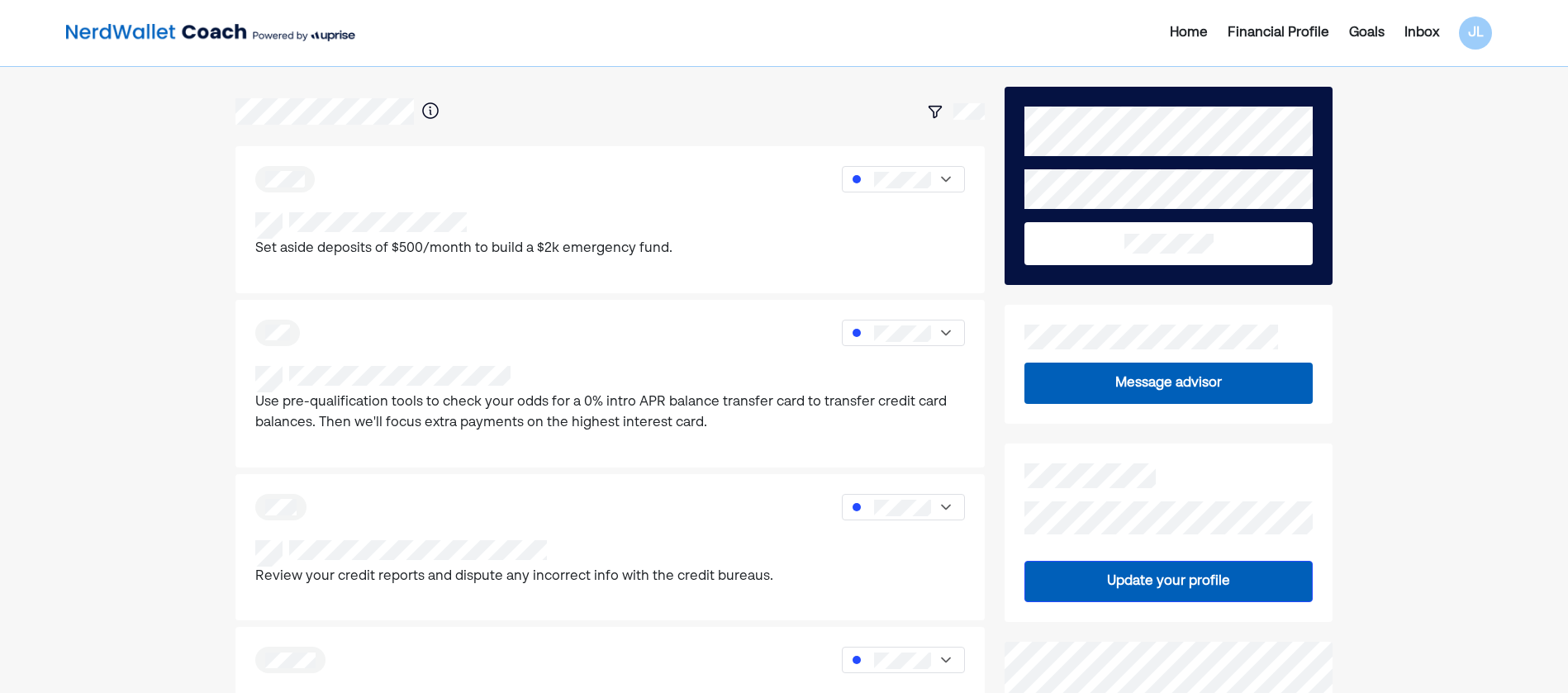
click at [1290, 23] on div "Financial Profile" at bounding box center [1278, 33] width 102 height 20
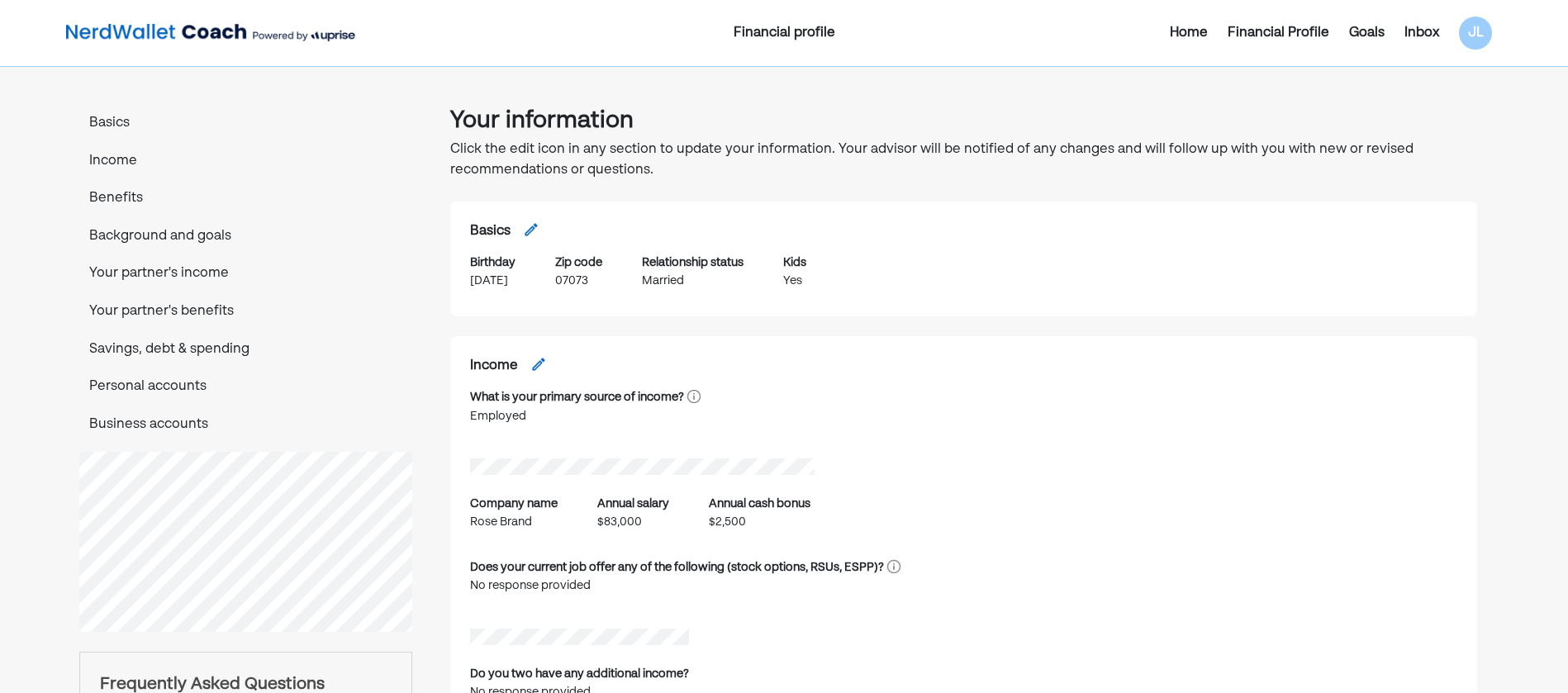
click at [114, 162] on p "Income" at bounding box center [245, 162] width 333 height 22
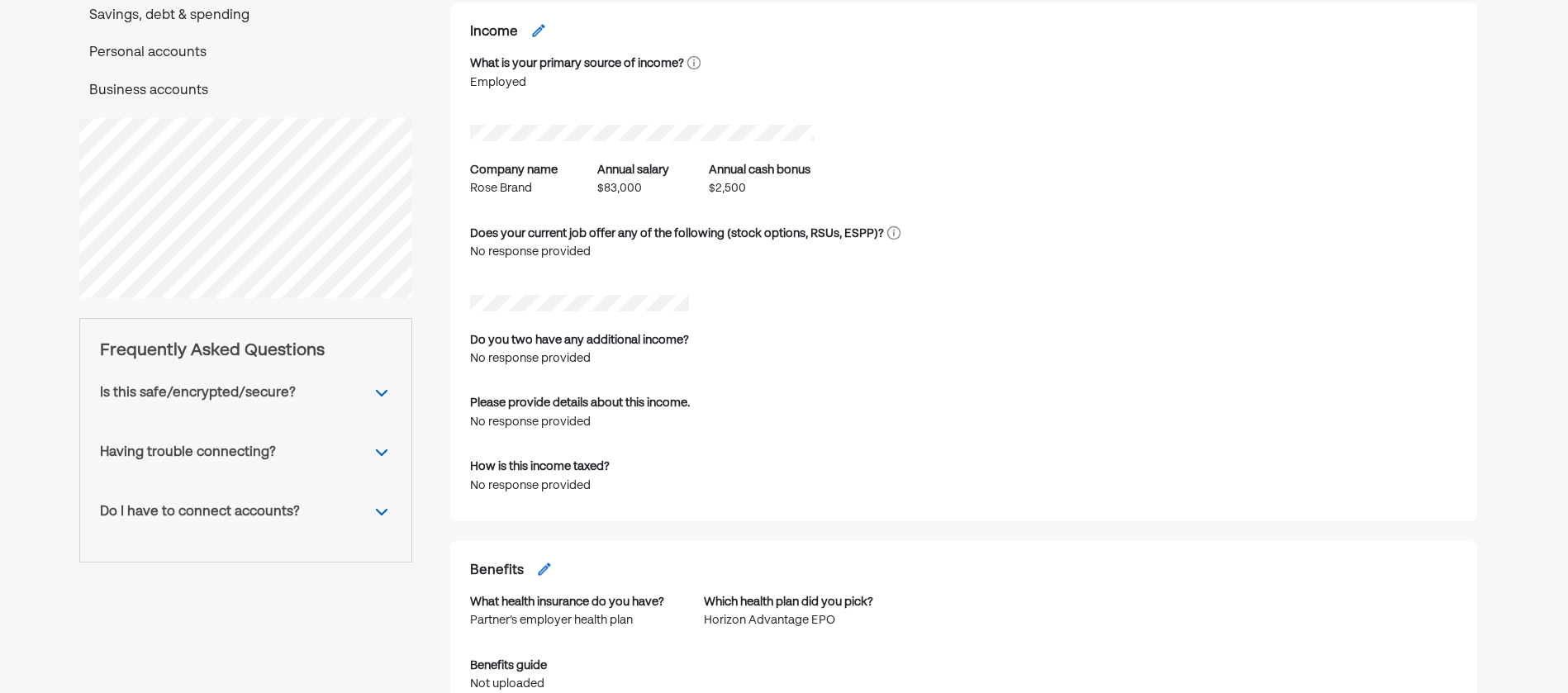
scroll to position [336, 0]
click at [247, 454] on div "Having trouble connecting?" at bounding box center [188, 449] width 176 height 20
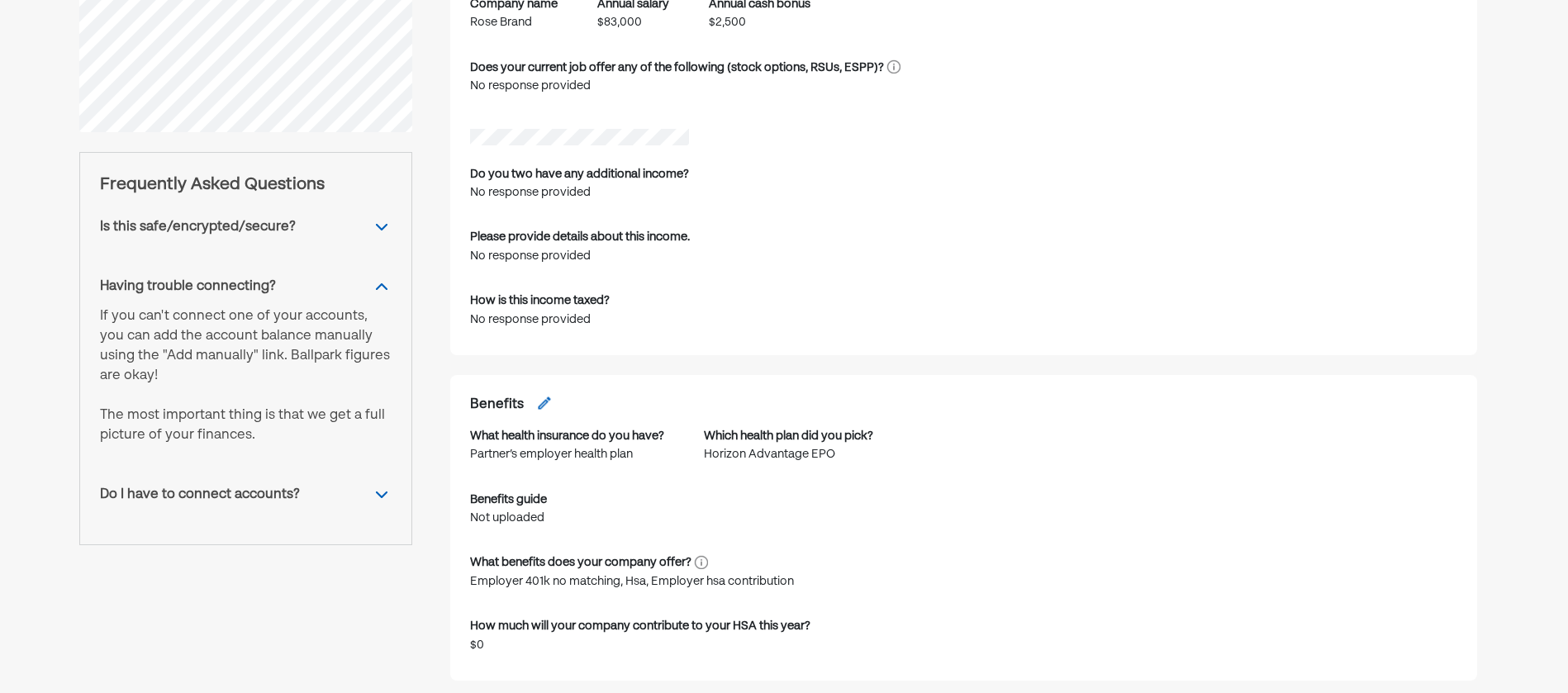
scroll to position [501, 0]
click at [213, 495] on div "Do I have to connect accounts?" at bounding box center [200, 493] width 200 height 20
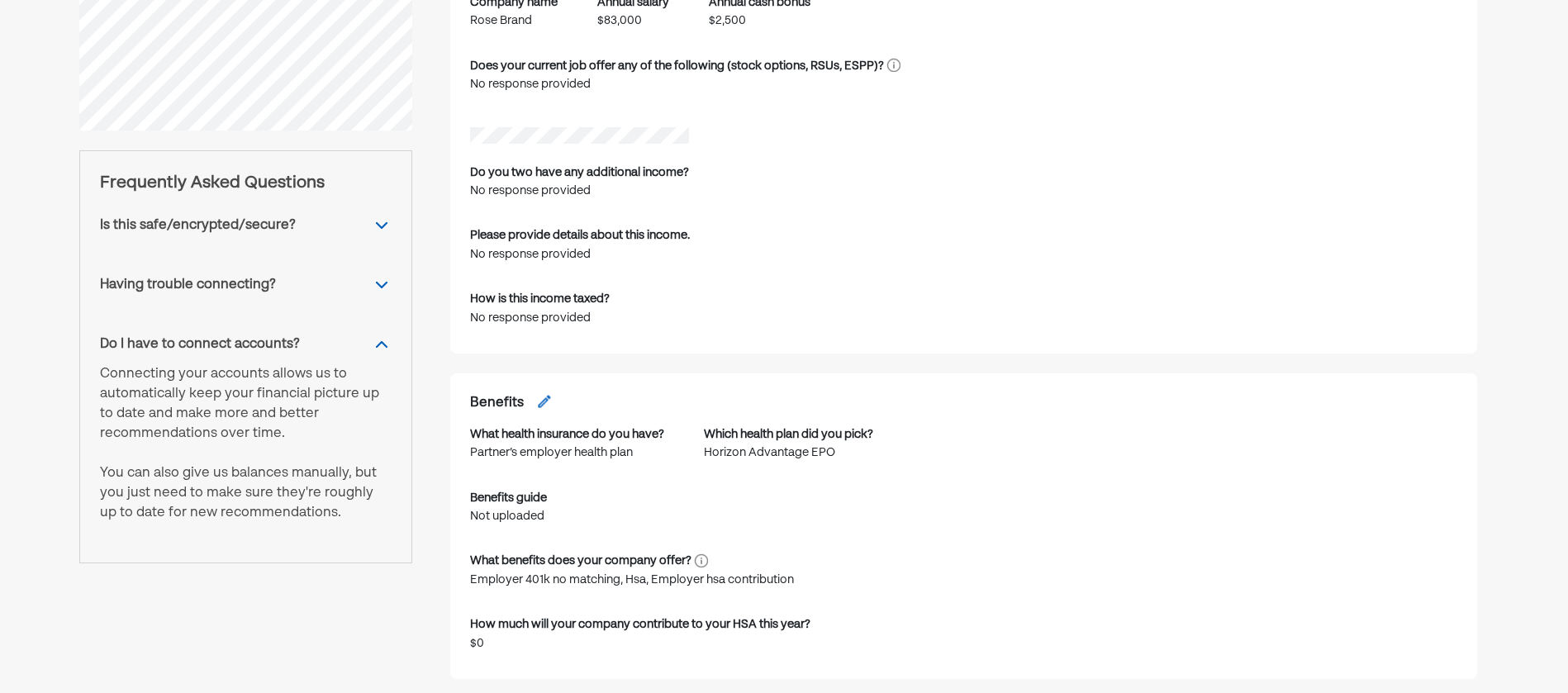
click at [220, 346] on div "Do I have to connect accounts?" at bounding box center [200, 344] width 200 height 20
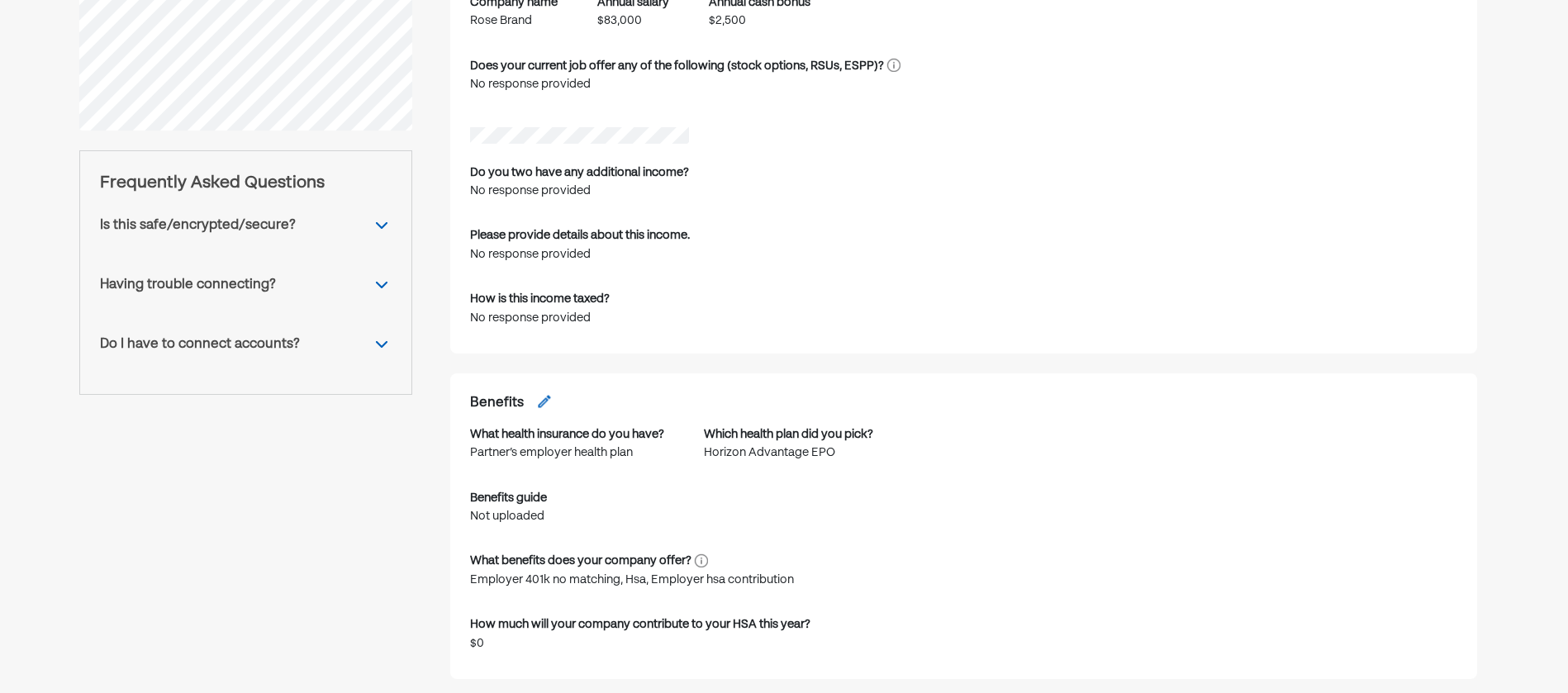
click at [226, 214] on div "Is this safe/encrypted/secure?" at bounding box center [245, 225] width 291 height 60
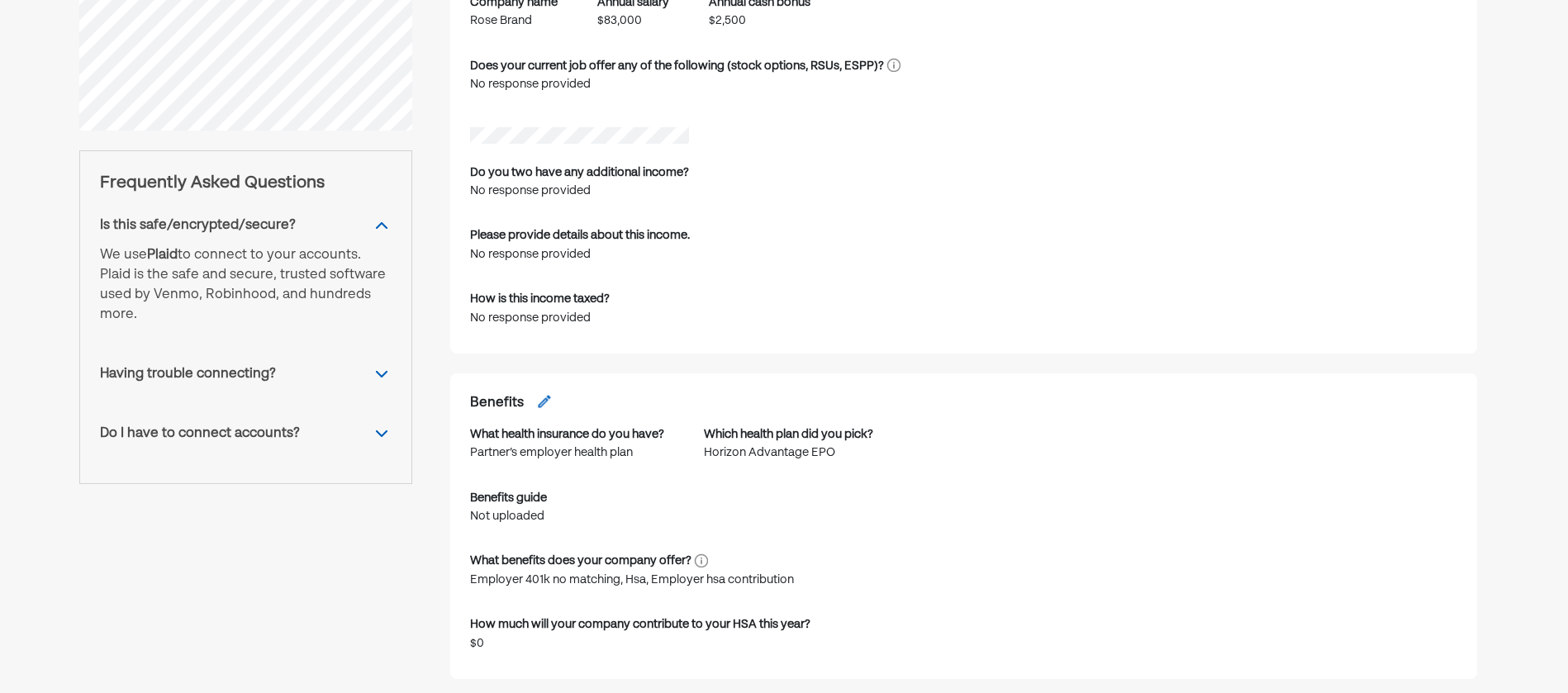
click at [226, 217] on div "Is this safe/encrypted/secure?" at bounding box center [198, 225] width 195 height 20
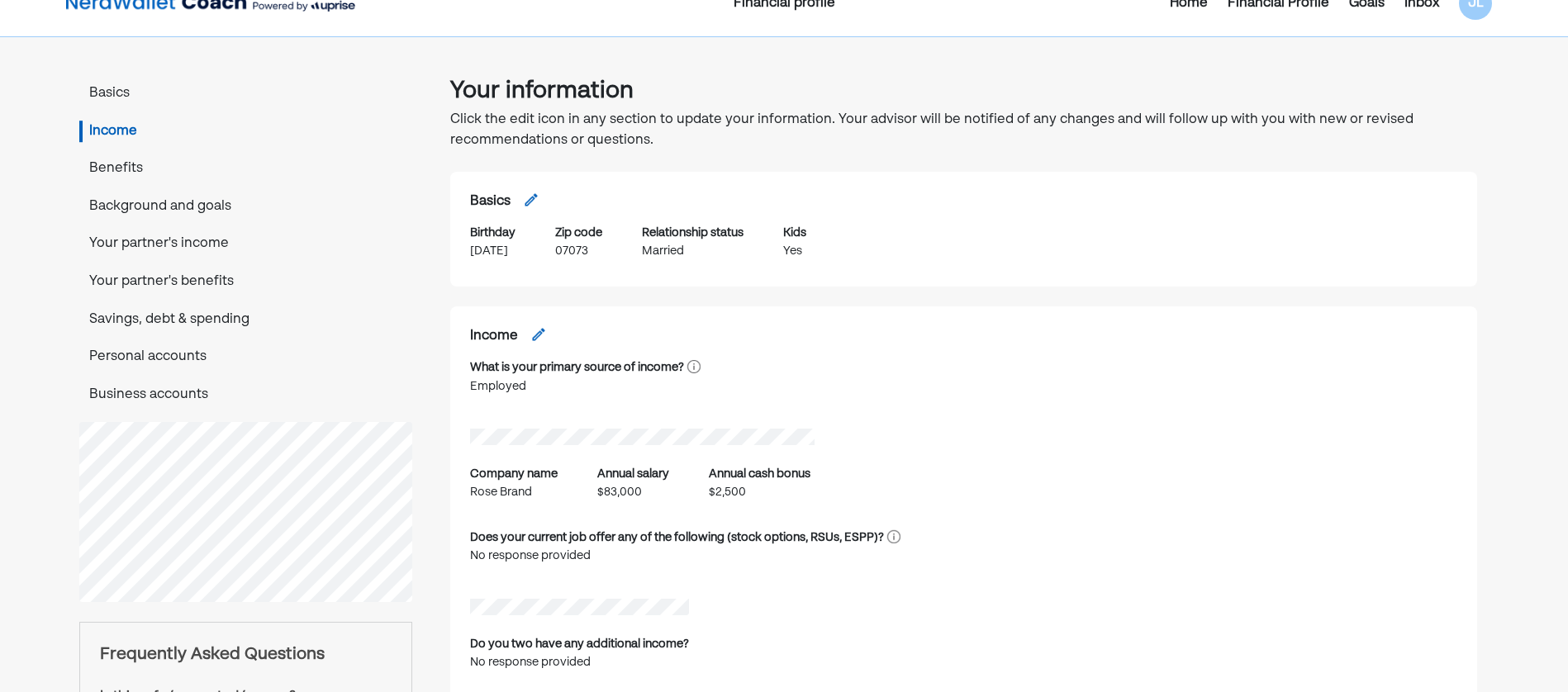
scroll to position [0, 0]
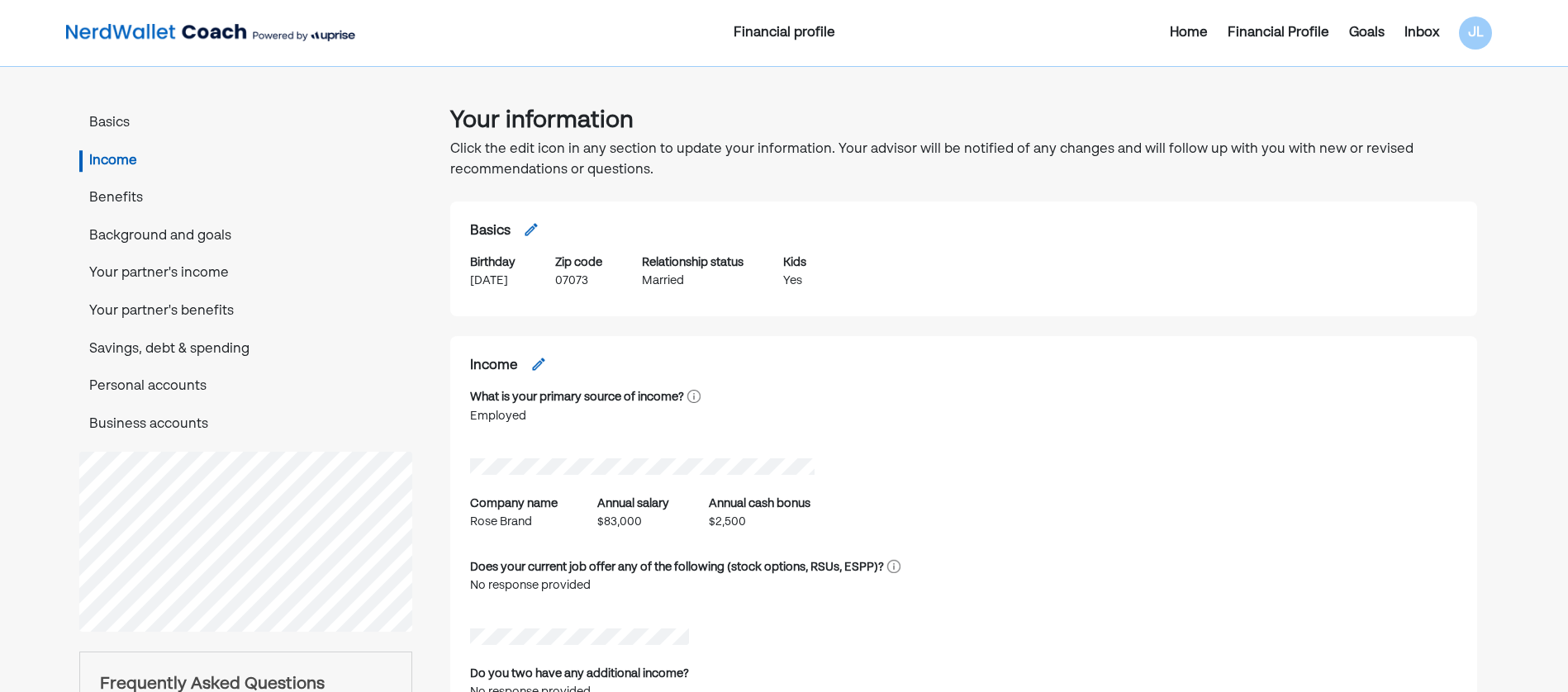
click at [1401, 29] on div "Inbox" at bounding box center [1421, 33] width 54 height 20
click at [1422, 29] on div "Inbox" at bounding box center [1422, 33] width 35 height 20
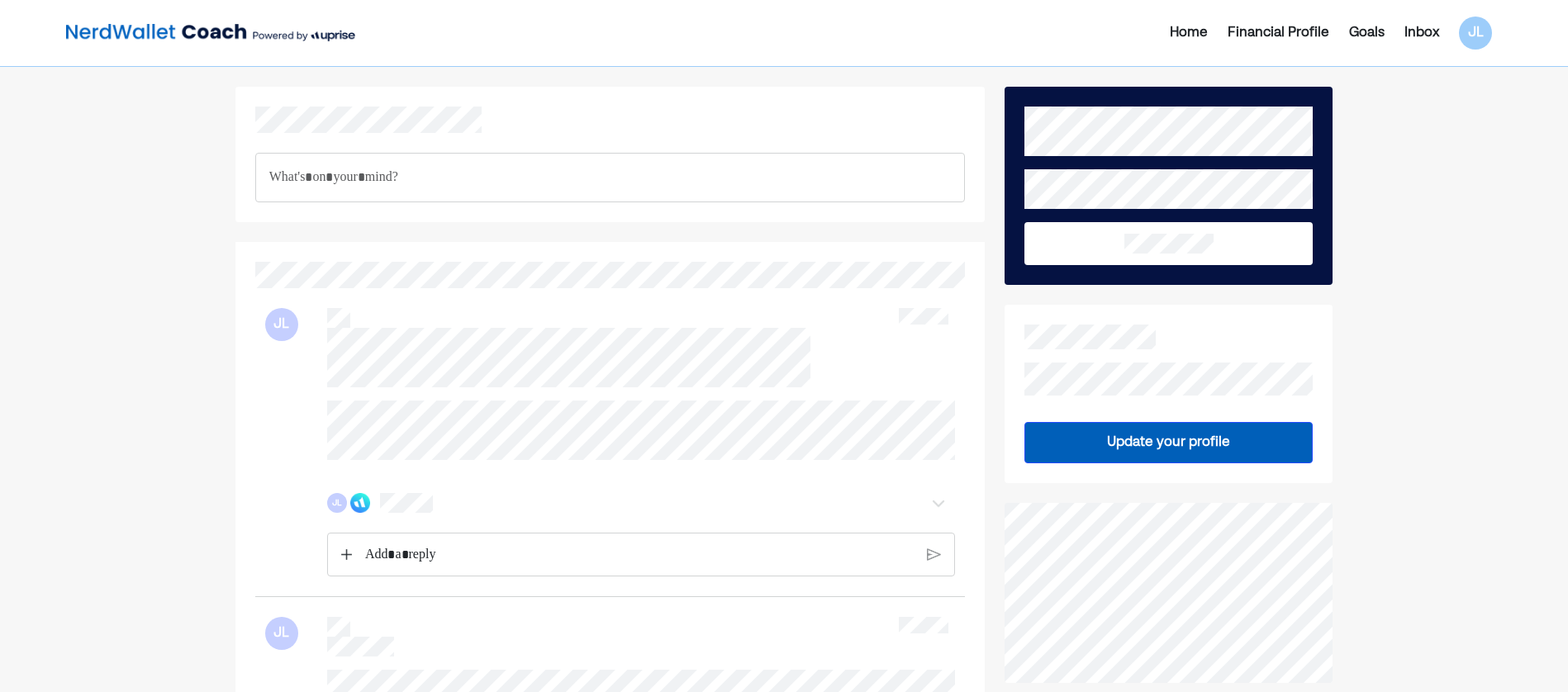
click at [368, 192] on div "Rich Text Editor. Editing area: main" at bounding box center [610, 177] width 711 height 49
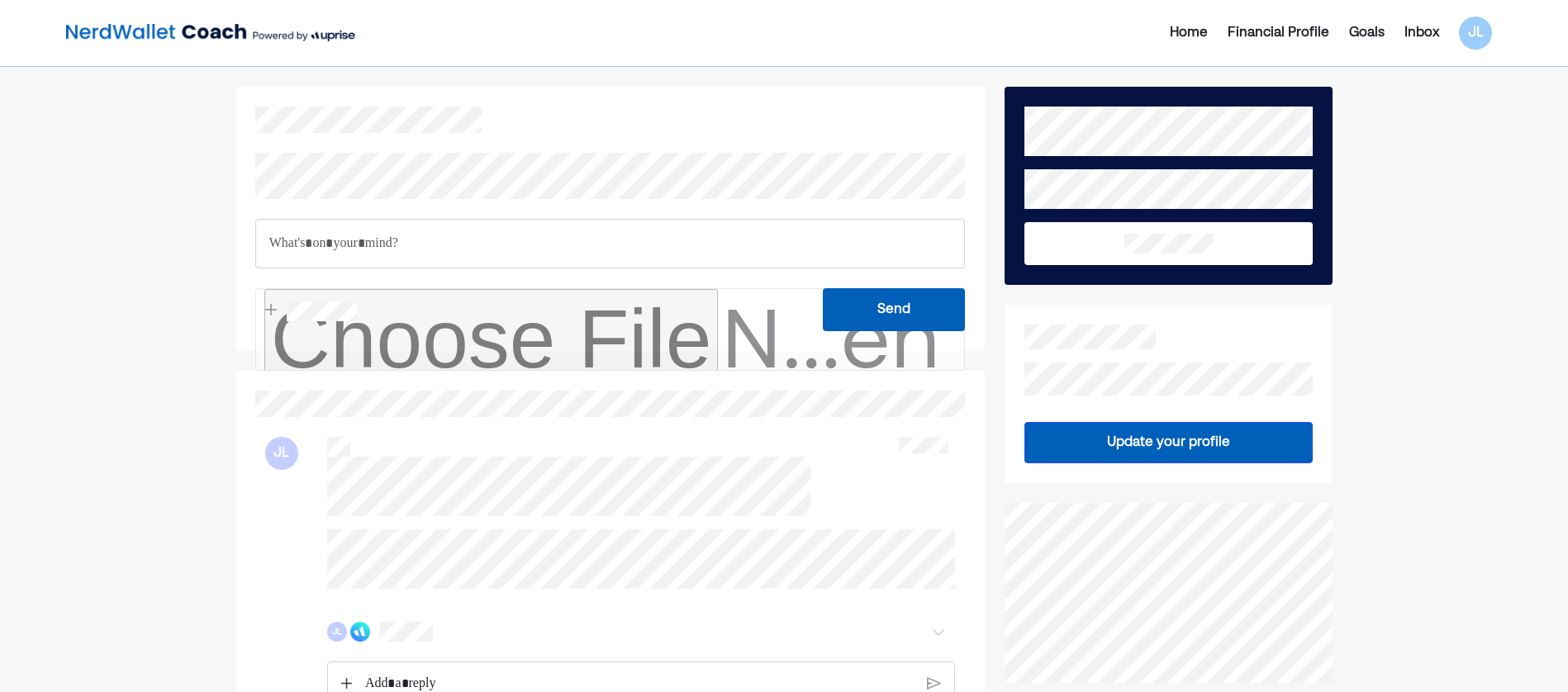
click at [317, 232] on div "Rich Text Editor. Editing area: main" at bounding box center [610, 243] width 711 height 49
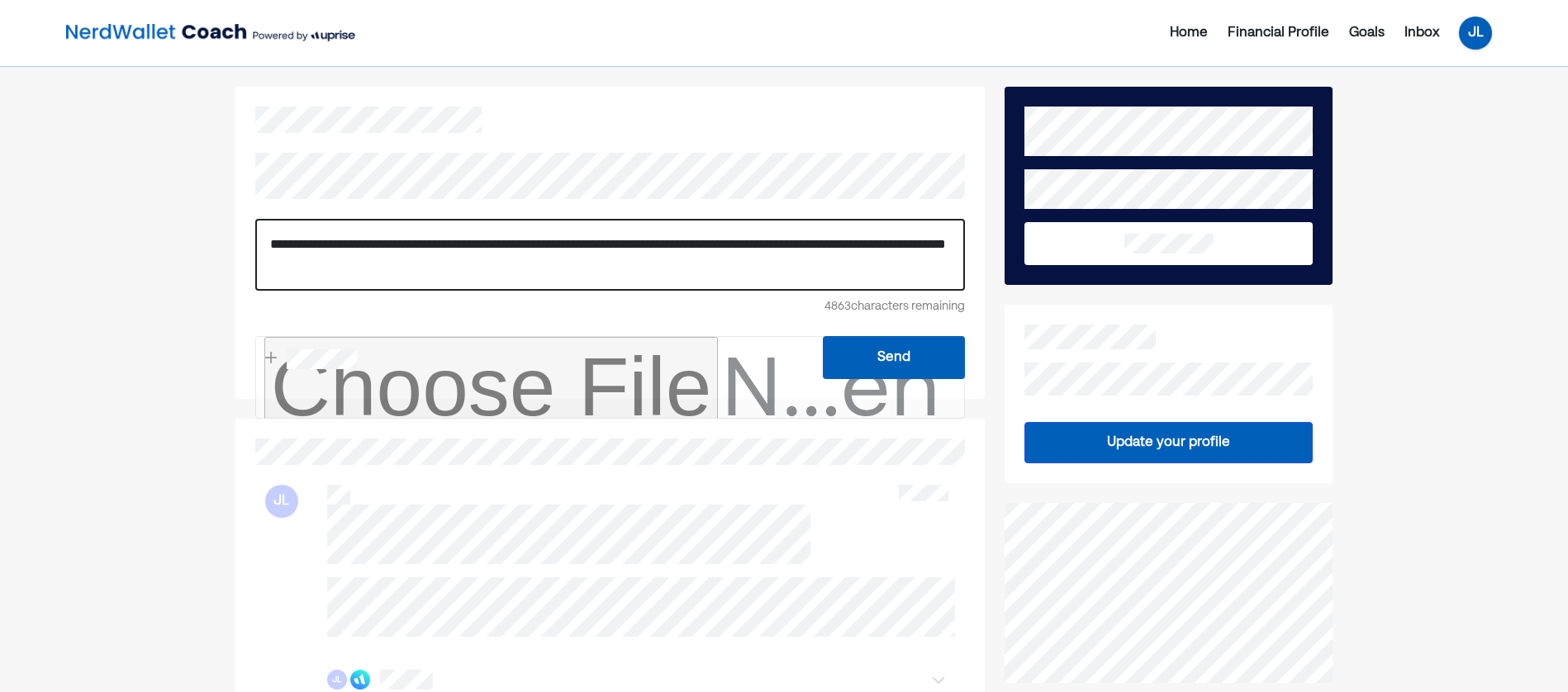
click at [1474, 43] on div "JL" at bounding box center [1476, 33] width 33 height 33
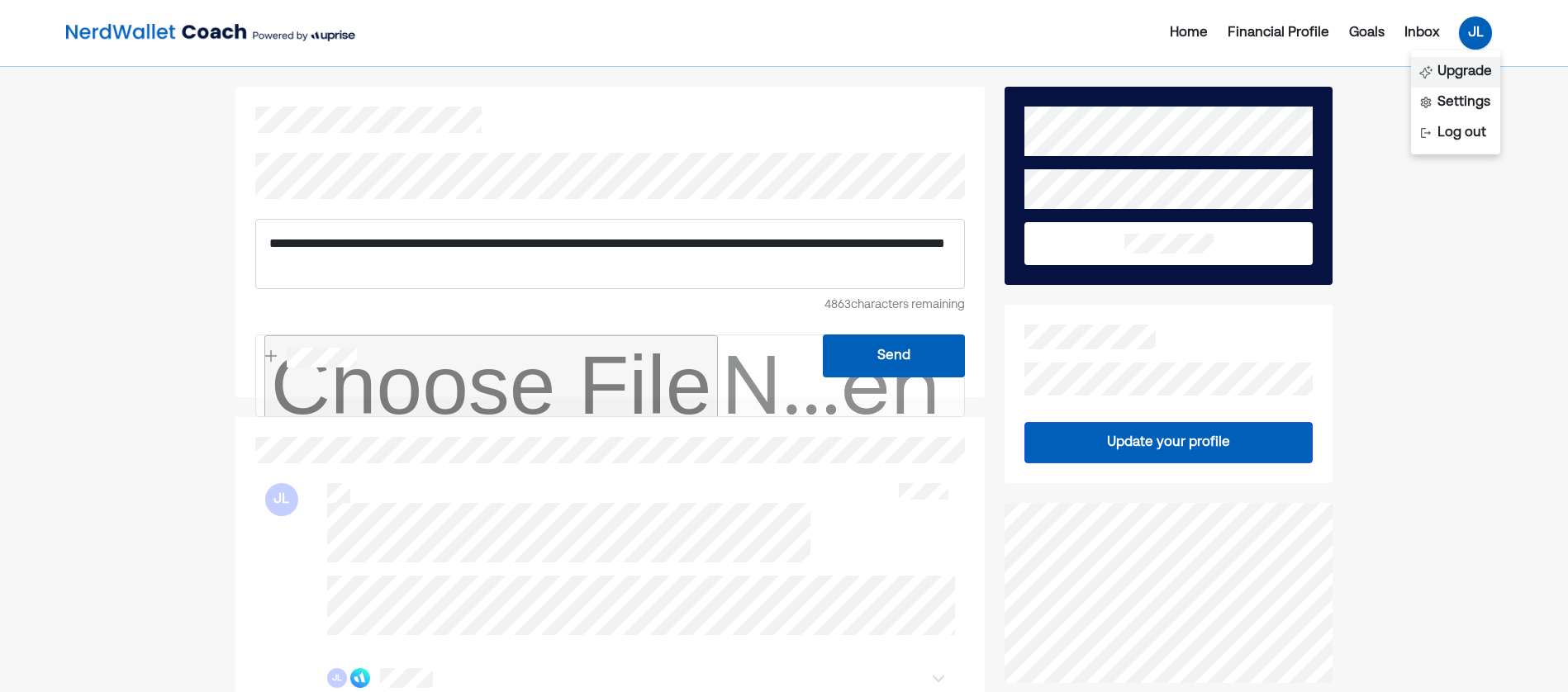
click at [1474, 77] on div "Upgrade" at bounding box center [1464, 72] width 54 height 20
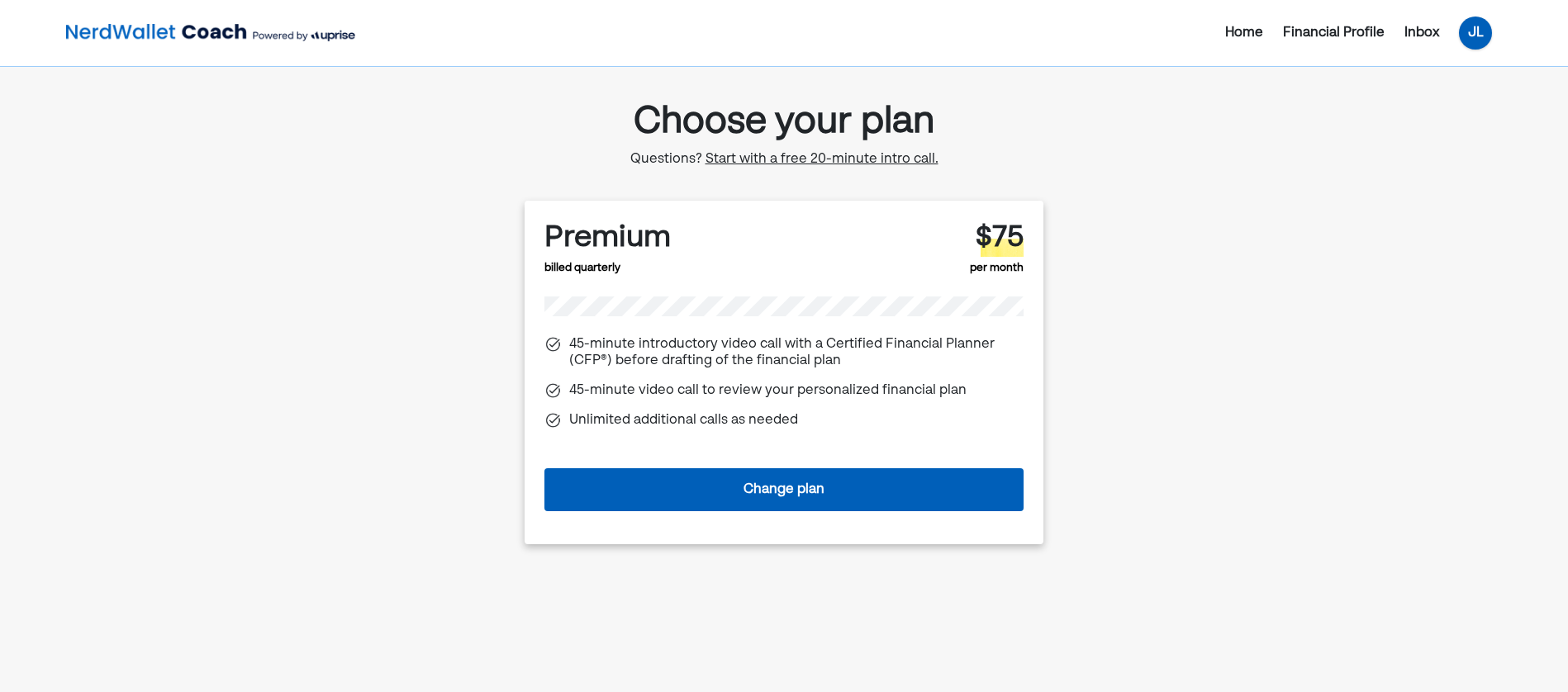
drag, startPoint x: 1463, startPoint y: 35, endPoint x: 1476, endPoint y: 45, distance: 16.4
click at [1464, 35] on div "JL" at bounding box center [1476, 33] width 33 height 33
click at [1484, 98] on div "Settings" at bounding box center [1463, 102] width 53 height 20
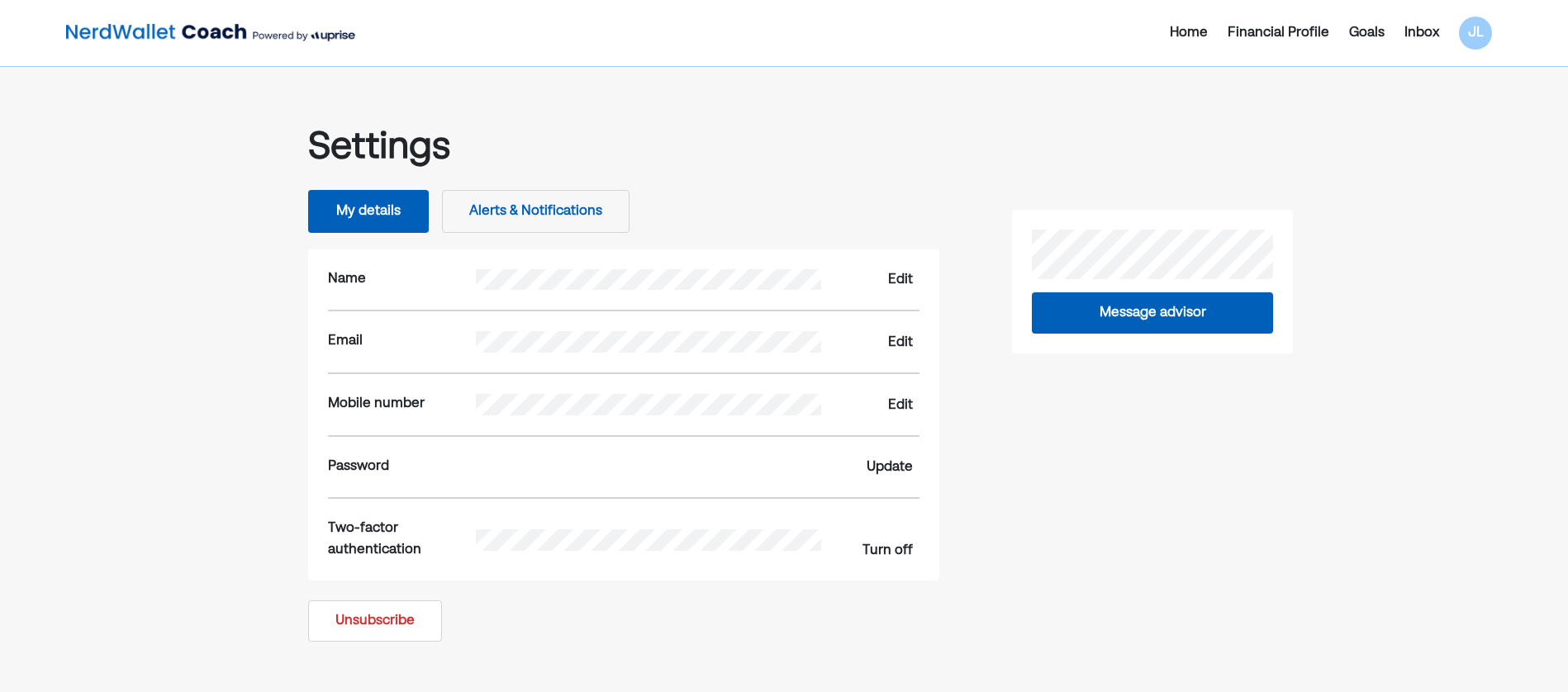
click at [537, 210] on button "Alerts & Notifications" at bounding box center [535, 212] width 188 height 43
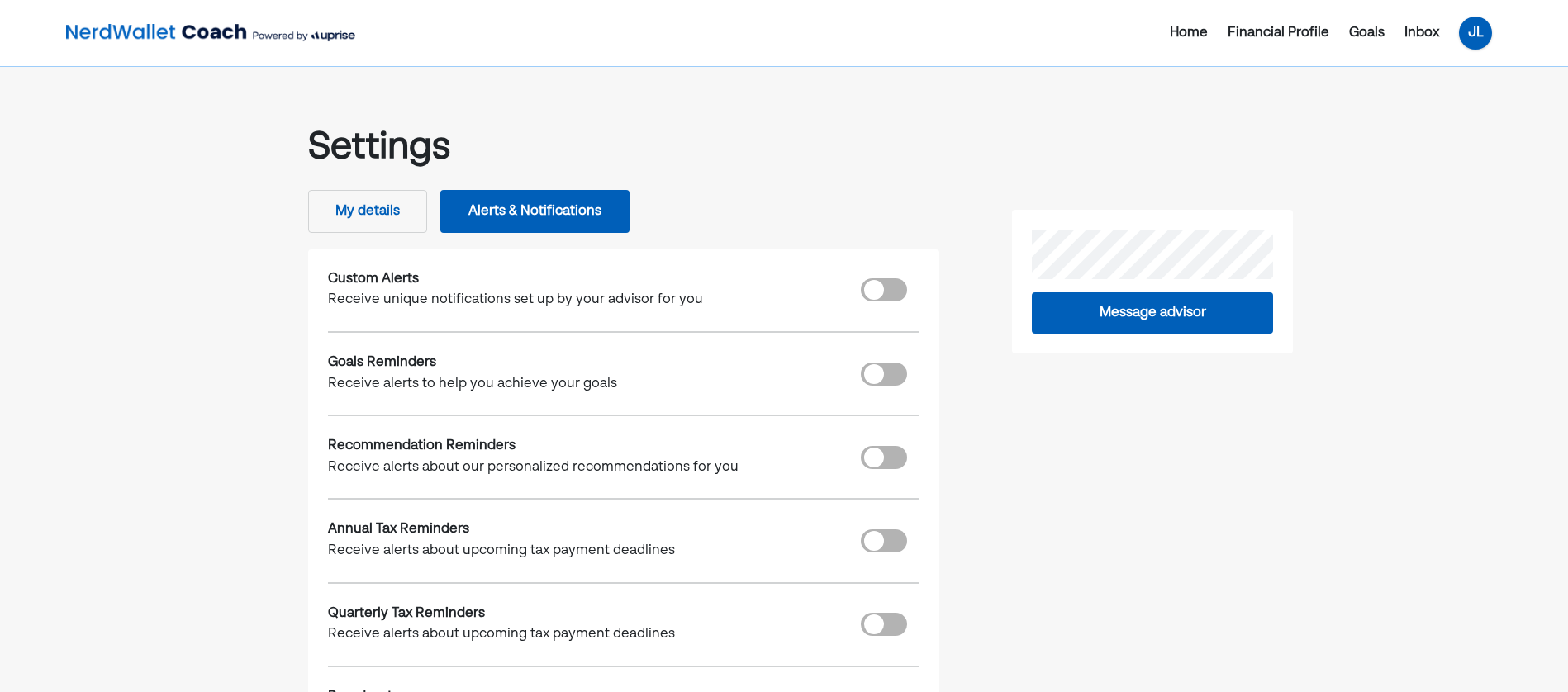
click at [1486, 33] on div "JL" at bounding box center [1476, 33] width 33 height 33
click at [1399, 251] on div "Home Financial Profile Goals Inbox JL Upgrade Settings Log out Settings My deta…" at bounding box center [784, 471] width 1568 height 942
click at [1429, 28] on div "Inbox" at bounding box center [1422, 33] width 35 height 20
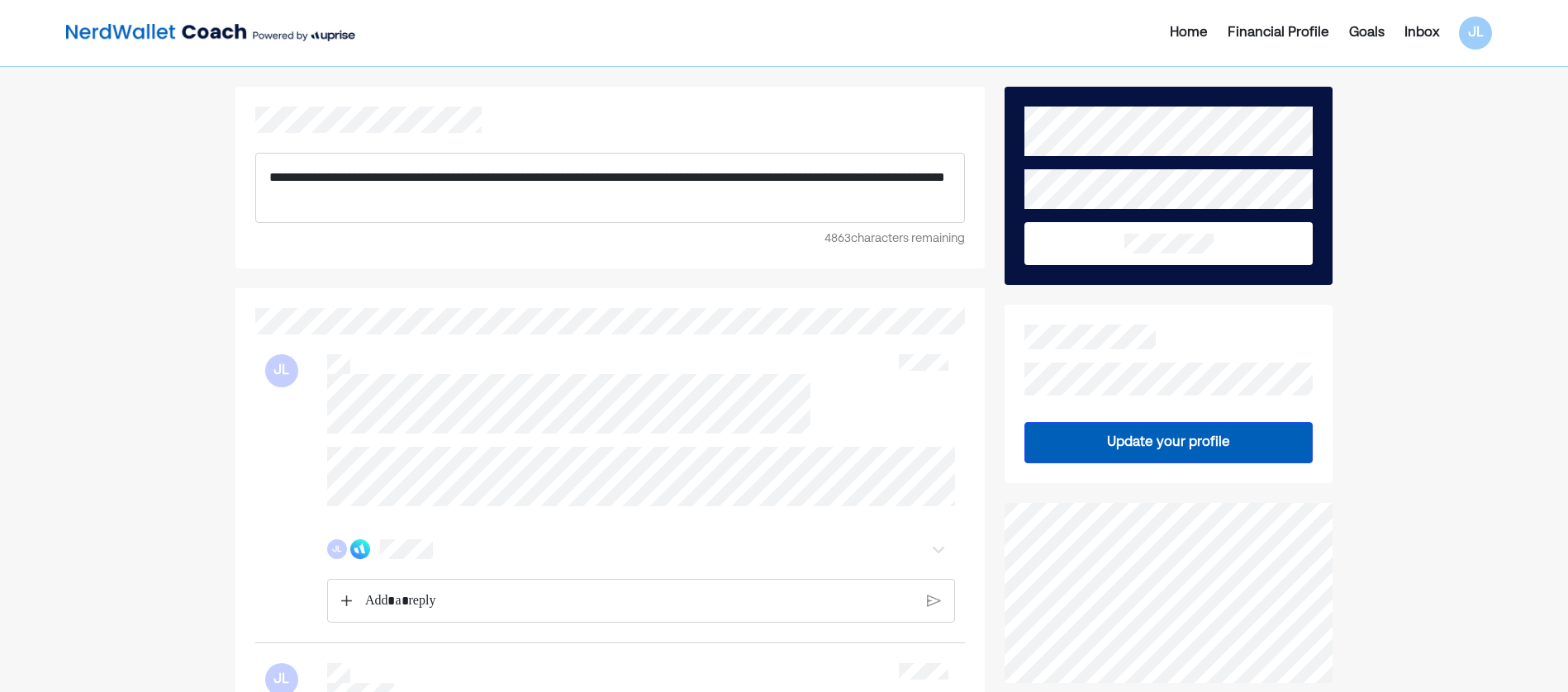
click at [414, 202] on p "**********" at bounding box center [610, 187] width 682 height 42
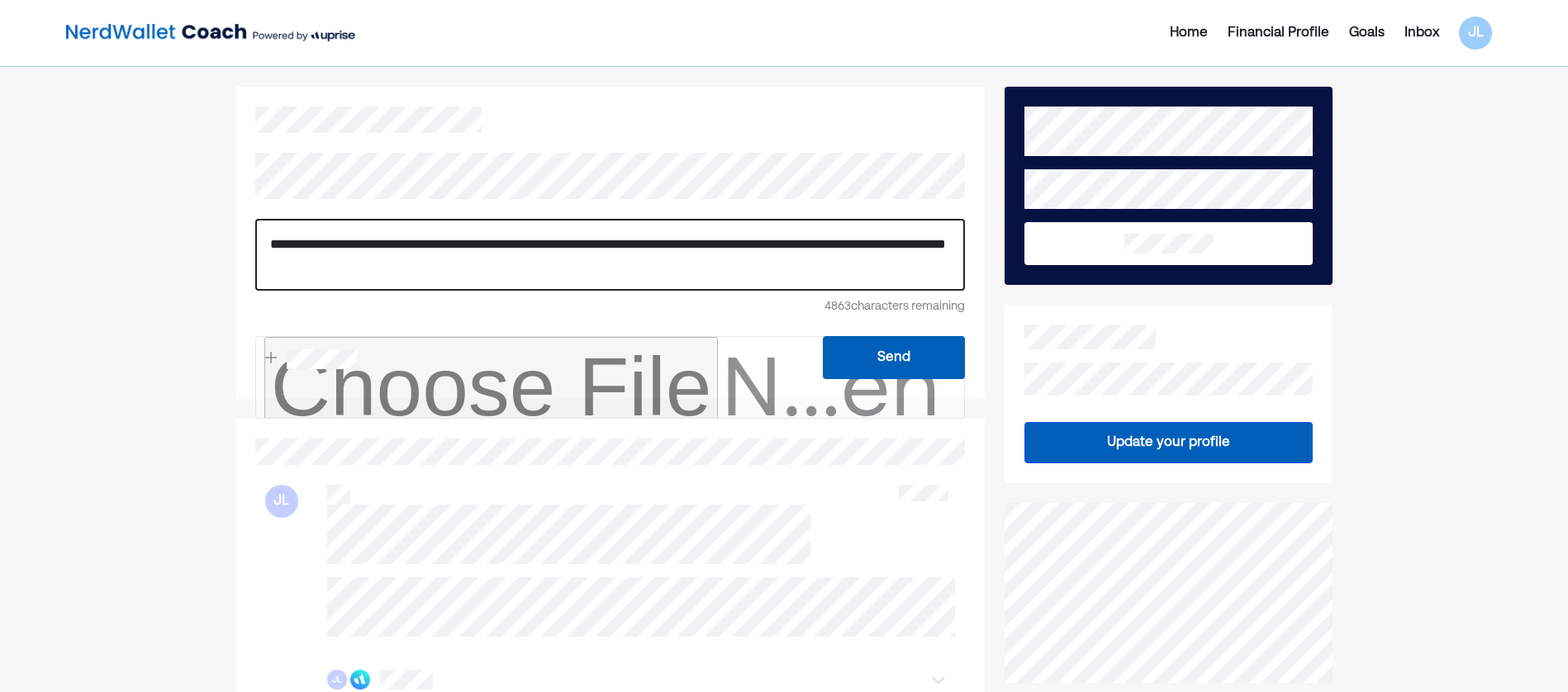
click at [407, 260] on p "**********" at bounding box center [609, 254] width 680 height 42
click at [411, 262] on p "**********" at bounding box center [609, 254] width 680 height 42
click at [887, 358] on button "Send" at bounding box center [894, 358] width 142 height 43
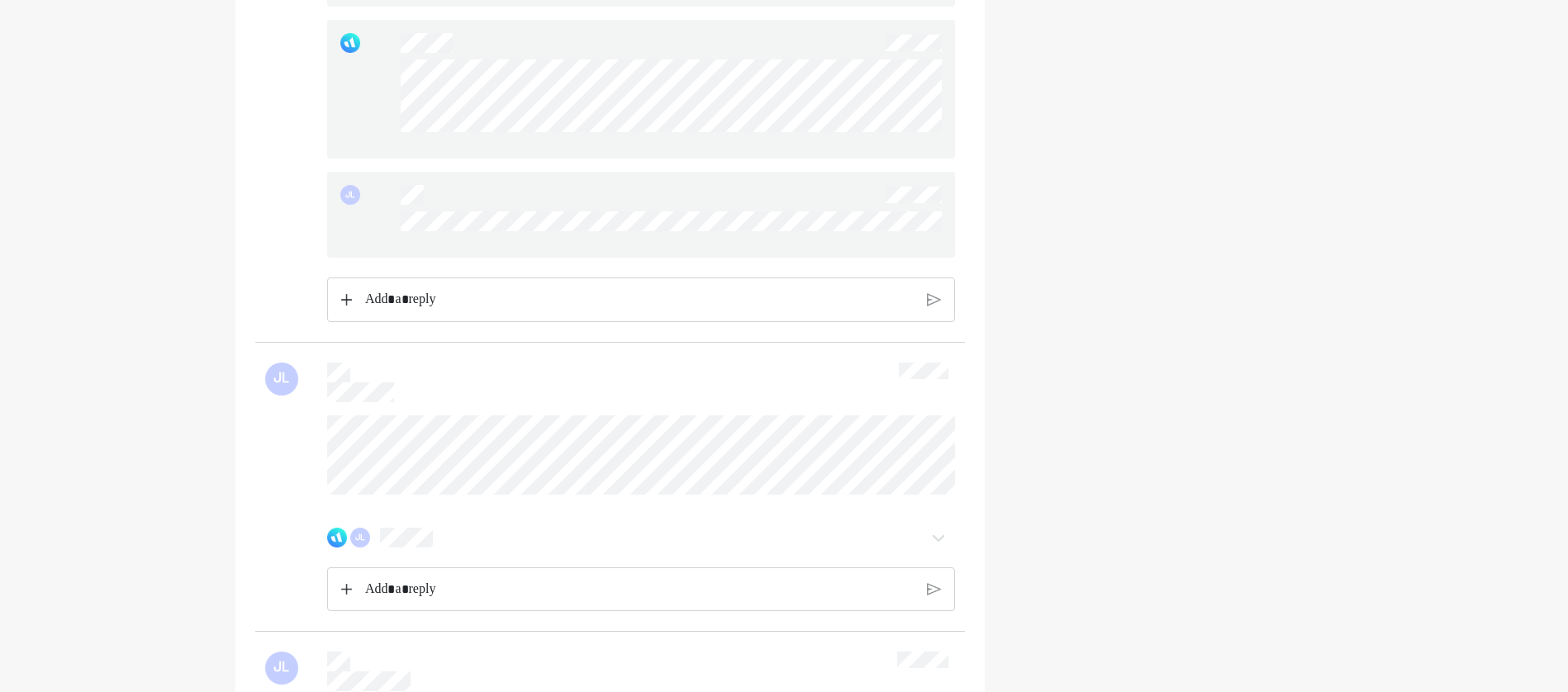
scroll to position [908, 0]
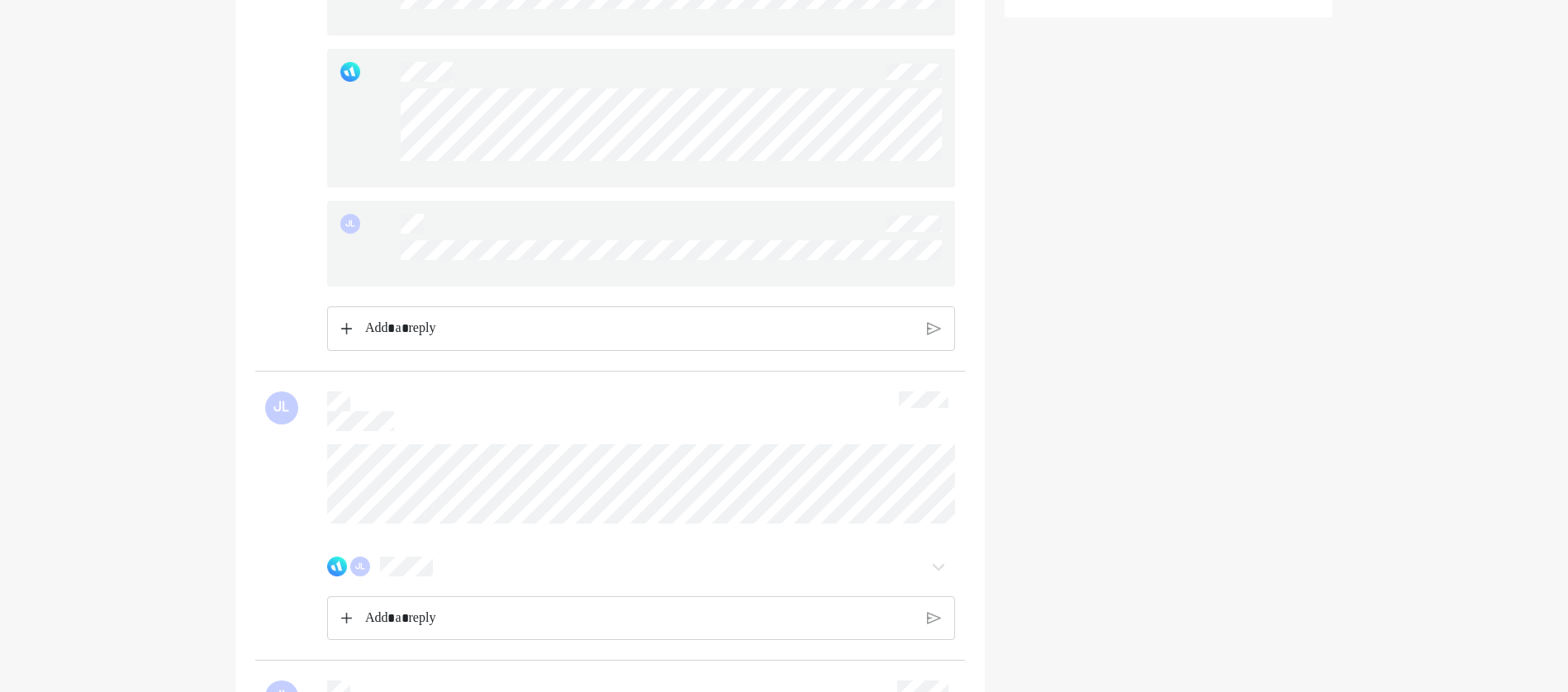
click at [914, 175] on div at bounding box center [641, 117] width 628 height 139
click at [398, 118] on div at bounding box center [641, 117] width 628 height 139
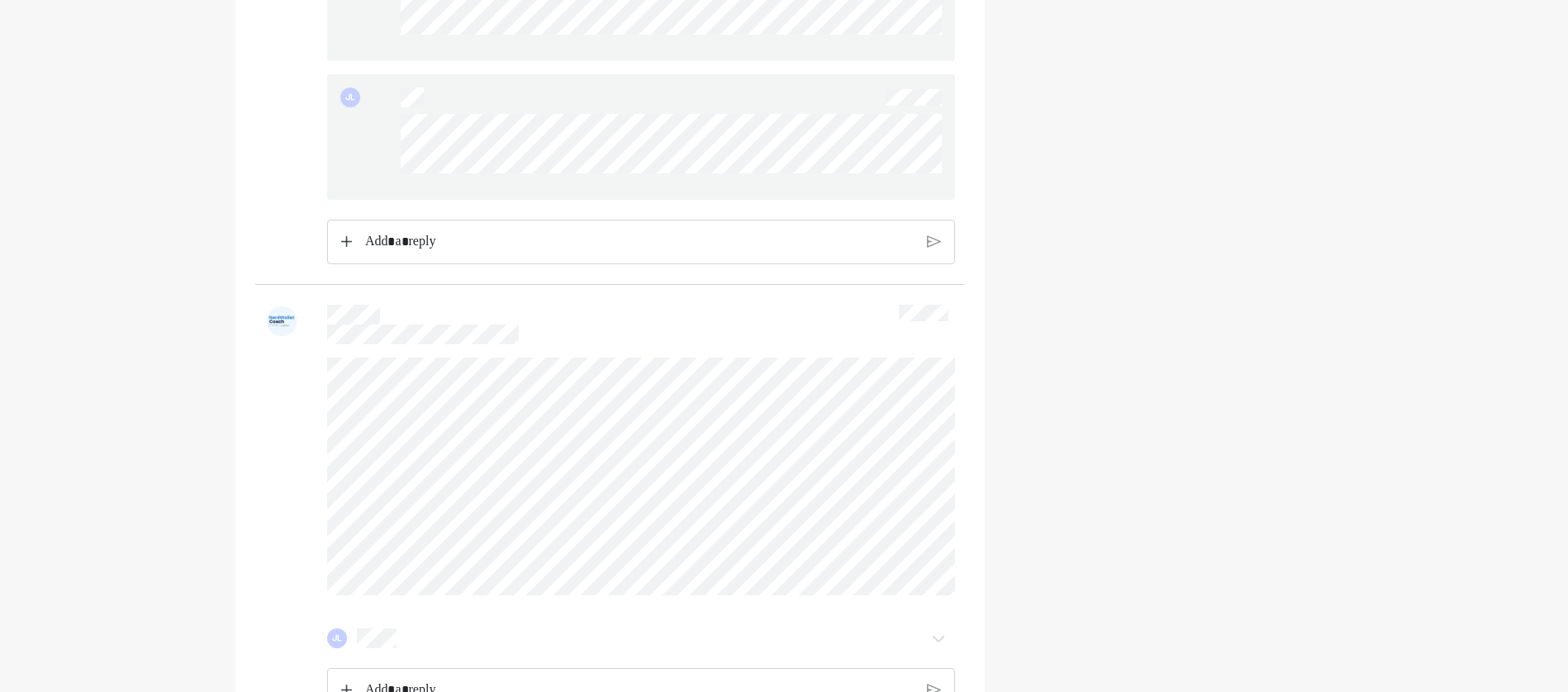
scroll to position [2972, 0]
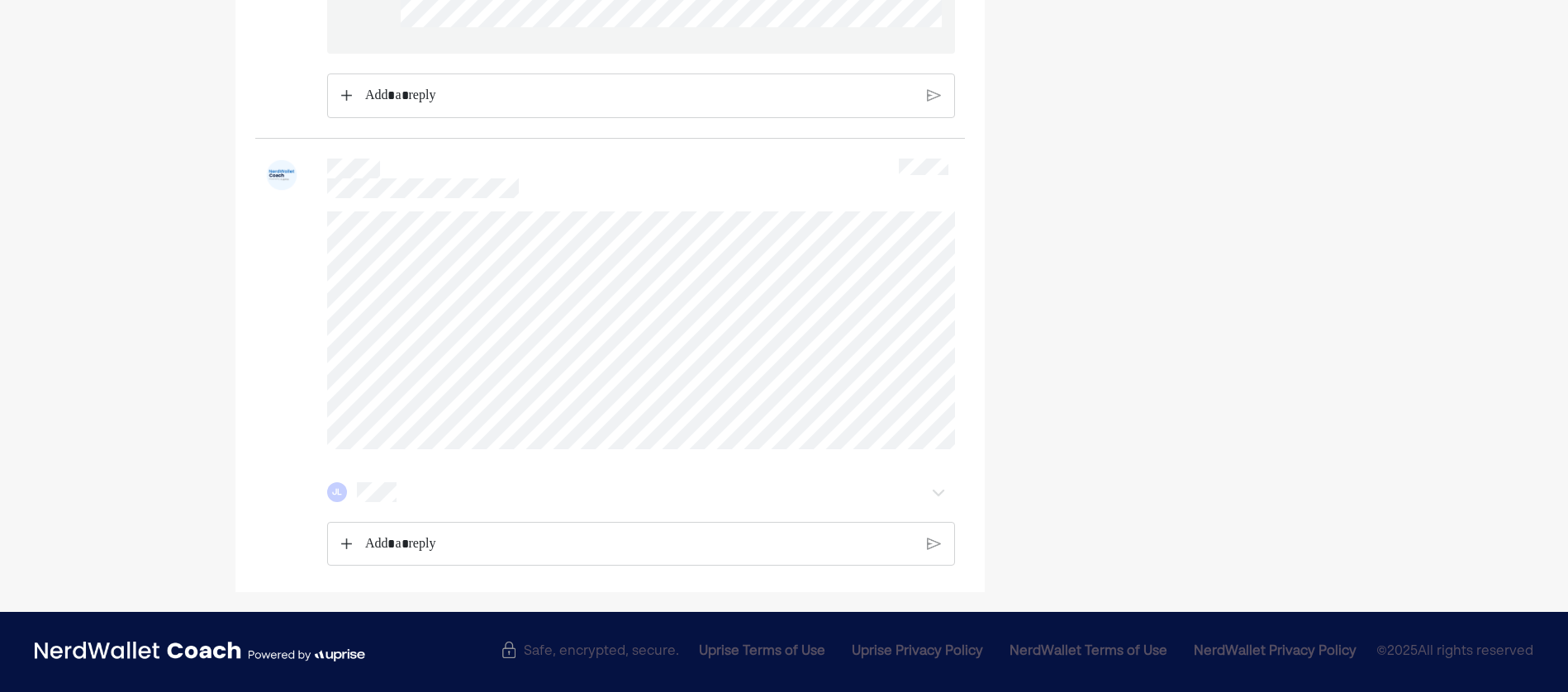
click at [386, 509] on div "JL" at bounding box center [641, 492] width 628 height 33
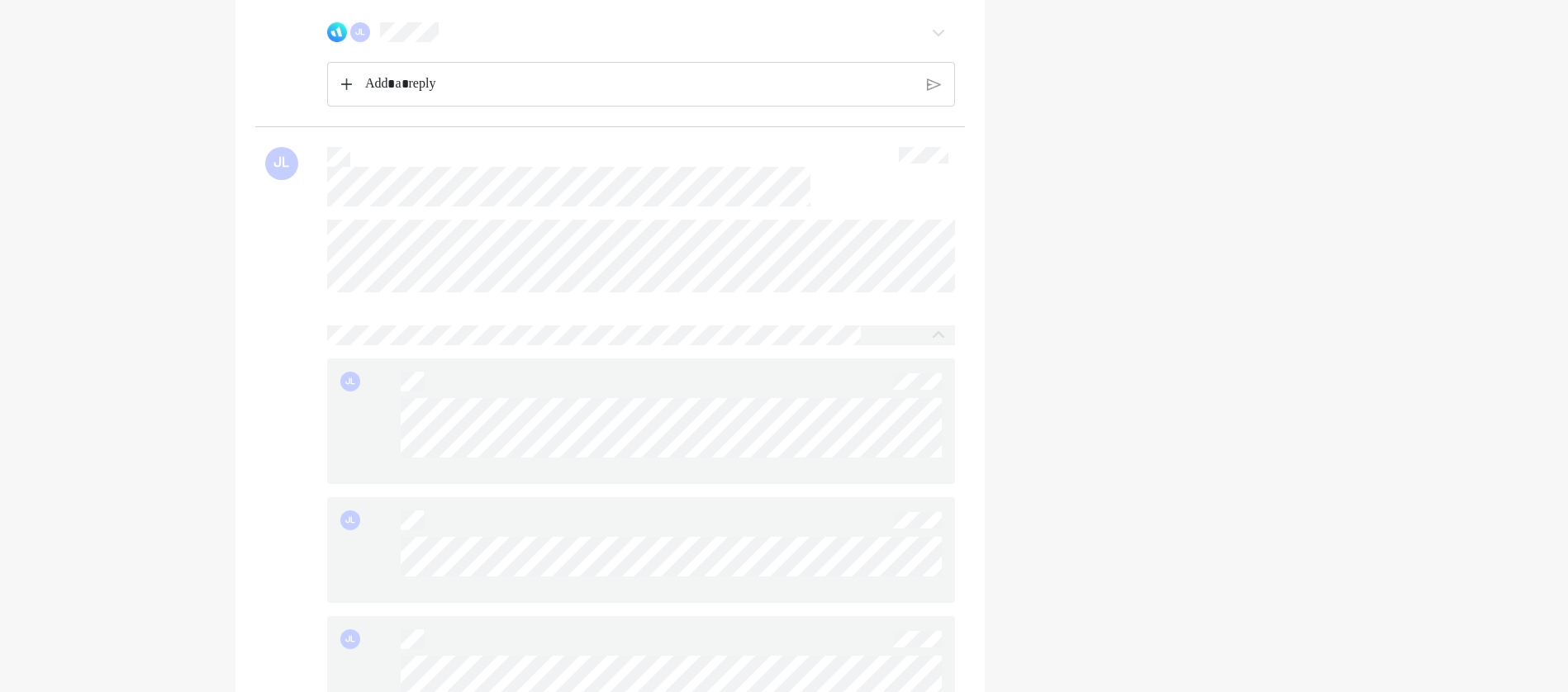
scroll to position [1734, 0]
click at [7, 564] on div "Home Financial Profile Goals Inbox JL Send JL JL JL JL JL JL JL JL JL JL JL JL …" at bounding box center [784, 131] width 1568 height 3731
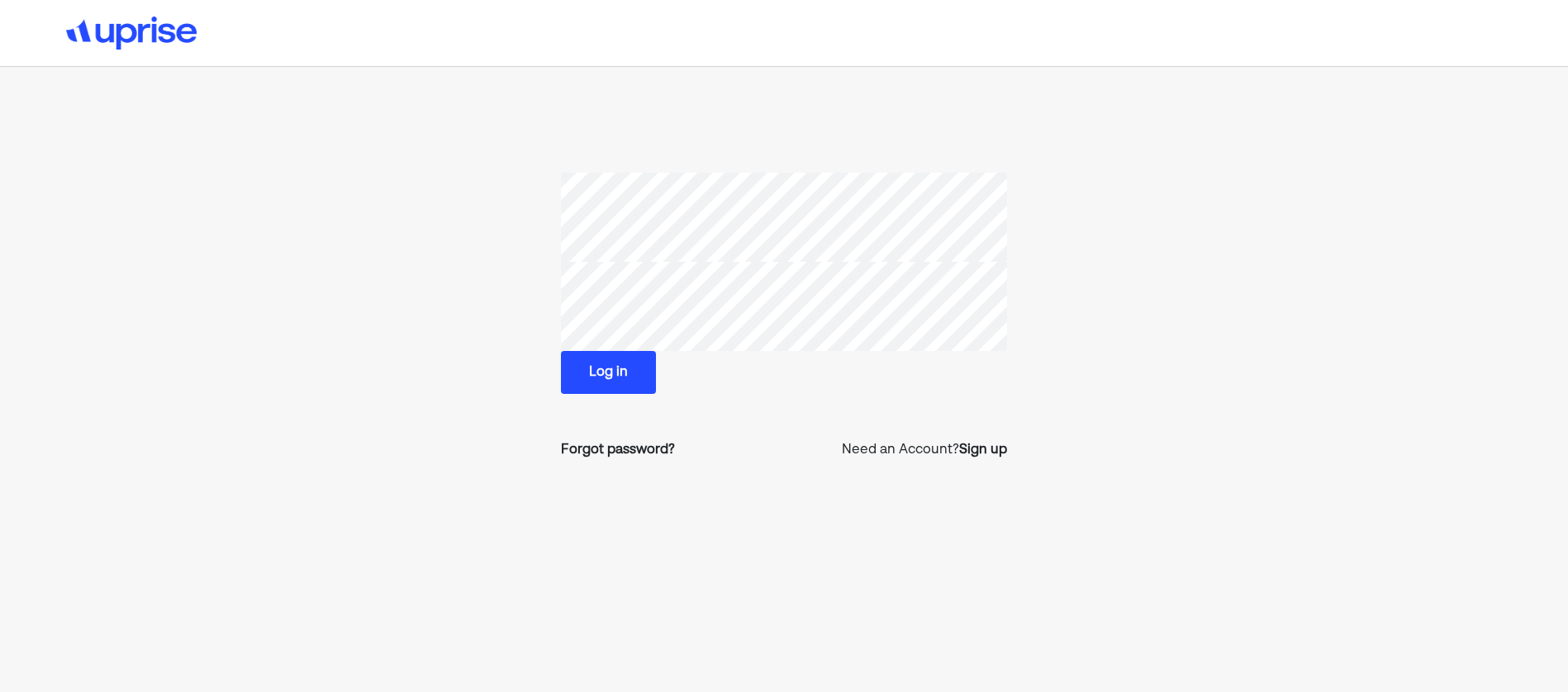
click at [480, 255] on section "Log in Forgot password? Need an Account? Sign up" at bounding box center [784, 323] width 1058 height 301
click at [591, 374] on button "Log in" at bounding box center [609, 372] width 95 height 43
click at [512, 291] on section "Log in Forgot password? Need an Account? Sign up" at bounding box center [784, 323] width 1058 height 301
click at [601, 371] on button "Log in" at bounding box center [609, 372] width 95 height 43
click at [582, 369] on button "Log in" at bounding box center [609, 372] width 95 height 43
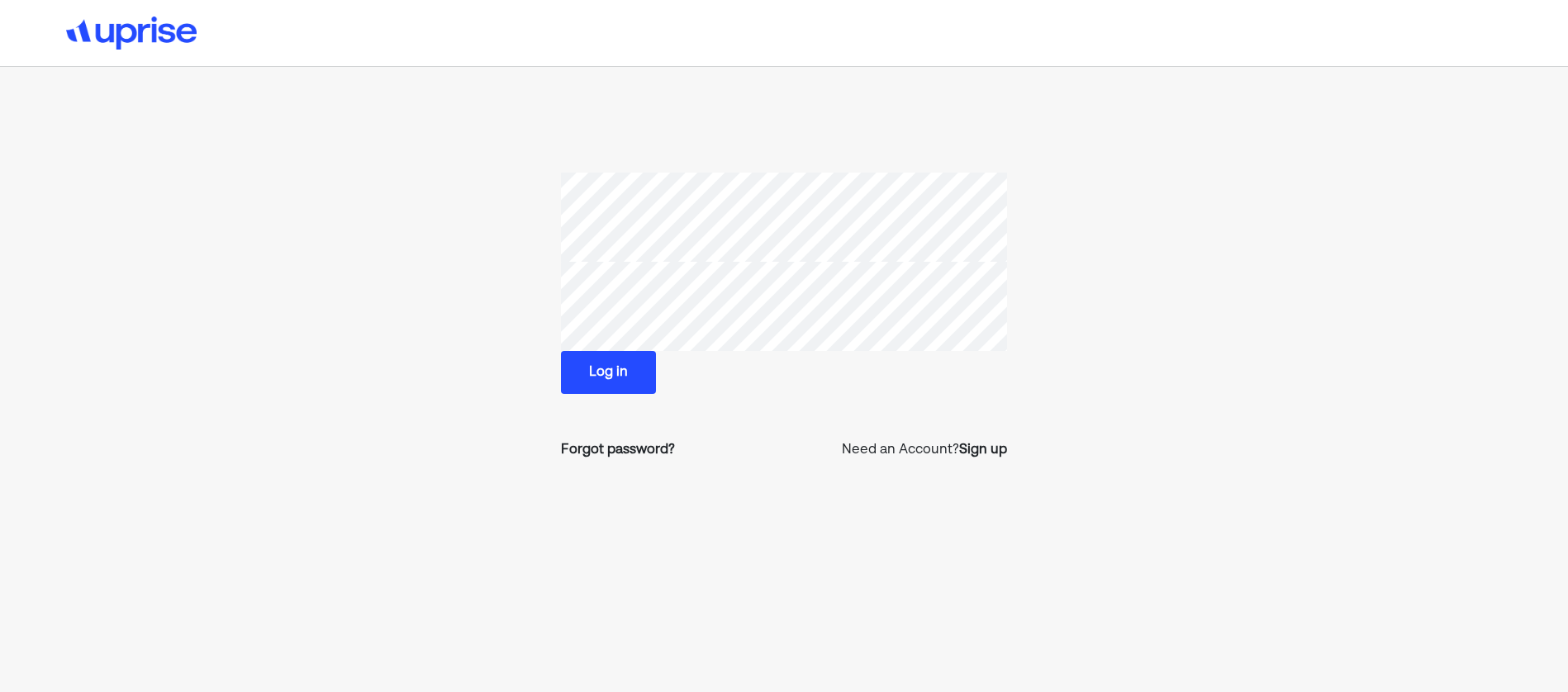
click at [564, 365] on button "Log in" at bounding box center [609, 372] width 95 height 43
click at [178, 48] on img at bounding box center [131, 33] width 131 height 33
